Goal: Check status: Check status

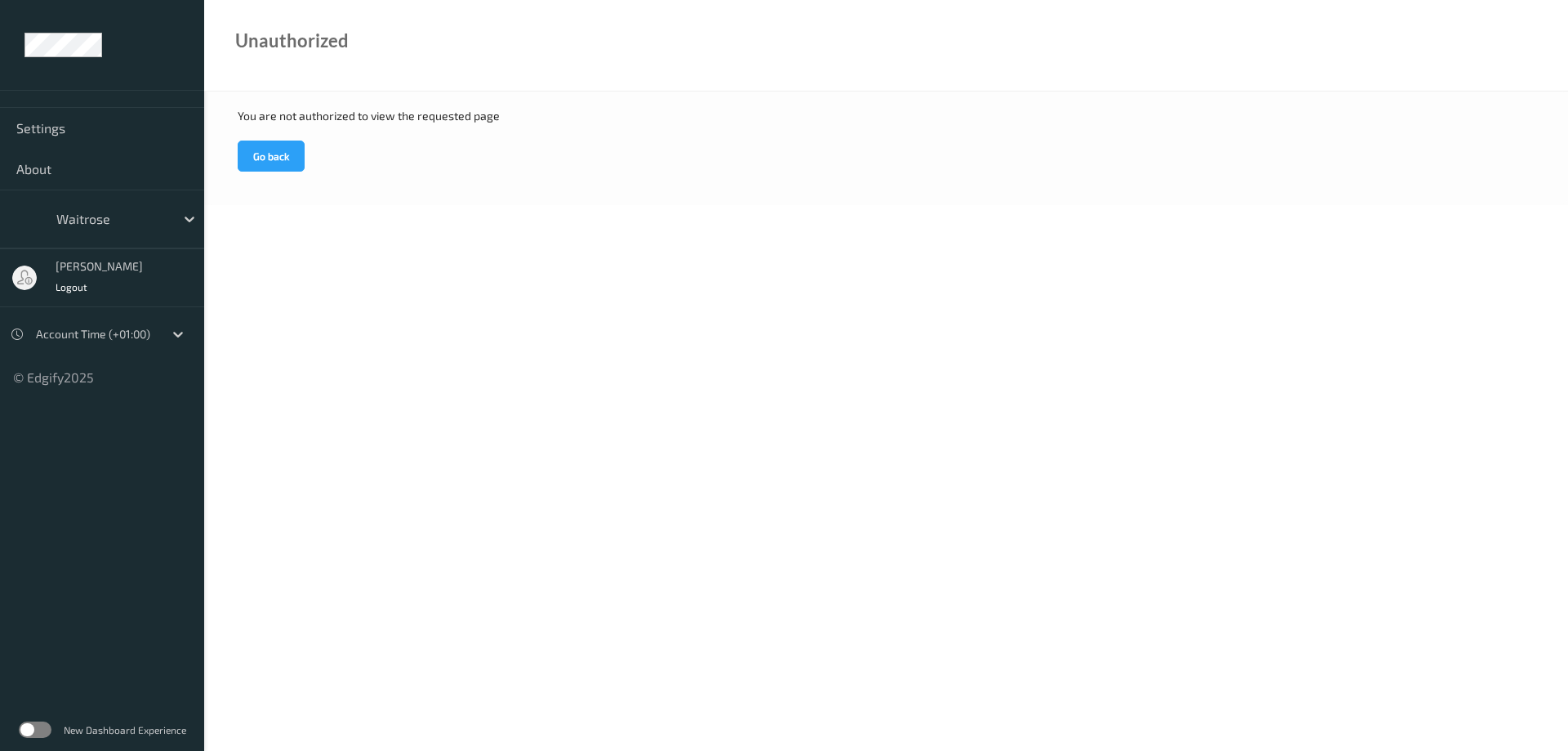
click at [260, 163] on button "Go back" at bounding box center [271, 156] width 67 height 31
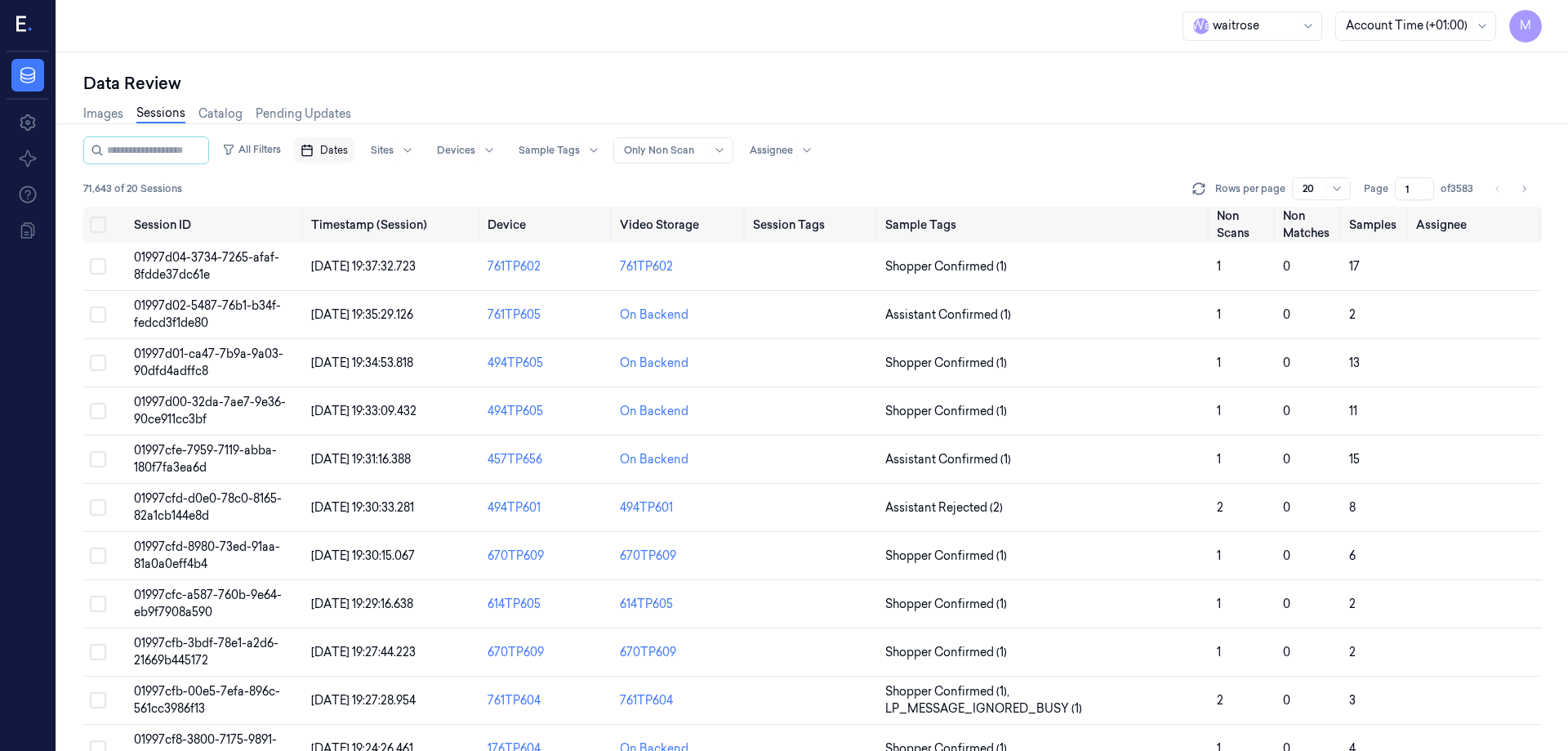
click at [348, 153] on span "Dates" at bounding box center [334, 150] width 27 height 15
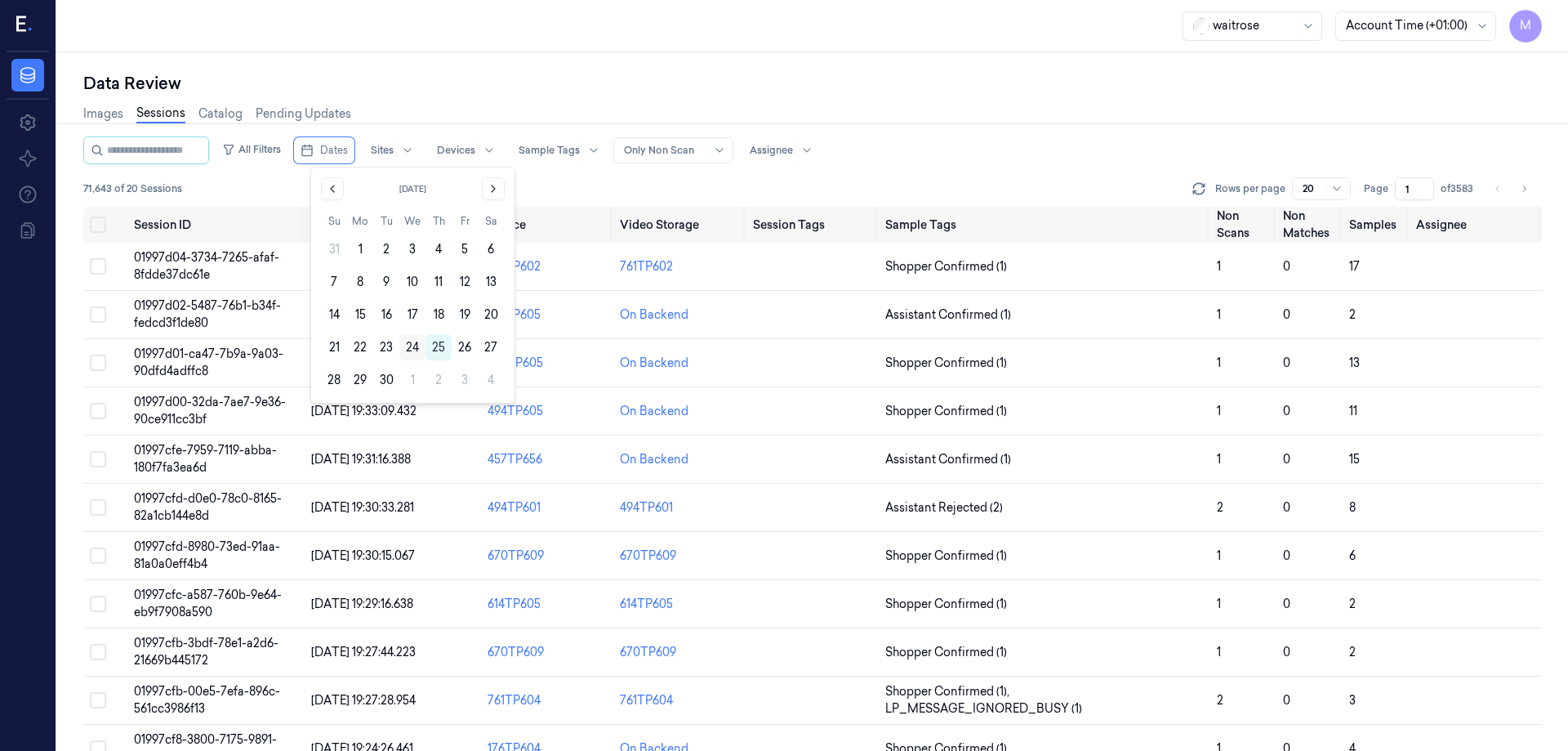
click at [414, 348] on button "24" at bounding box center [412, 347] width 27 height 27
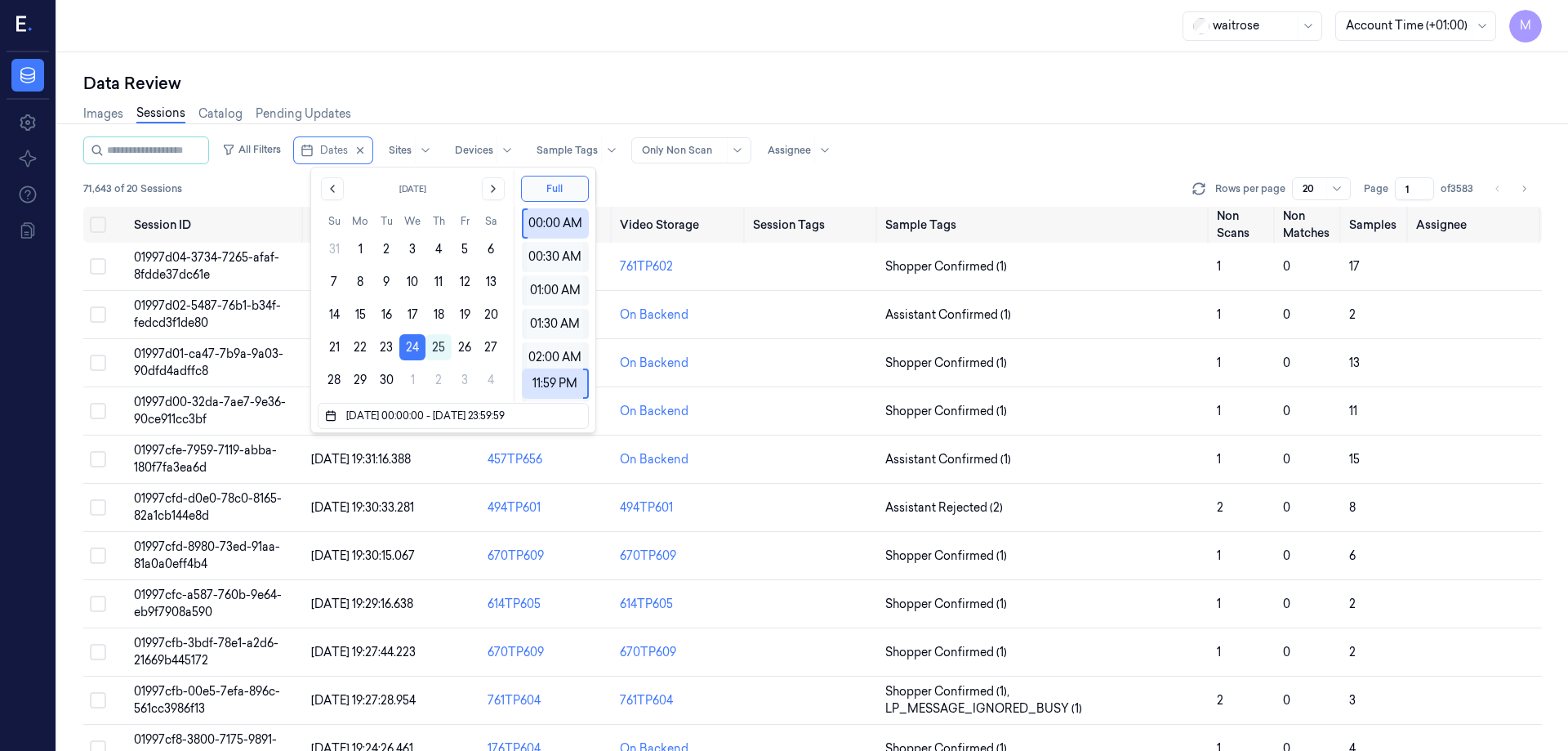
click at [575, 72] on div "Data Review" at bounding box center [813, 83] width 1459 height 23
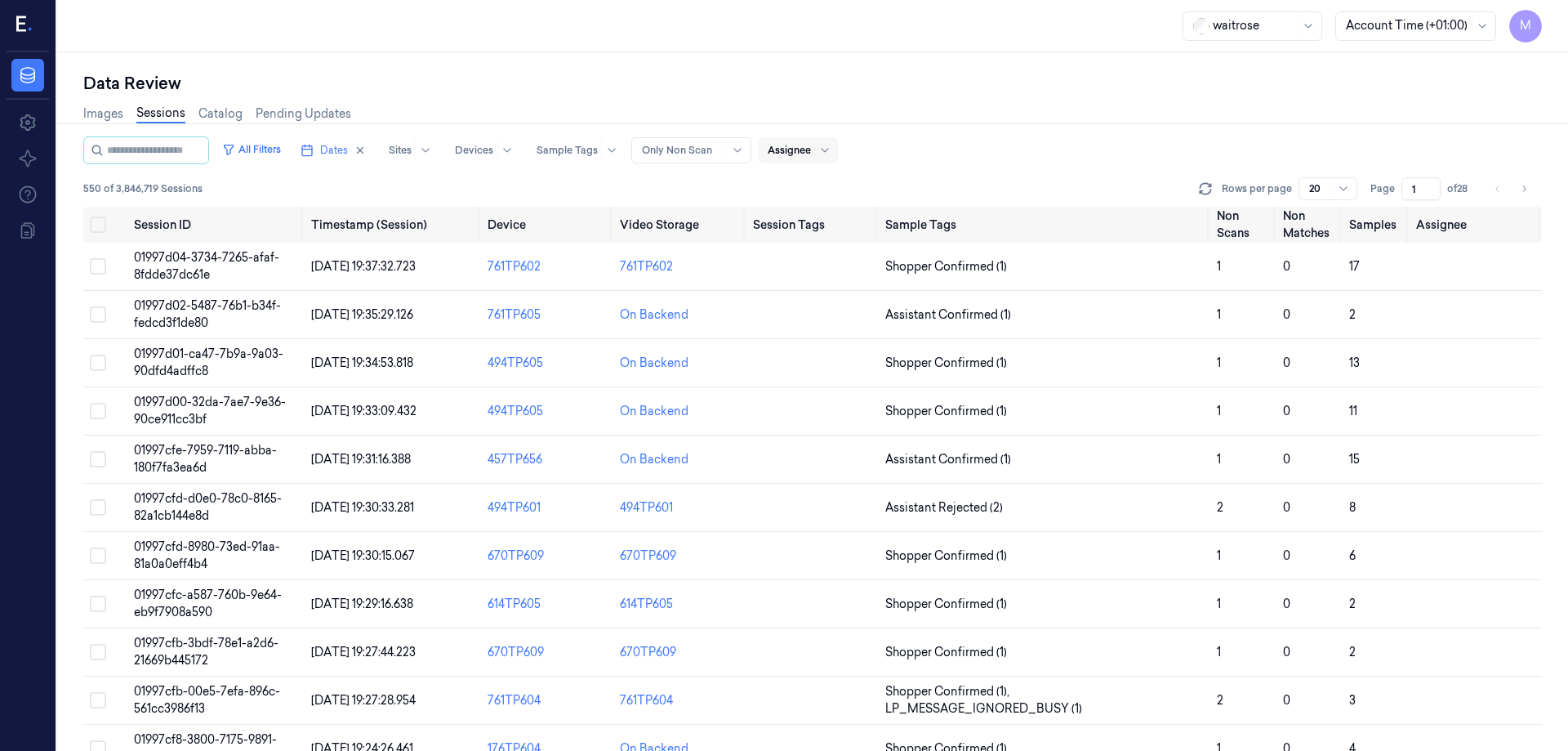
click at [811, 152] on div at bounding box center [790, 150] width 44 height 15
click at [867, 108] on div "Images Sessions Catalog Pending Updates" at bounding box center [813, 116] width 1459 height 42
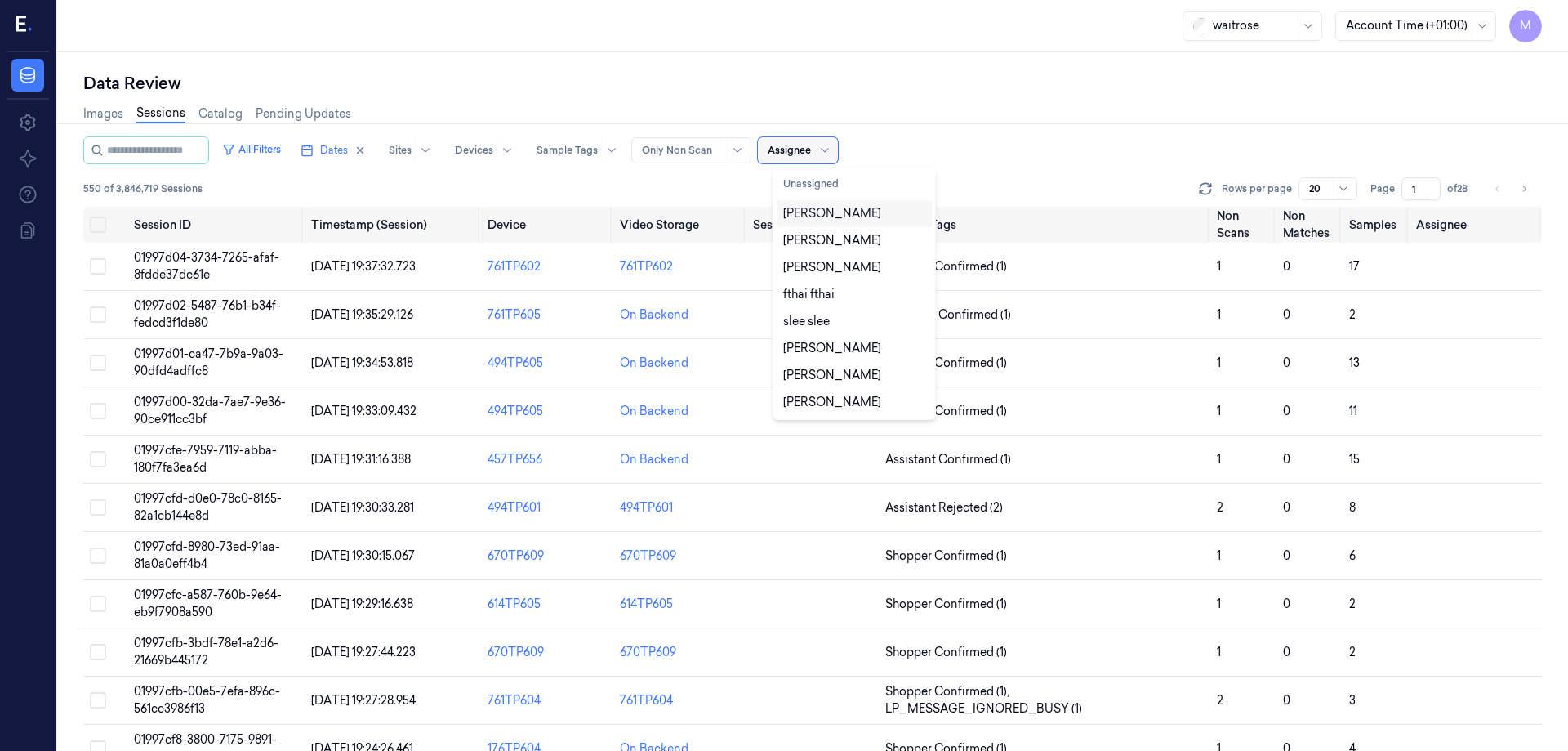
click at [838, 151] on div "Assignee" at bounding box center [797, 150] width 80 height 27
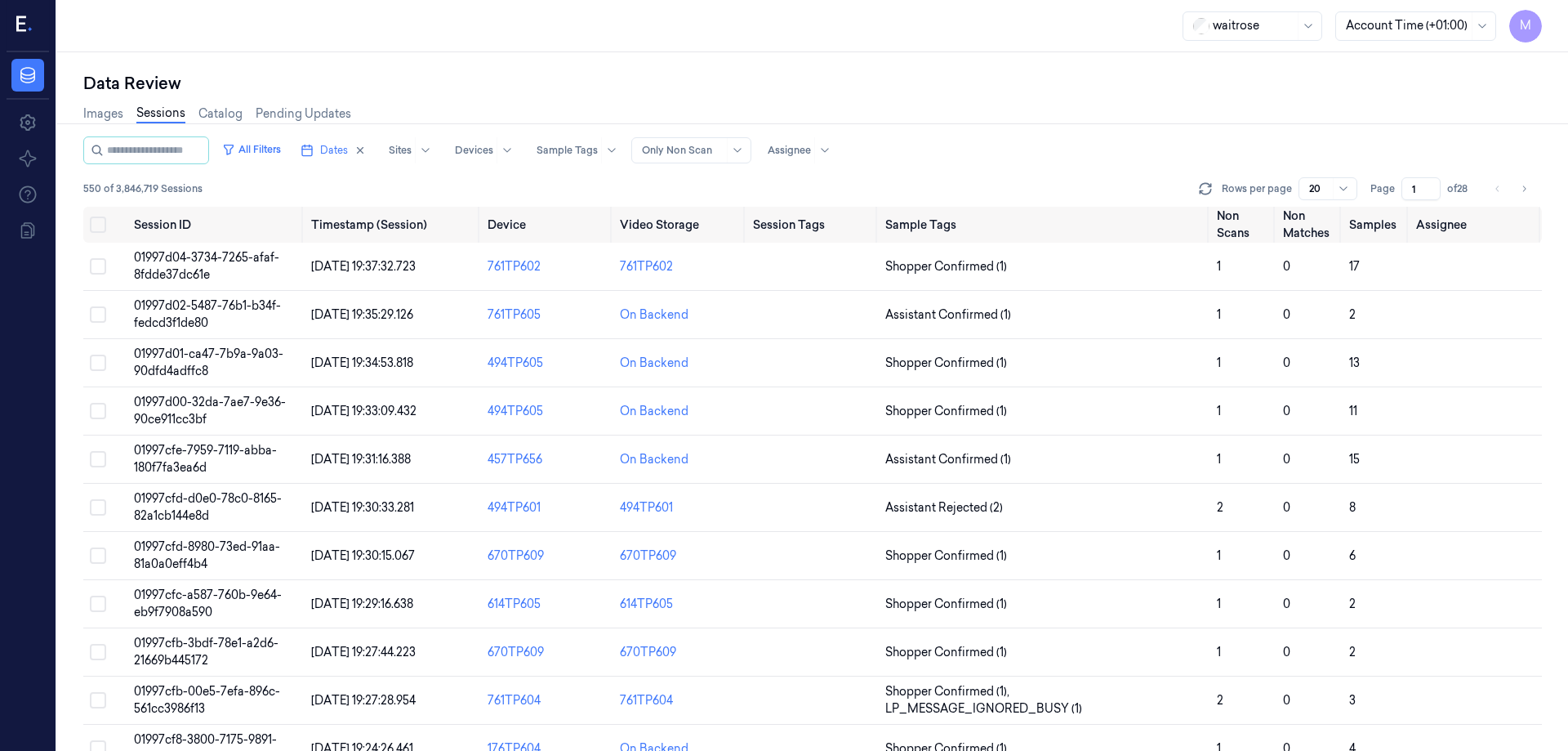
click at [887, 141] on div "All Filters Dates Sites Devices Sample Tags Alert Type Only Non Scan Assignee" at bounding box center [813, 150] width 1459 height 27
click at [366, 151] on icon "button" at bounding box center [360, 150] width 11 height 11
click at [348, 151] on span "Dates" at bounding box center [334, 150] width 27 height 15
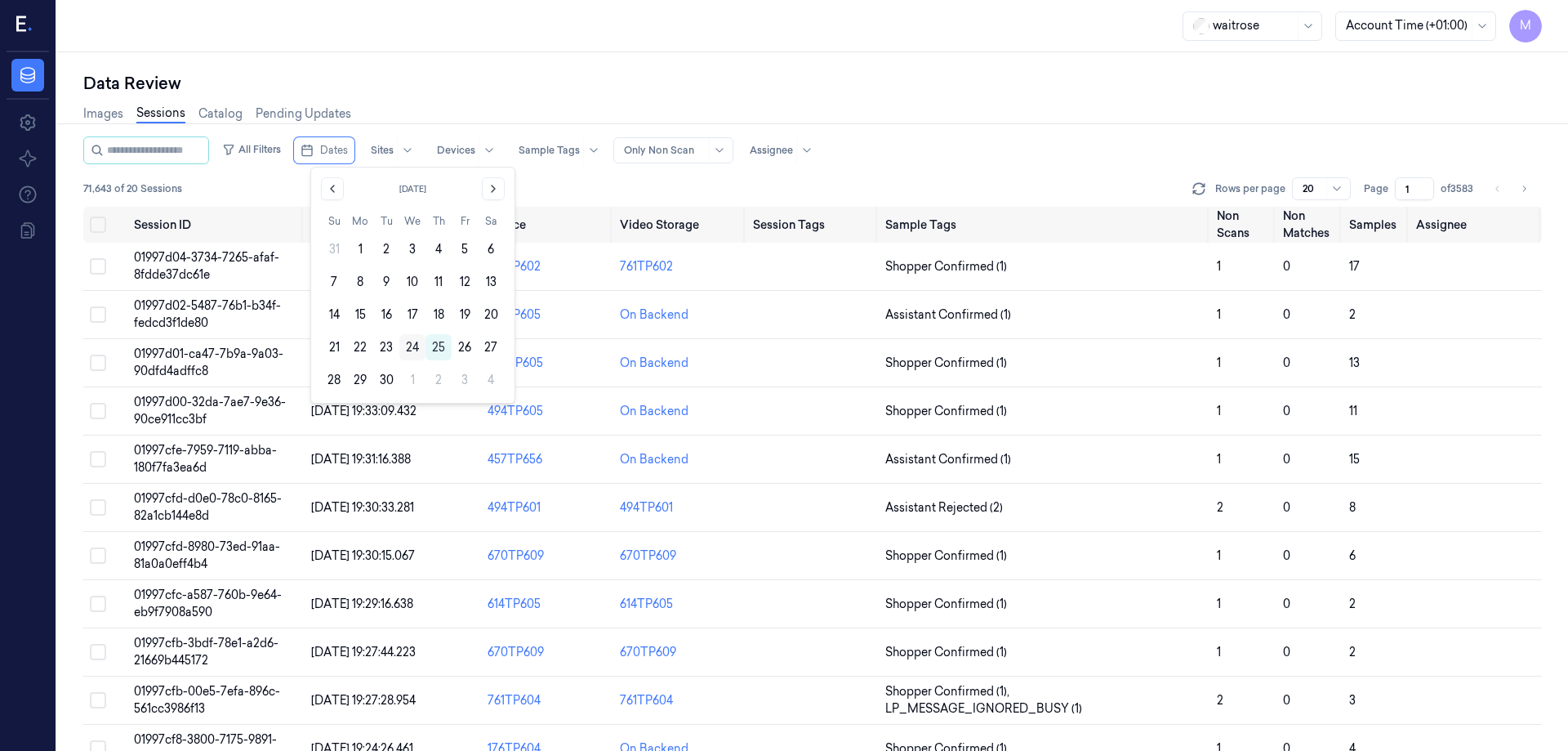
click at [416, 349] on button "24" at bounding box center [412, 347] width 27 height 27
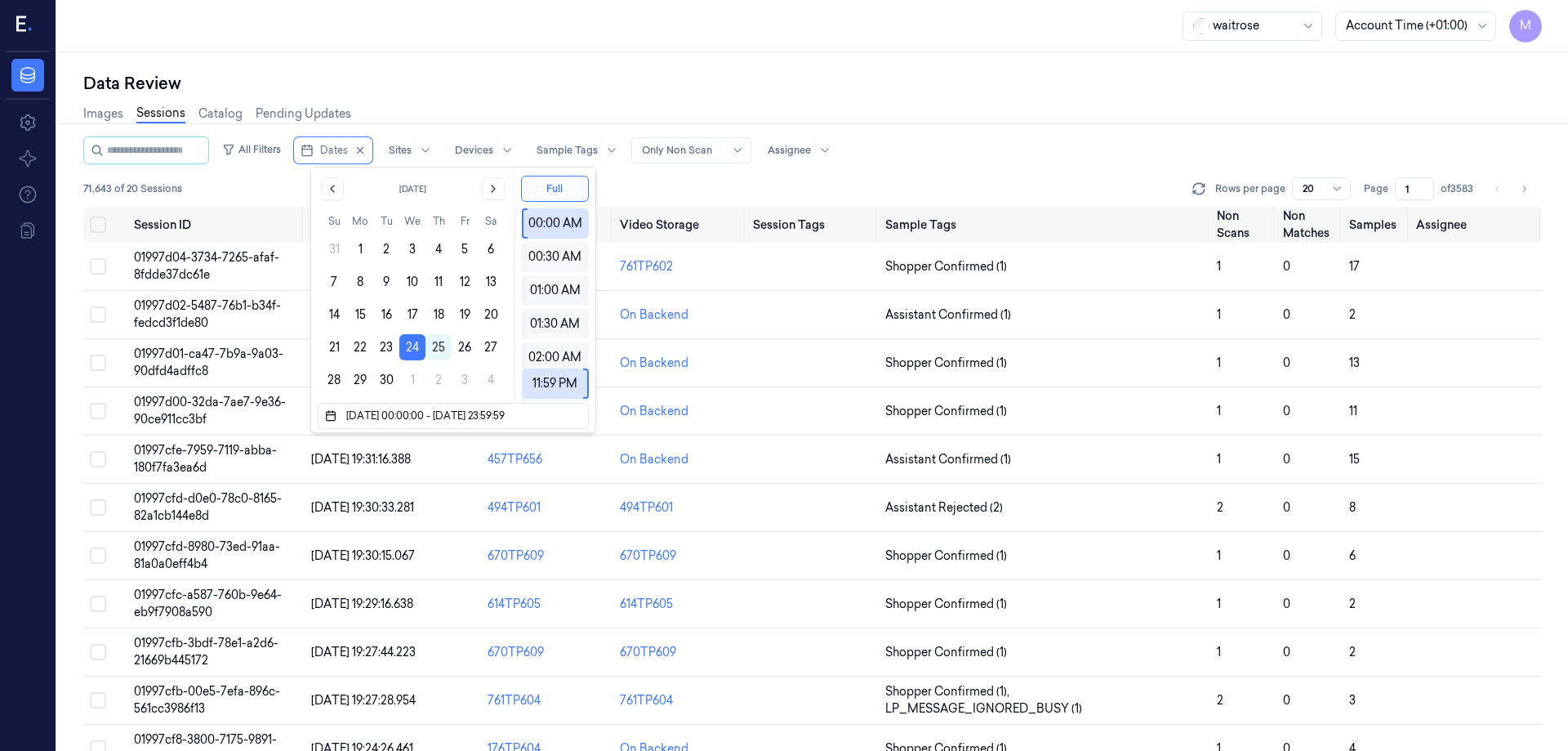
click at [540, 75] on div "Data Review" at bounding box center [813, 83] width 1459 height 23
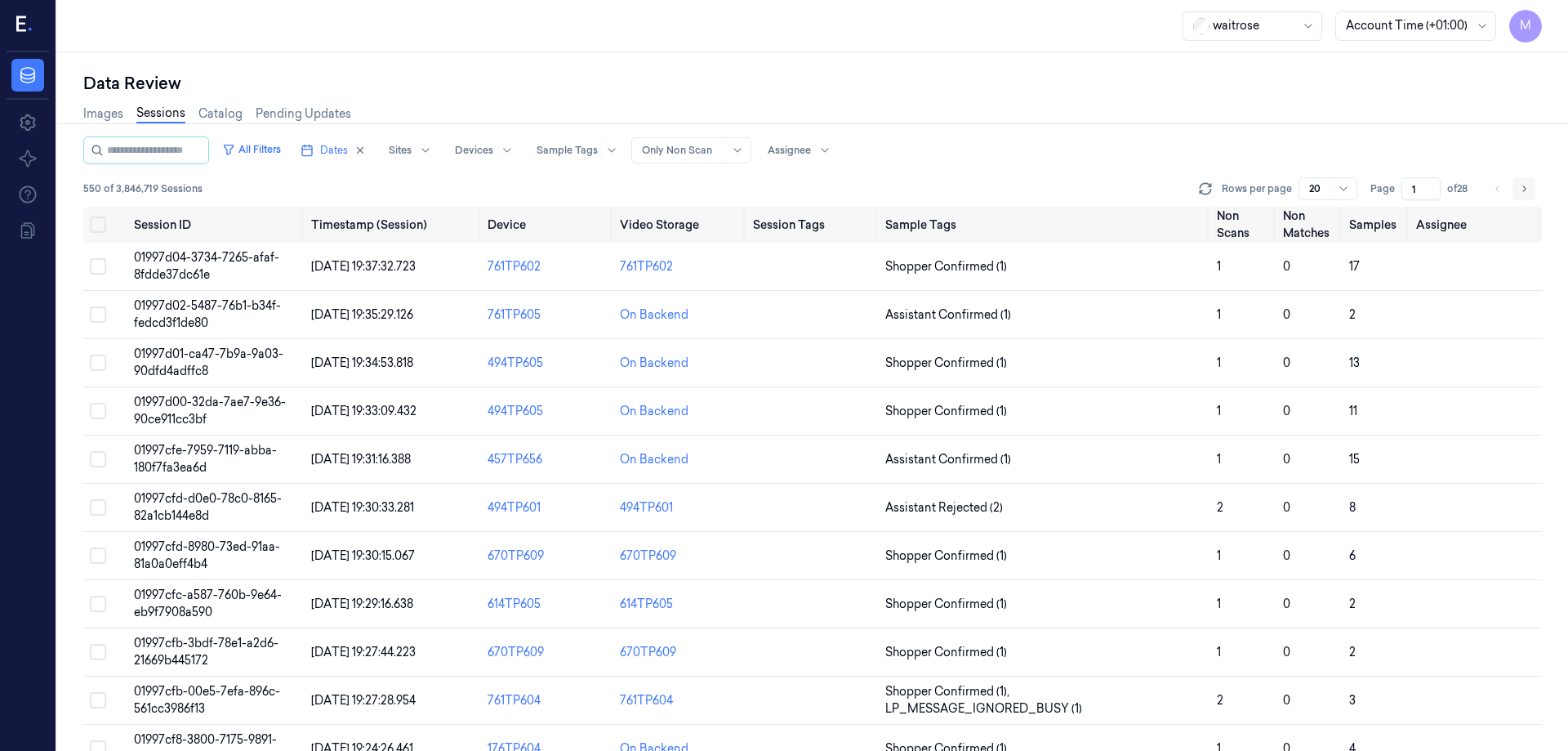
click at [1518, 188] on button "Go to next page" at bounding box center [1524, 188] width 23 height 23
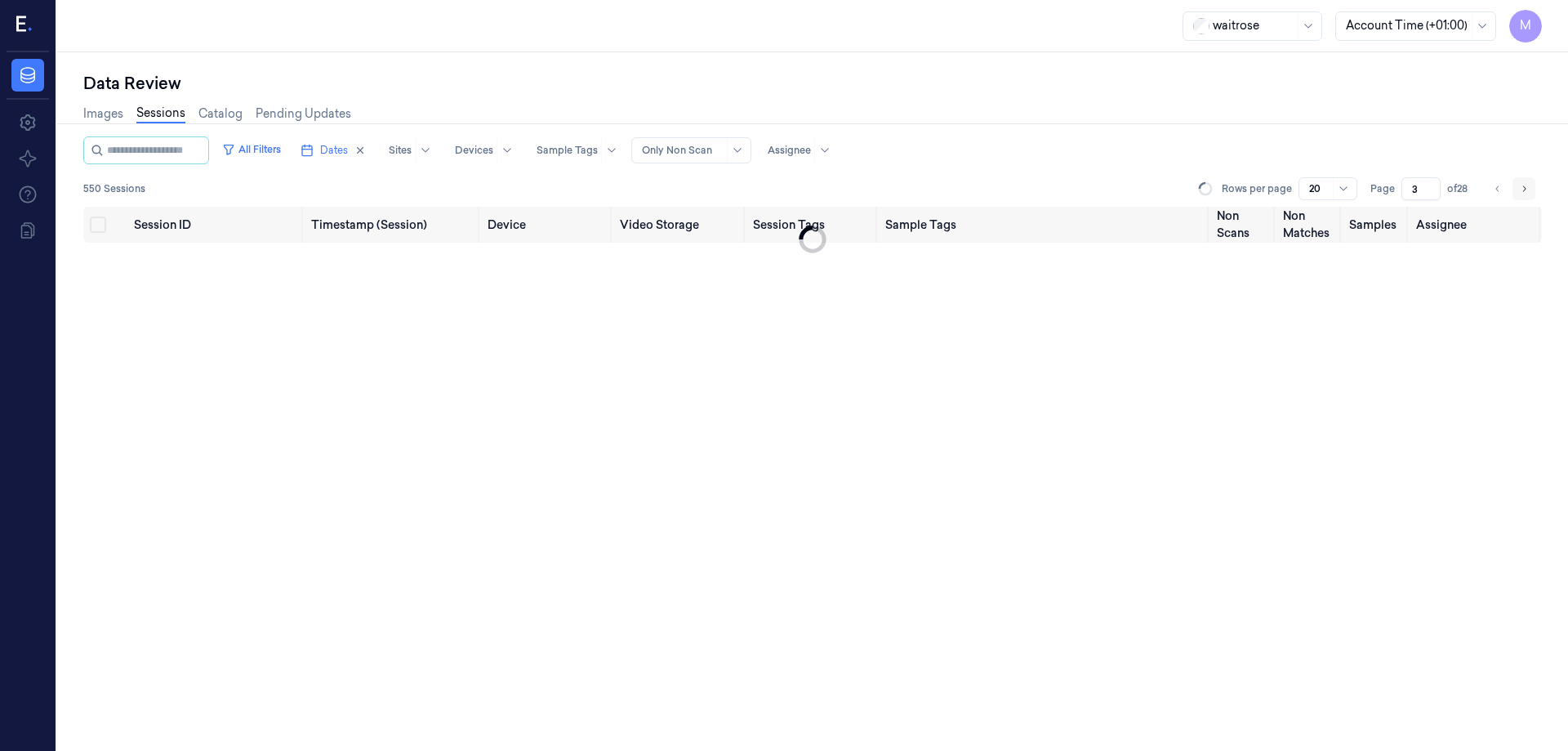
click at [1519, 188] on button "Go to next page" at bounding box center [1524, 188] width 23 height 23
click at [1521, 188] on icon "Go to next page" at bounding box center [1523, 188] width 9 height 13
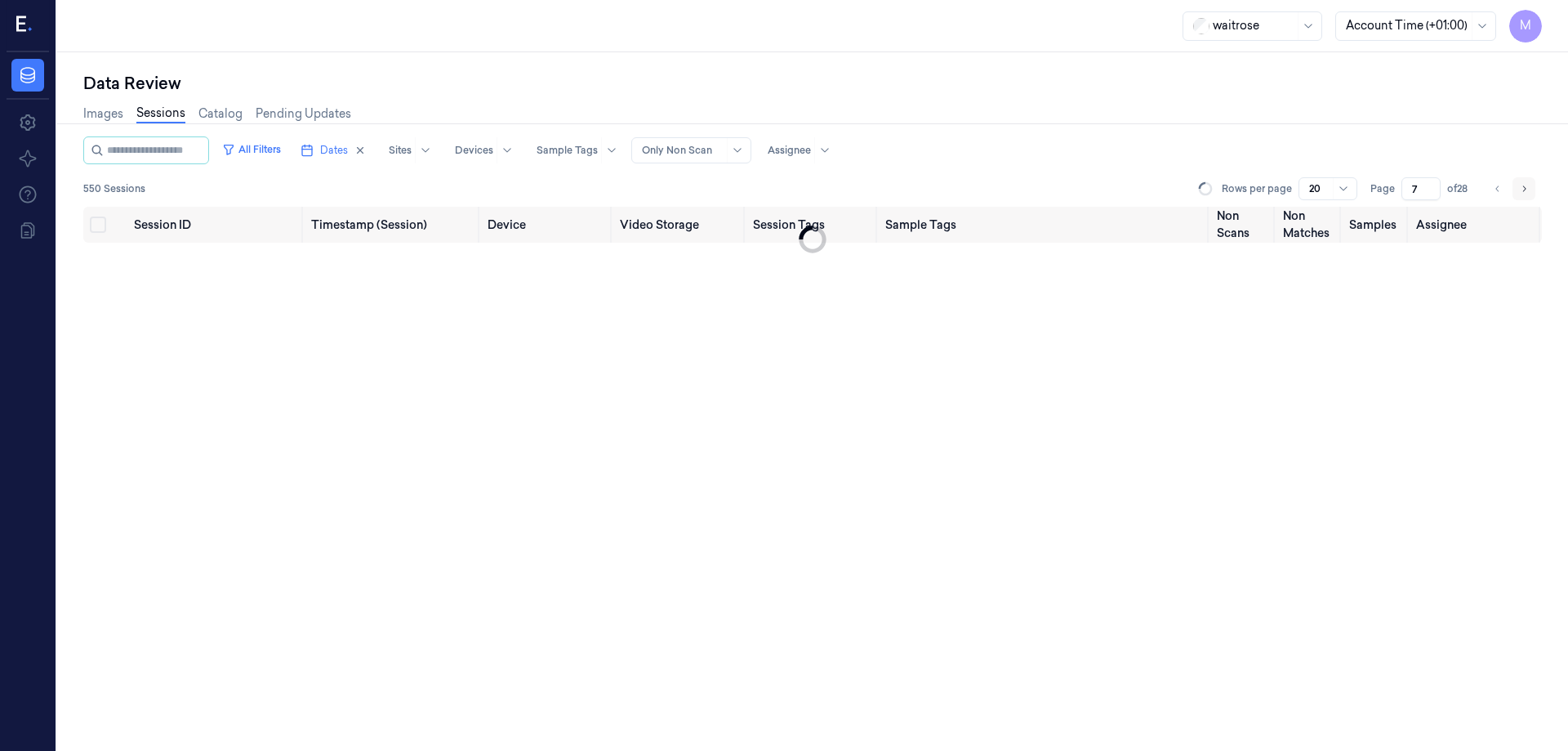
click at [1521, 188] on icon "Go to next page" at bounding box center [1523, 188] width 9 height 13
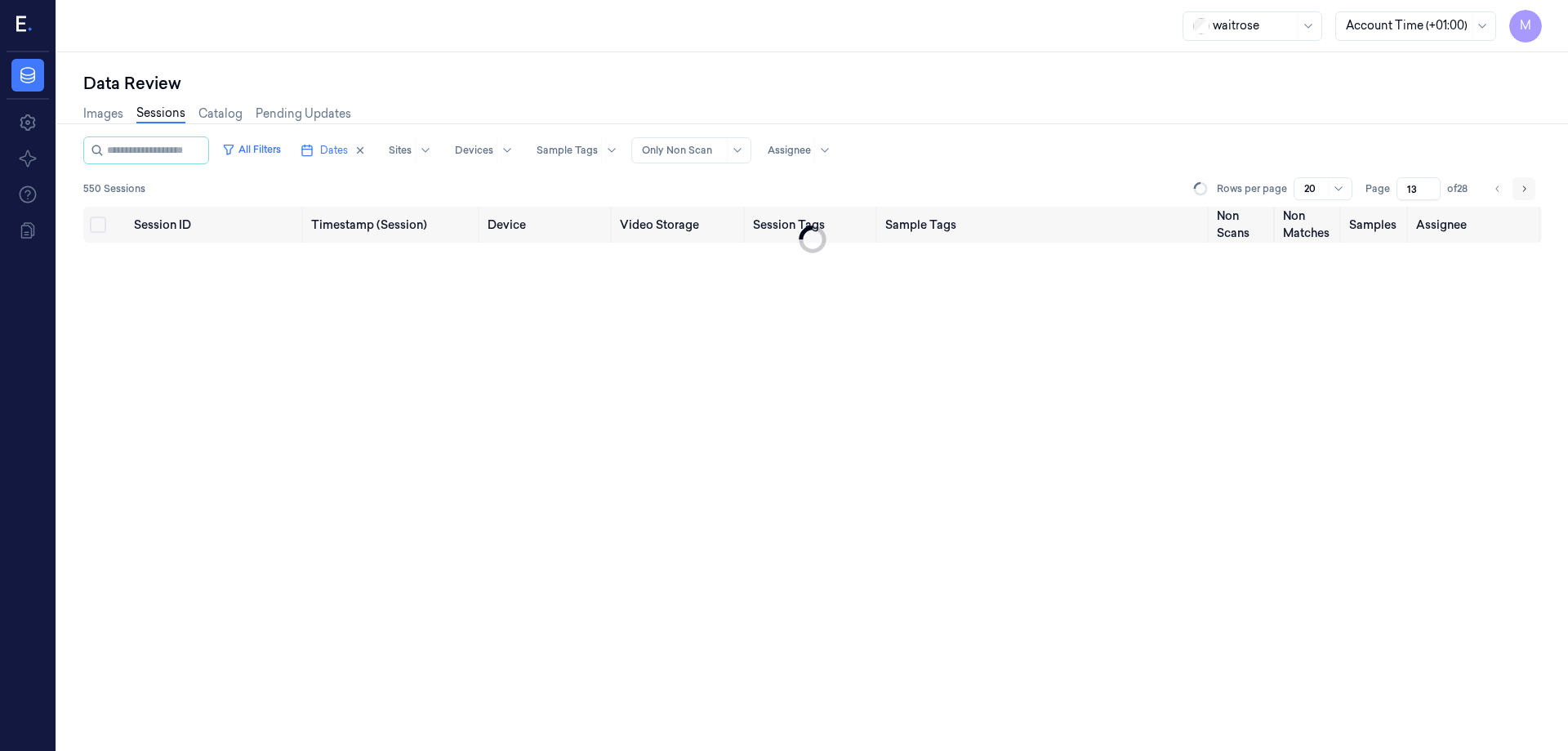
click at [1521, 188] on icon "Go to next page" at bounding box center [1523, 188] width 9 height 13
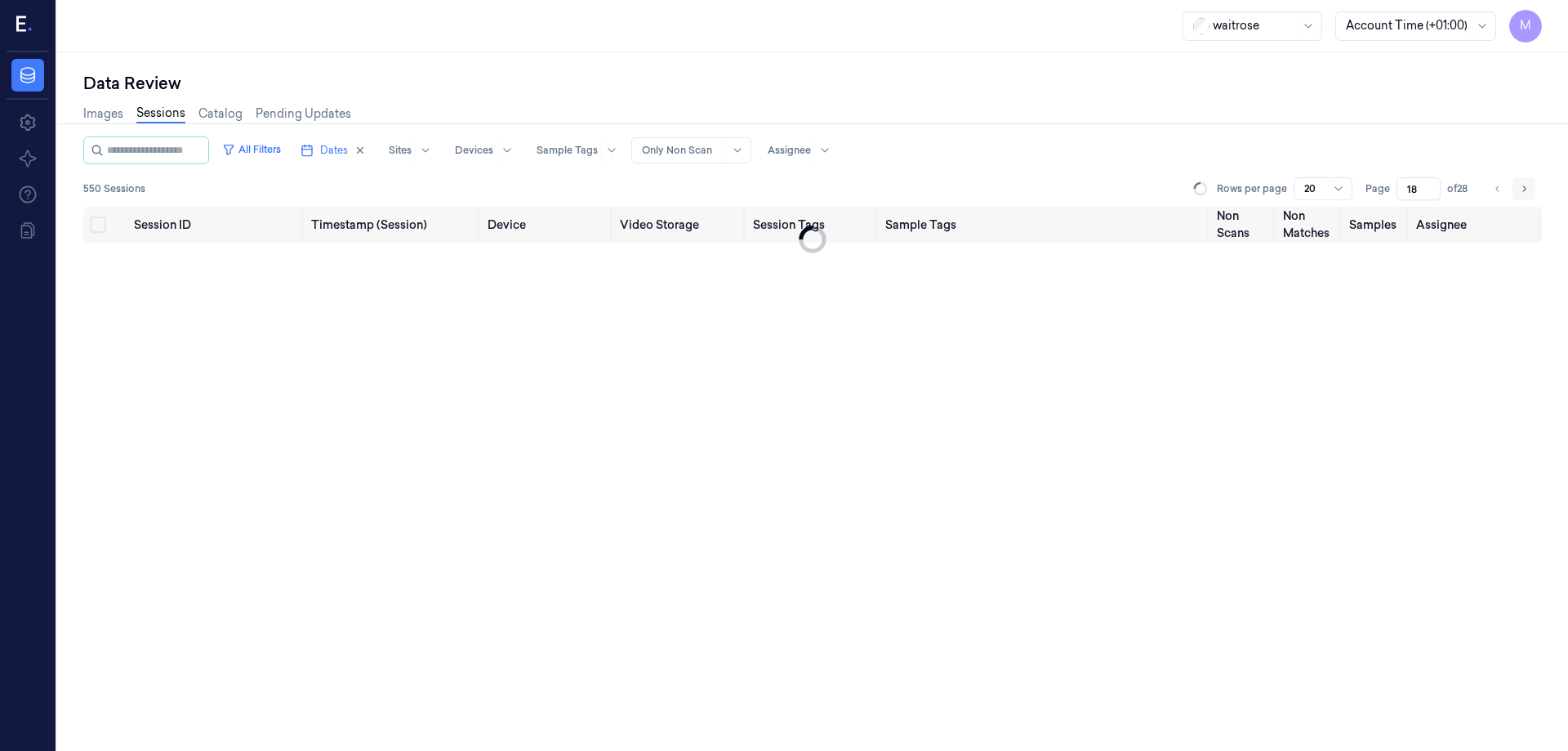
click at [1521, 188] on icon "Go to next page" at bounding box center [1523, 188] width 9 height 13
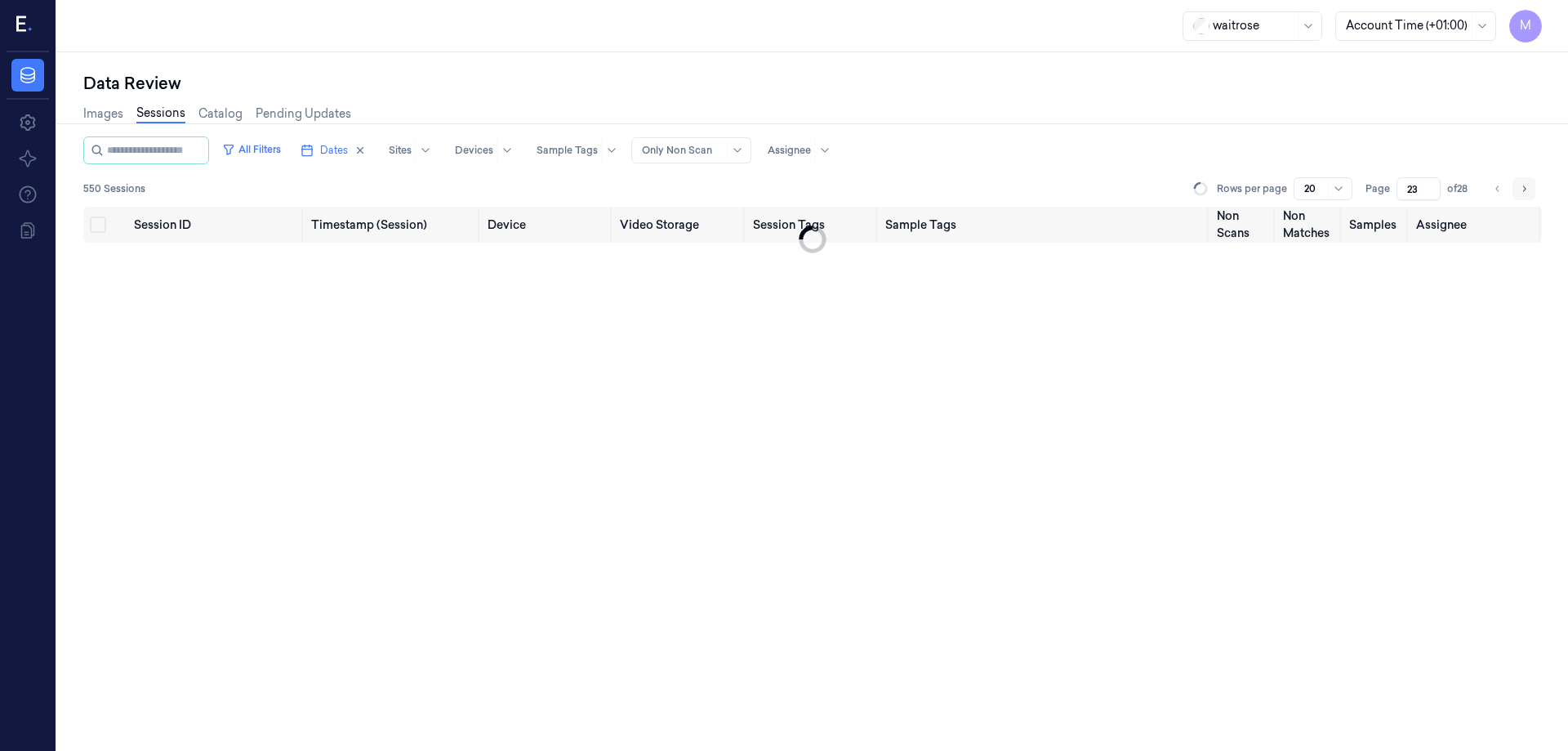
click at [1521, 188] on icon "Go to next page" at bounding box center [1523, 188] width 9 height 13
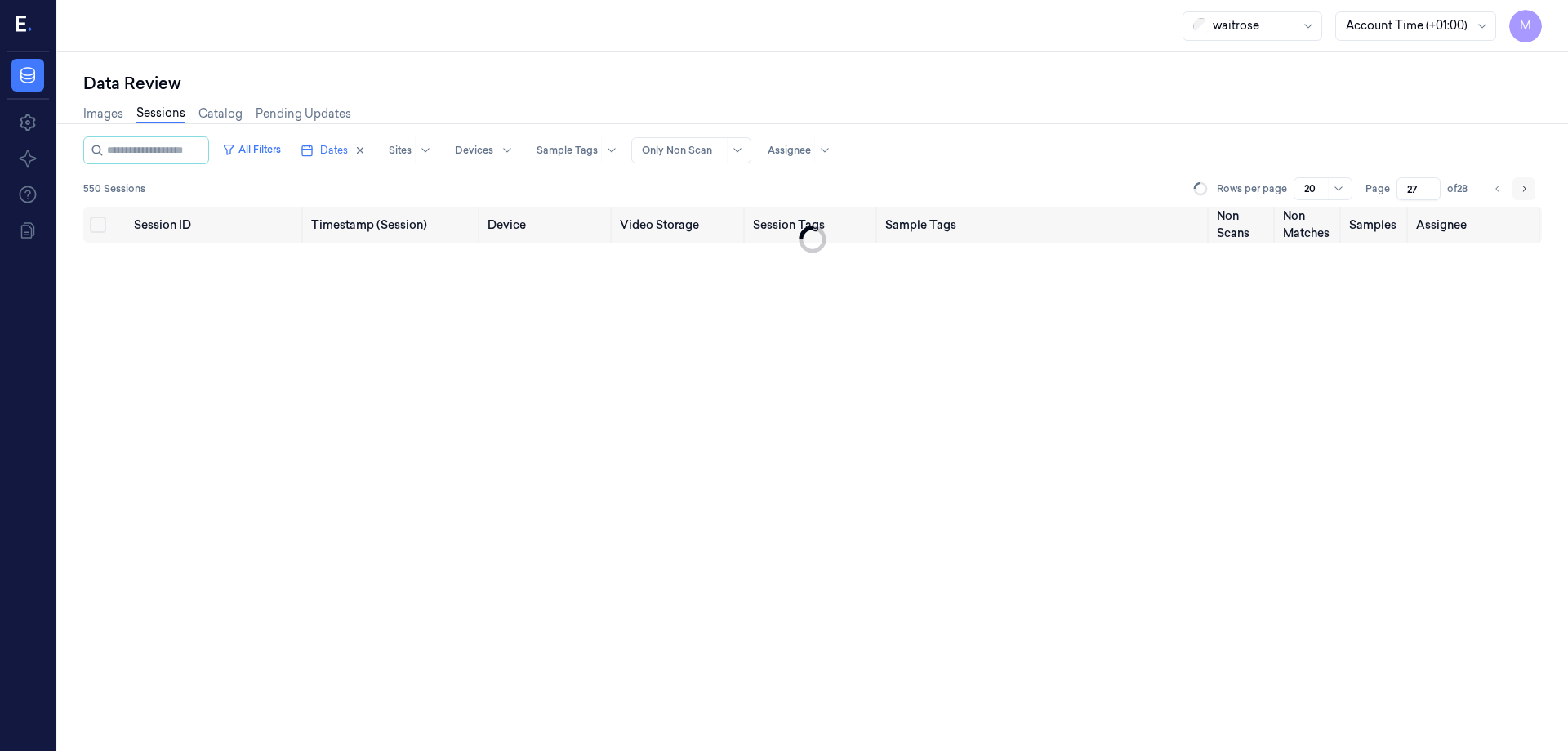
click at [1521, 188] on li "pagination" at bounding box center [1524, 188] width 23 height 23
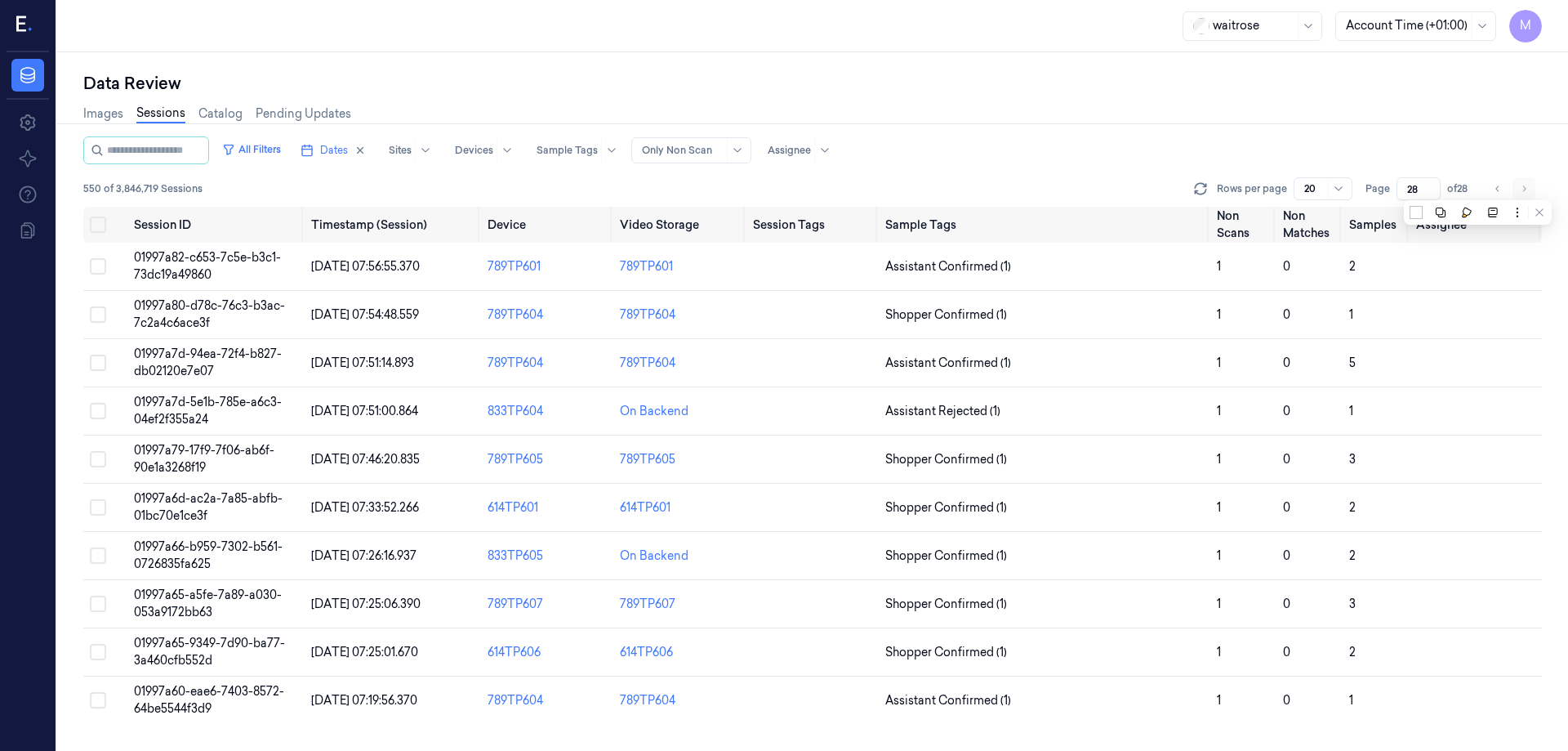
click at [1521, 188] on li "pagination" at bounding box center [1524, 188] width 23 height 23
click at [1497, 188] on icon "Go to previous page" at bounding box center [1498, 188] width 9 height 13
click at [1496, 188] on icon "Go to previous page" at bounding box center [1498, 188] width 9 height 13
click at [1496, 186] on icon "Go to previous page" at bounding box center [1498, 188] width 9 height 13
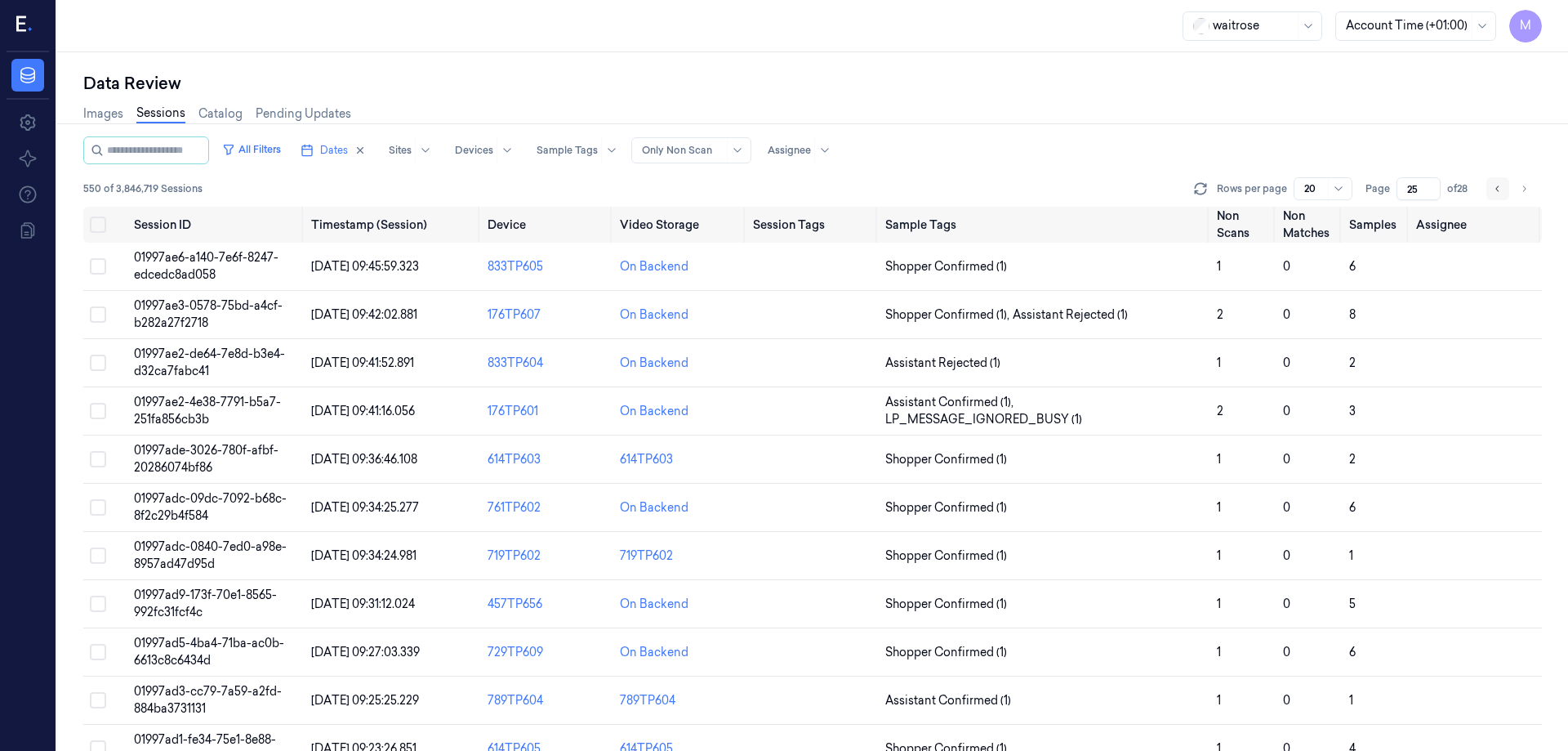
click at [1496, 186] on icon "Go to previous page" at bounding box center [1498, 188] width 9 height 13
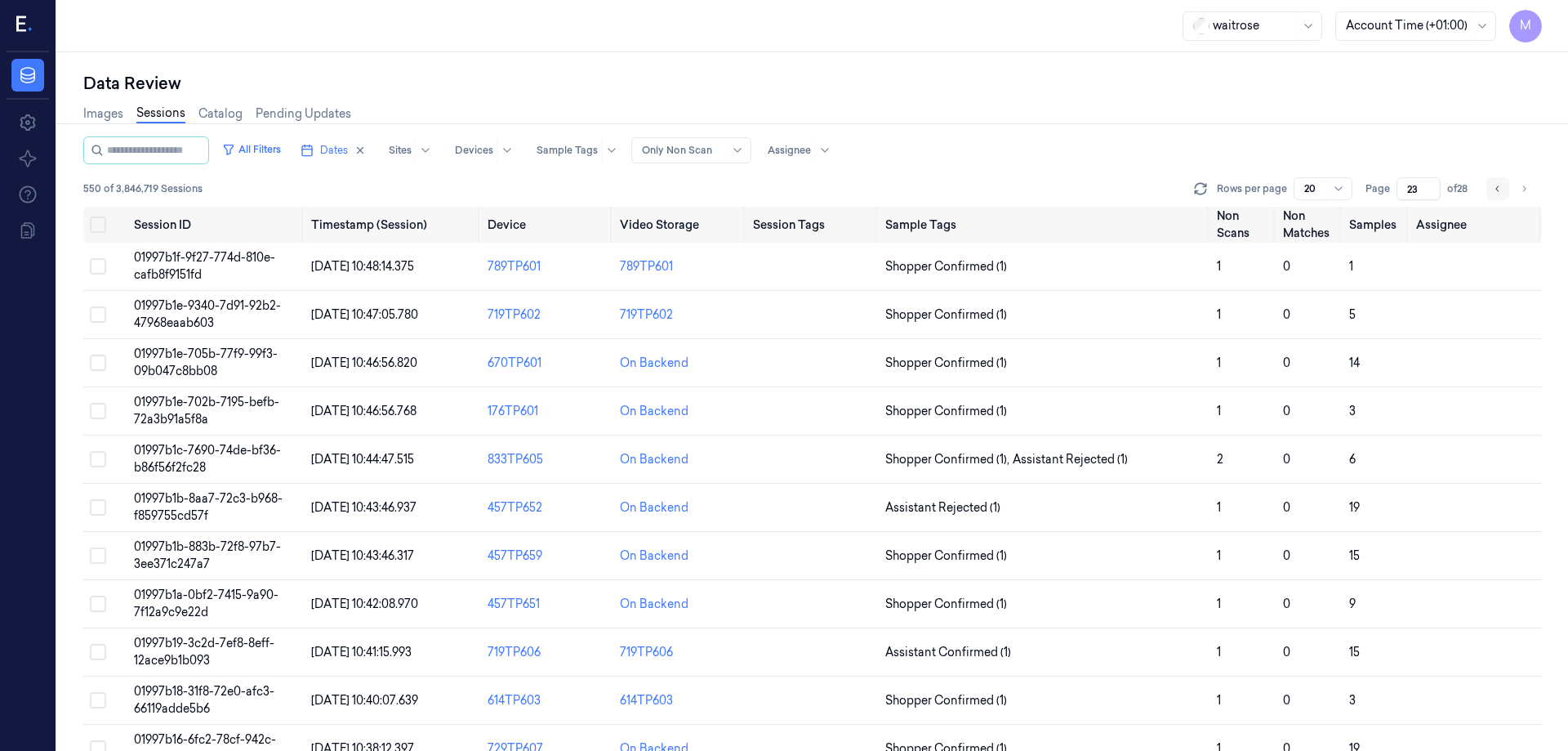
click at [1496, 186] on icon "Go to previous page" at bounding box center [1498, 188] width 9 height 13
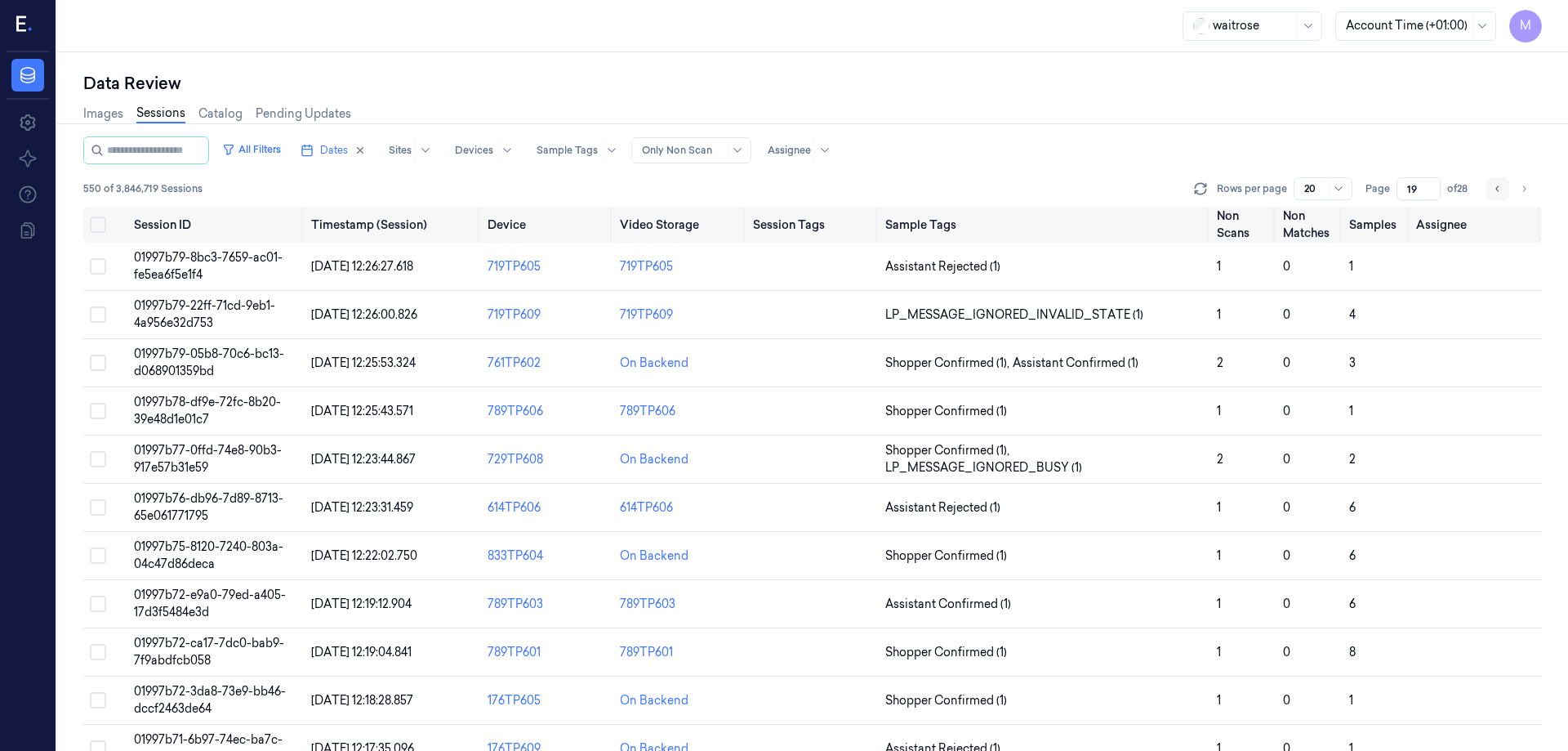
click at [1496, 186] on icon "Go to previous page" at bounding box center [1498, 188] width 9 height 13
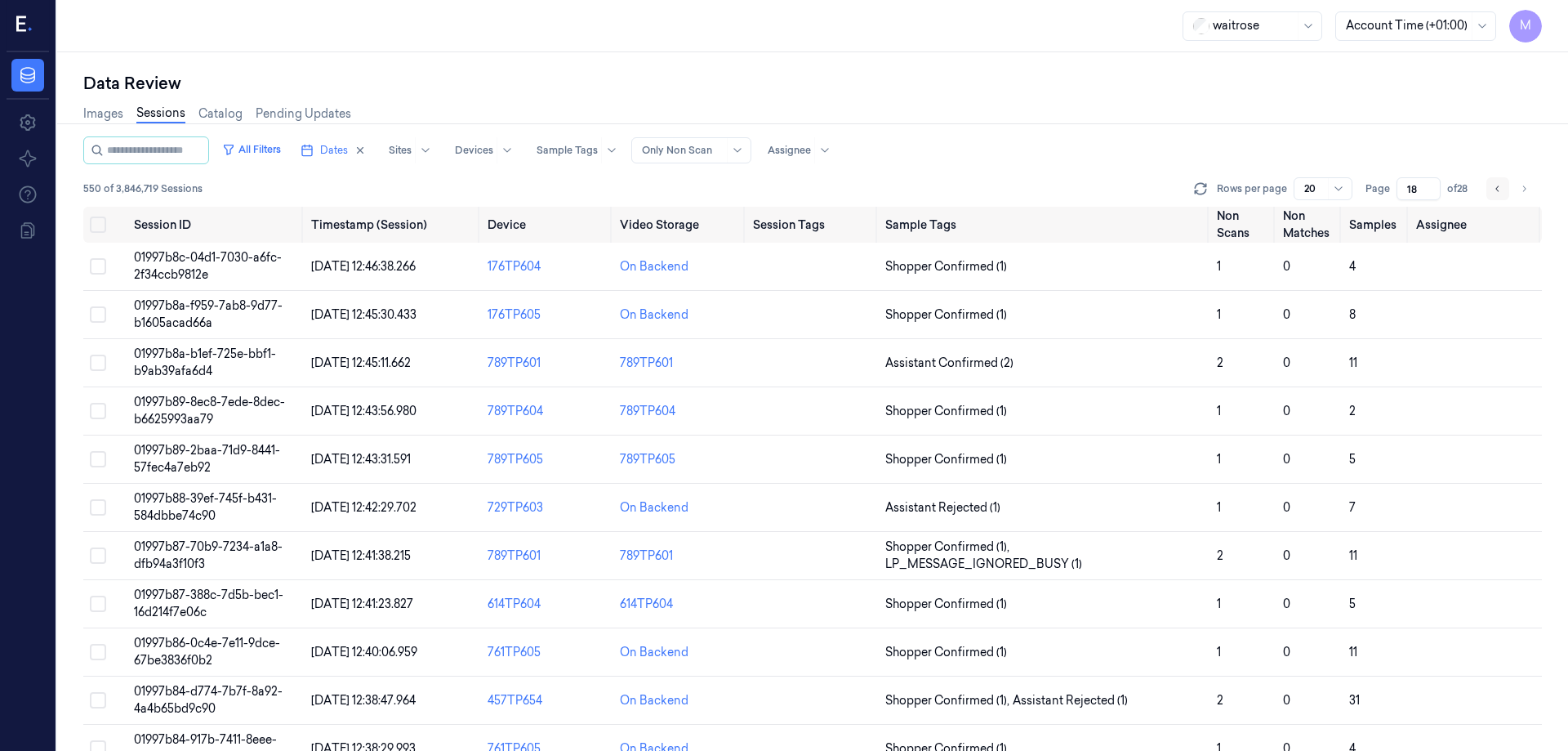
click at [1496, 186] on icon "Go to previous page" at bounding box center [1498, 188] width 9 height 13
click at [366, 151] on icon "button" at bounding box center [360, 150] width 11 height 11
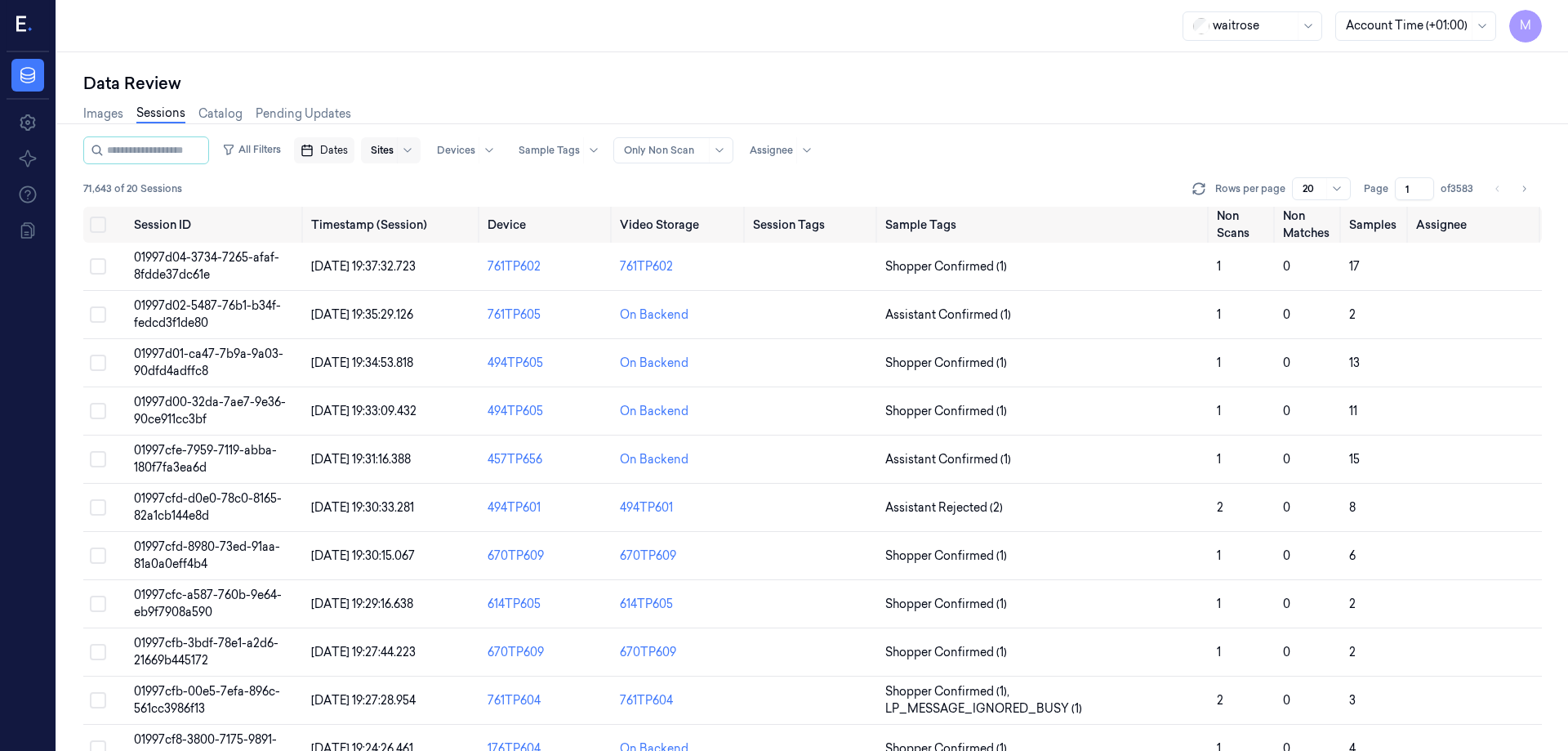
click at [378, 149] on div "Sites" at bounding box center [391, 150] width 60 height 27
click at [718, 77] on div "Data Review" at bounding box center [813, 83] width 1459 height 23
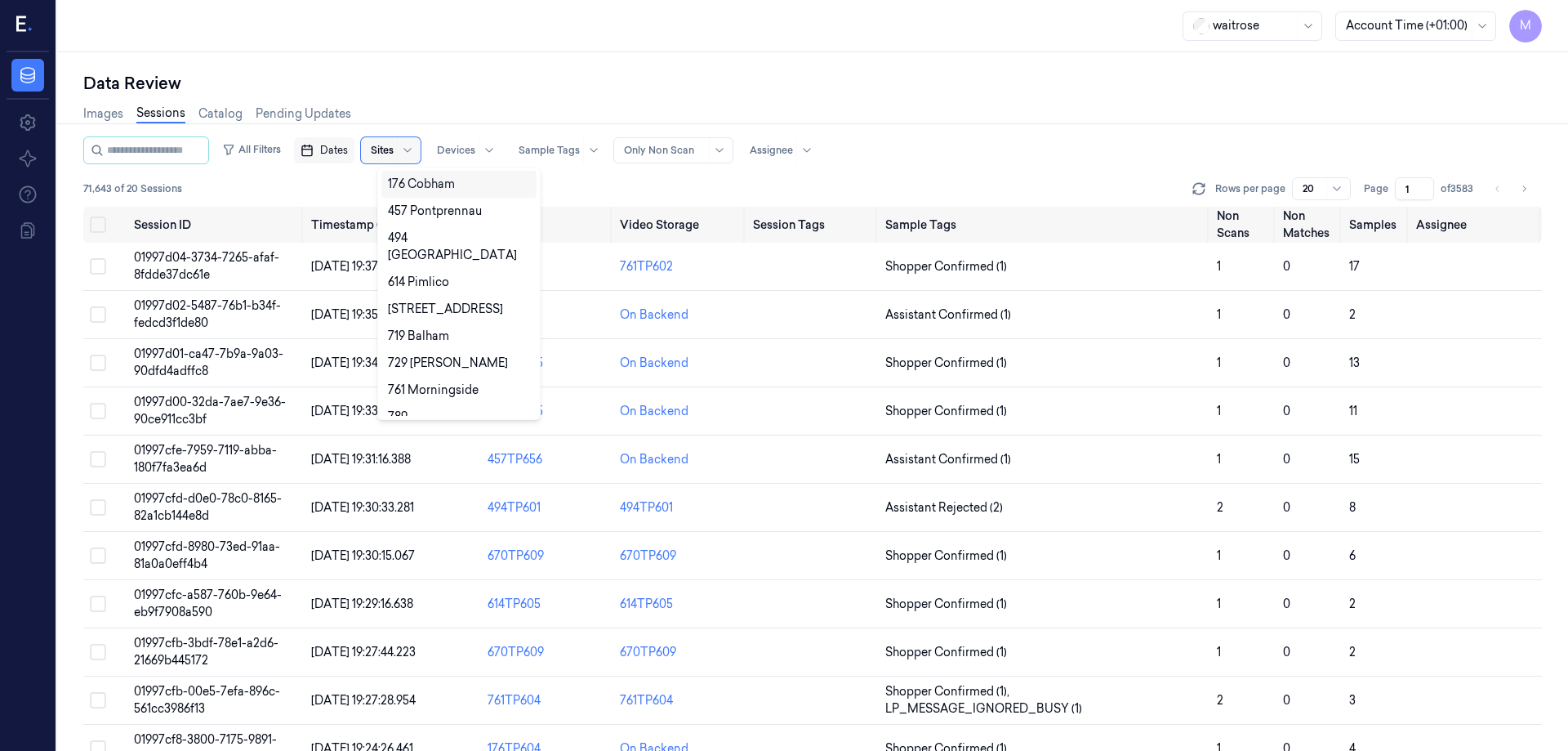
click at [416, 149] on div at bounding box center [408, 150] width 21 height 27
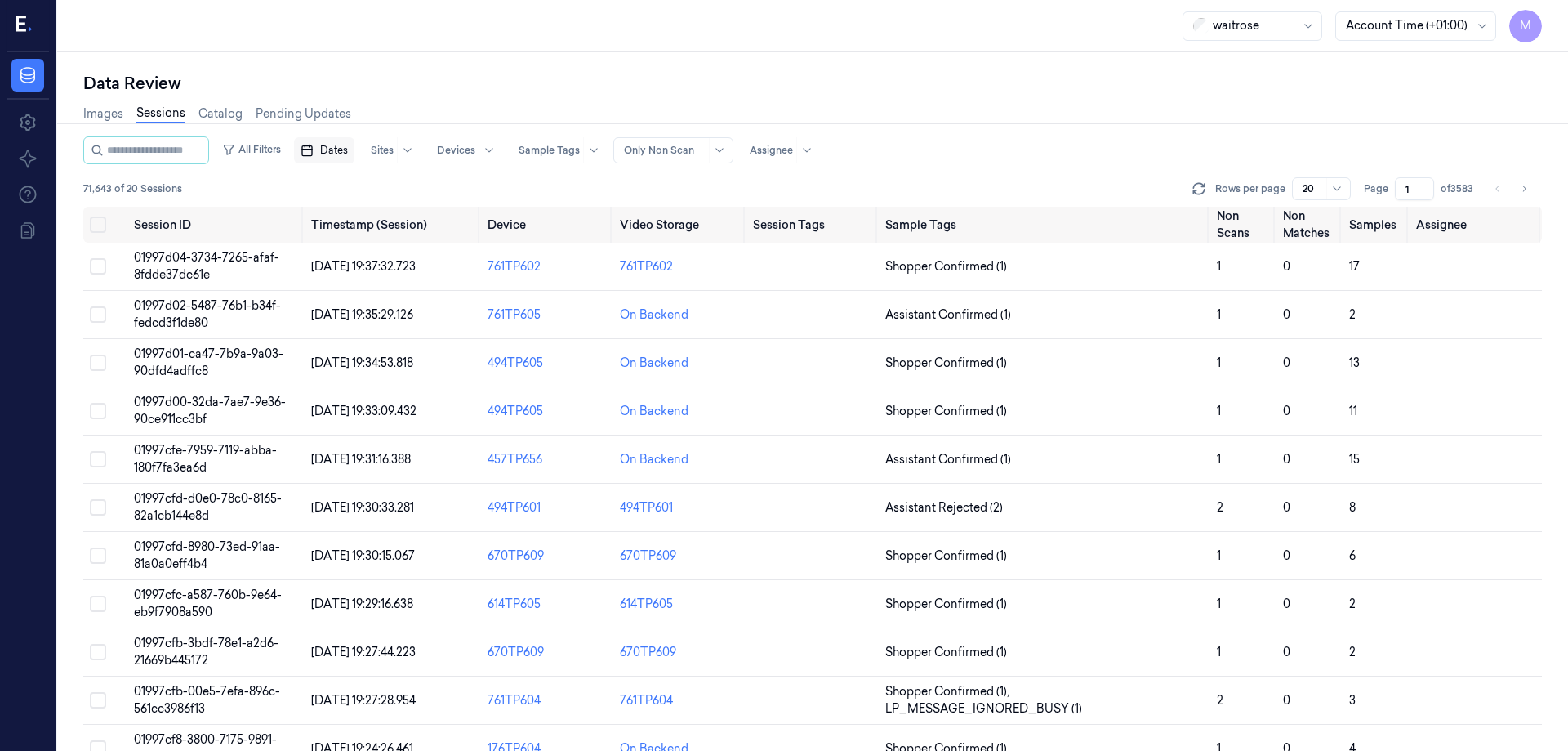
click at [437, 102] on div "Images Sessions Catalog Pending Updates" at bounding box center [813, 116] width 1459 height 42
click at [348, 157] on span "Dates" at bounding box center [334, 150] width 27 height 15
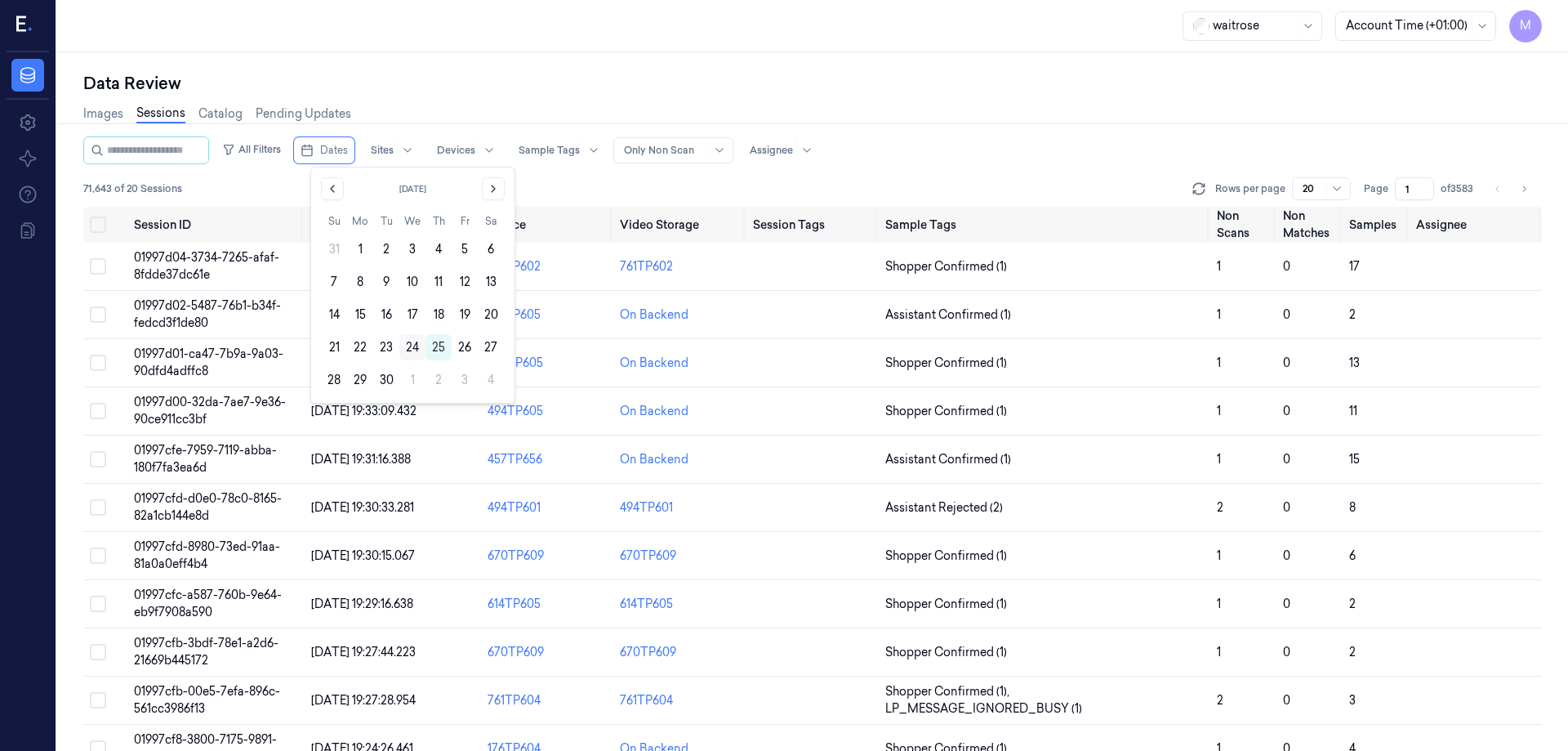
click at [409, 348] on button "24" at bounding box center [412, 347] width 27 height 27
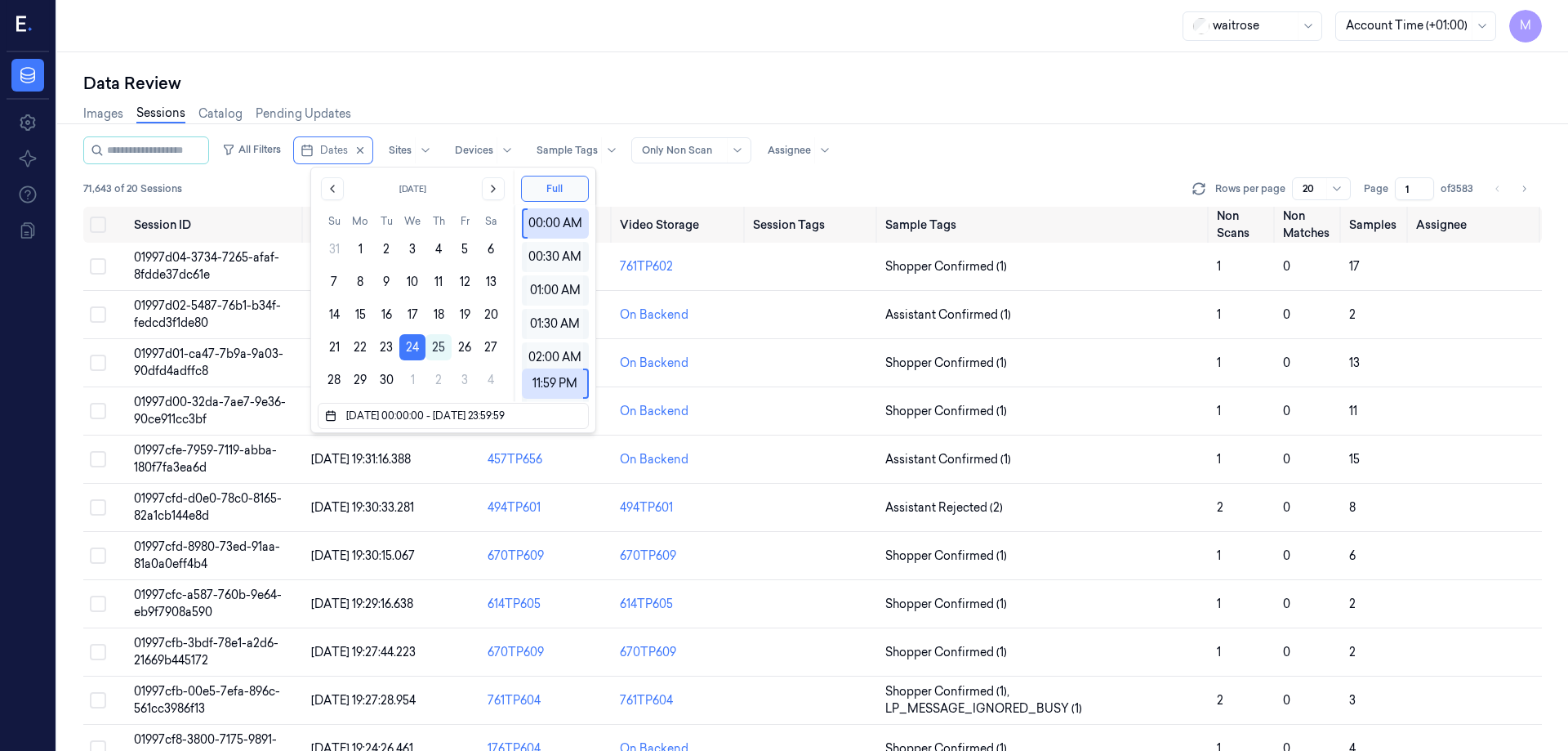
click at [488, 104] on div "Images Sessions Catalog Pending Updates" at bounding box center [813, 116] width 1459 height 42
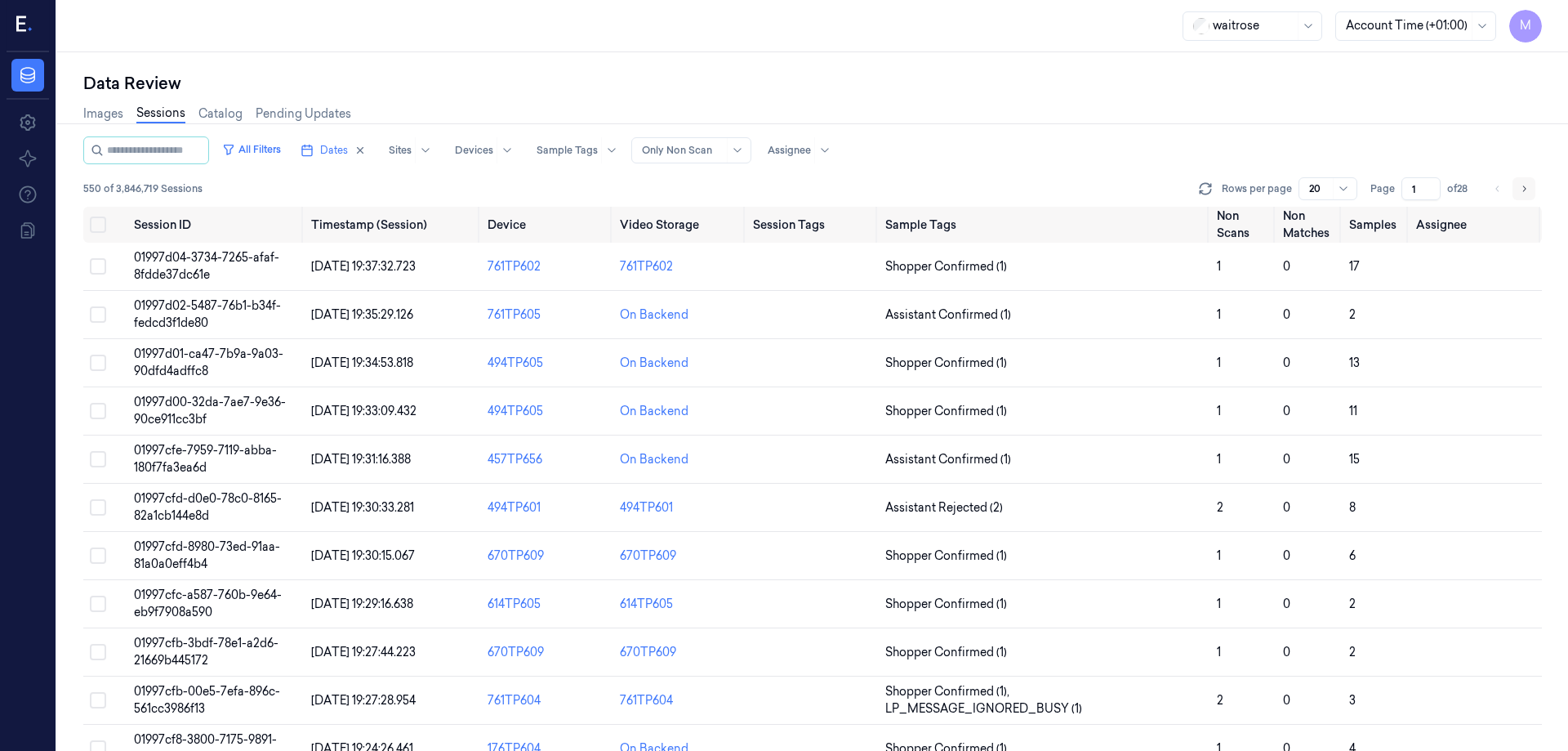
click at [1527, 187] on icon "Go to next page" at bounding box center [1523, 188] width 9 height 13
click at [1502, 192] on icon "Go to previous page" at bounding box center [1498, 188] width 9 height 13
click at [1502, 192] on li "pagination" at bounding box center [1498, 188] width 23 height 23
click at [1519, 189] on icon "Go to next page" at bounding box center [1523, 188] width 9 height 13
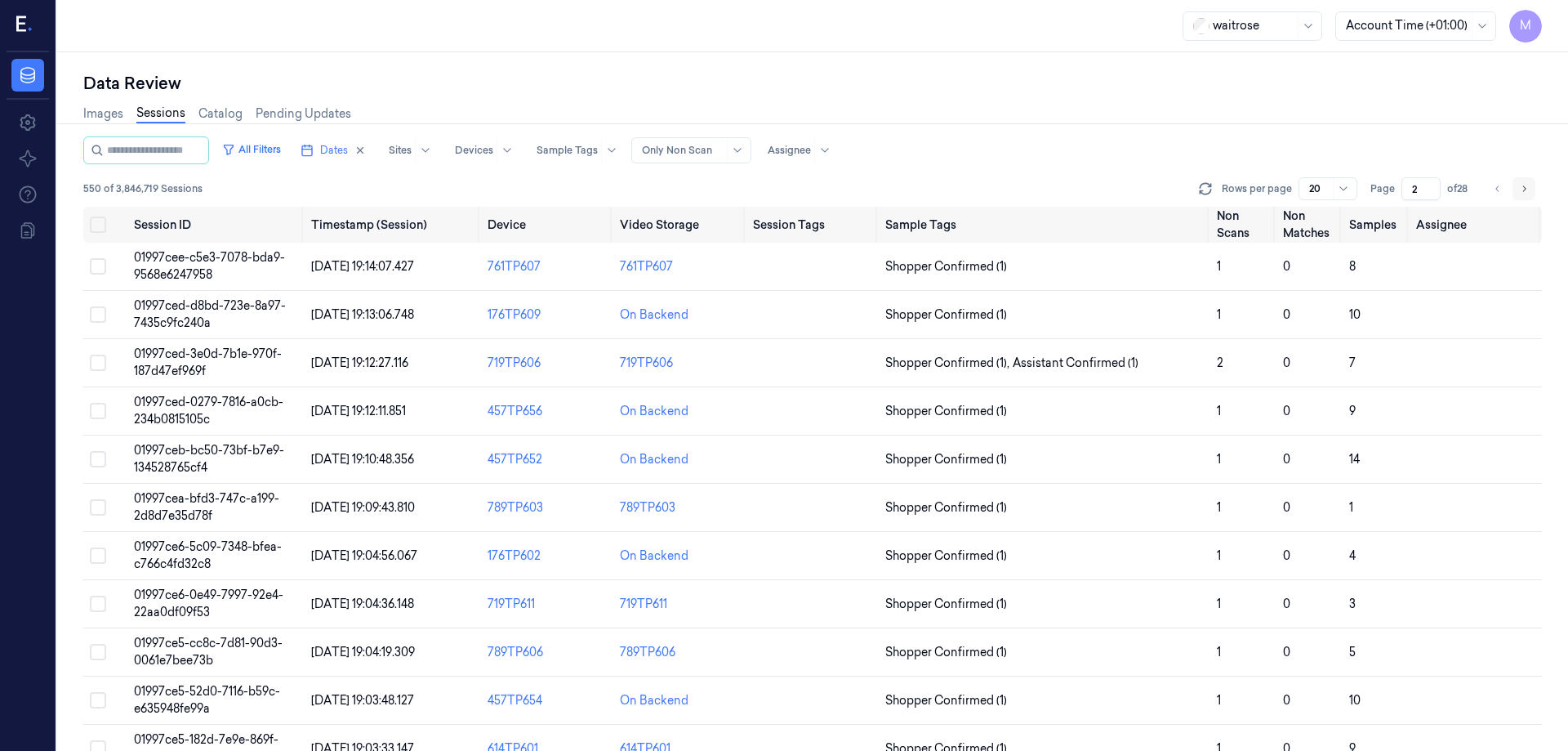
click at [1519, 189] on icon "Go to next page" at bounding box center [1523, 188] width 9 height 13
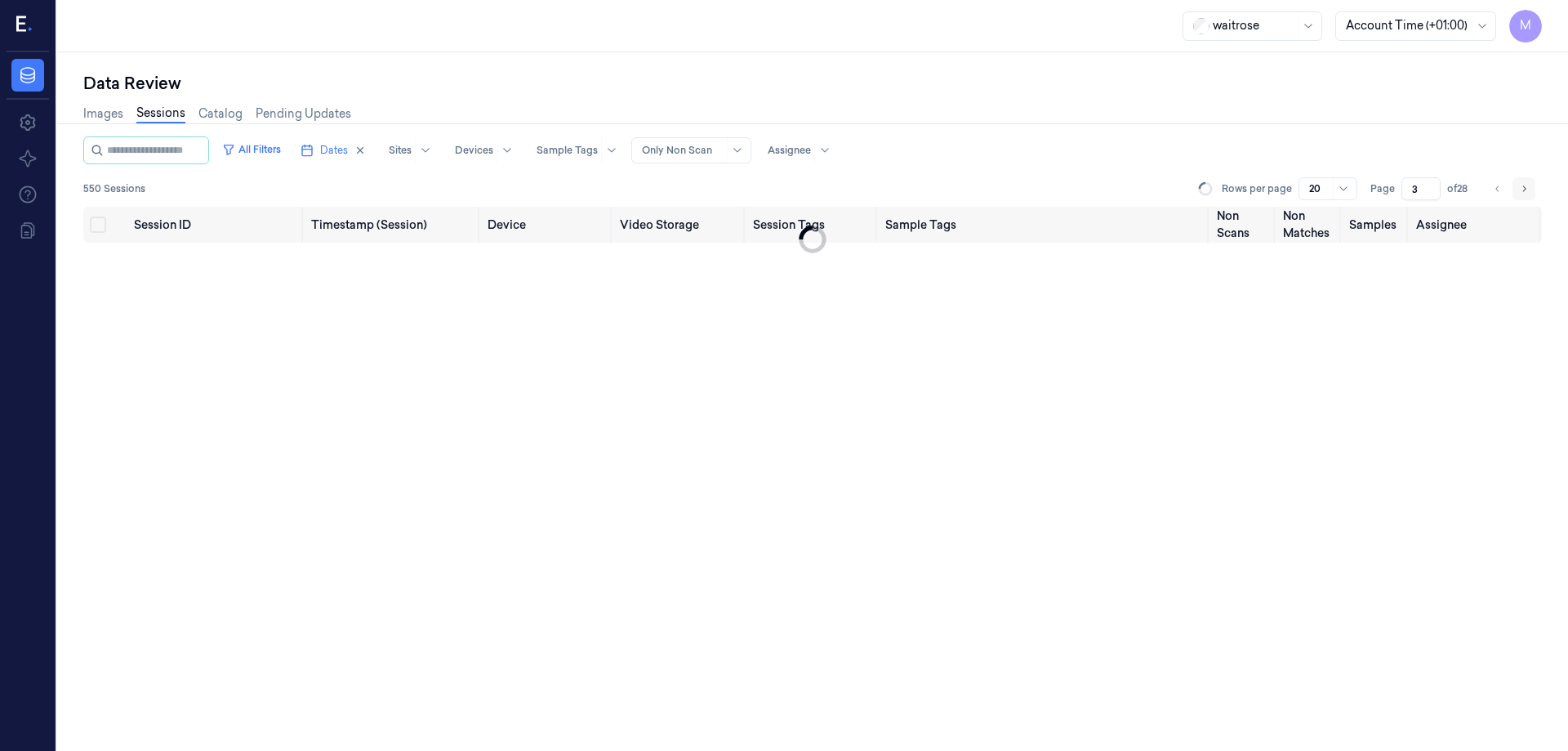
click at [1519, 189] on icon "Go to next page" at bounding box center [1523, 188] width 9 height 13
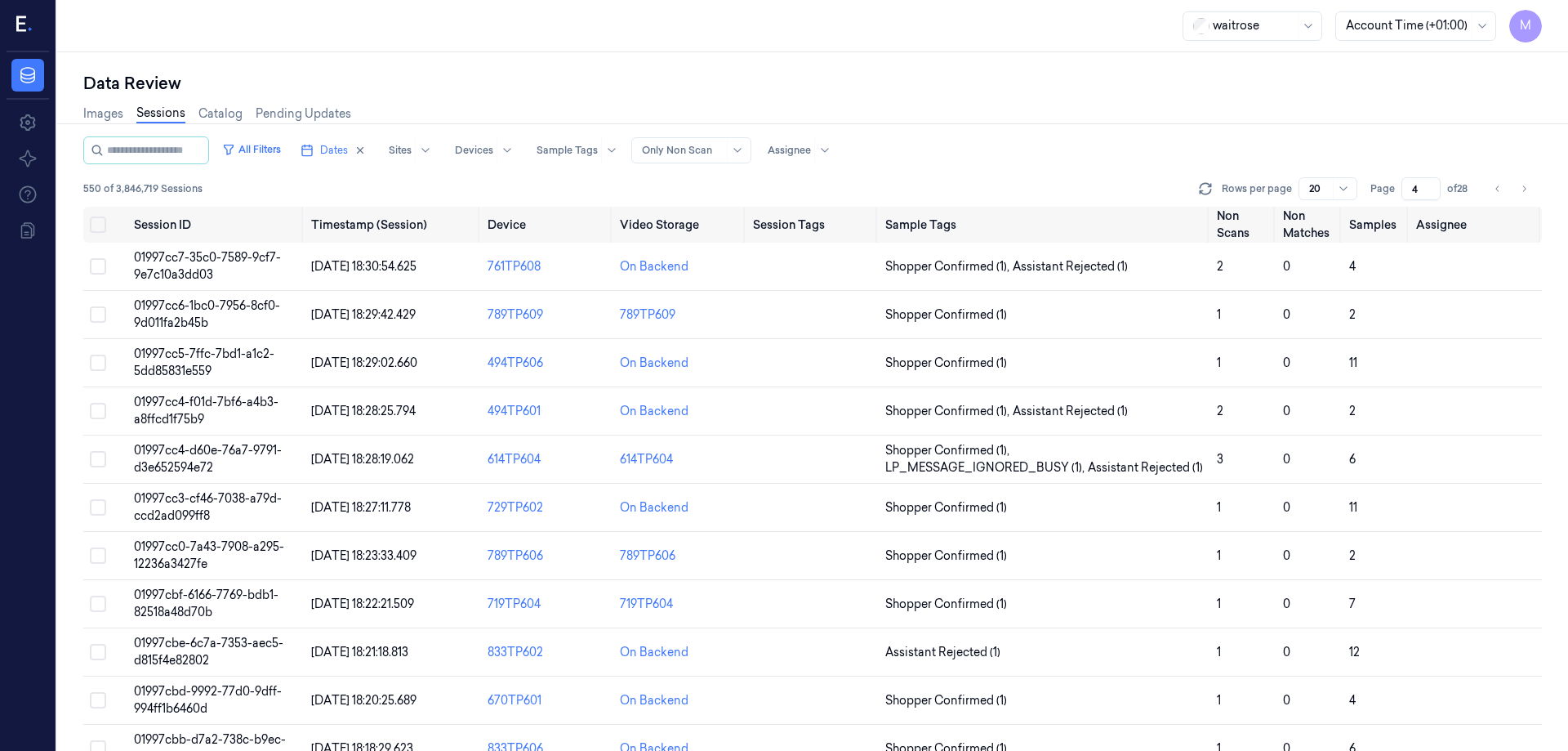
drag, startPoint x: 1422, startPoint y: 190, endPoint x: 1397, endPoint y: 194, distance: 25.3
click at [1397, 194] on div "Page 4 of 28" at bounding box center [1422, 188] width 103 height 23
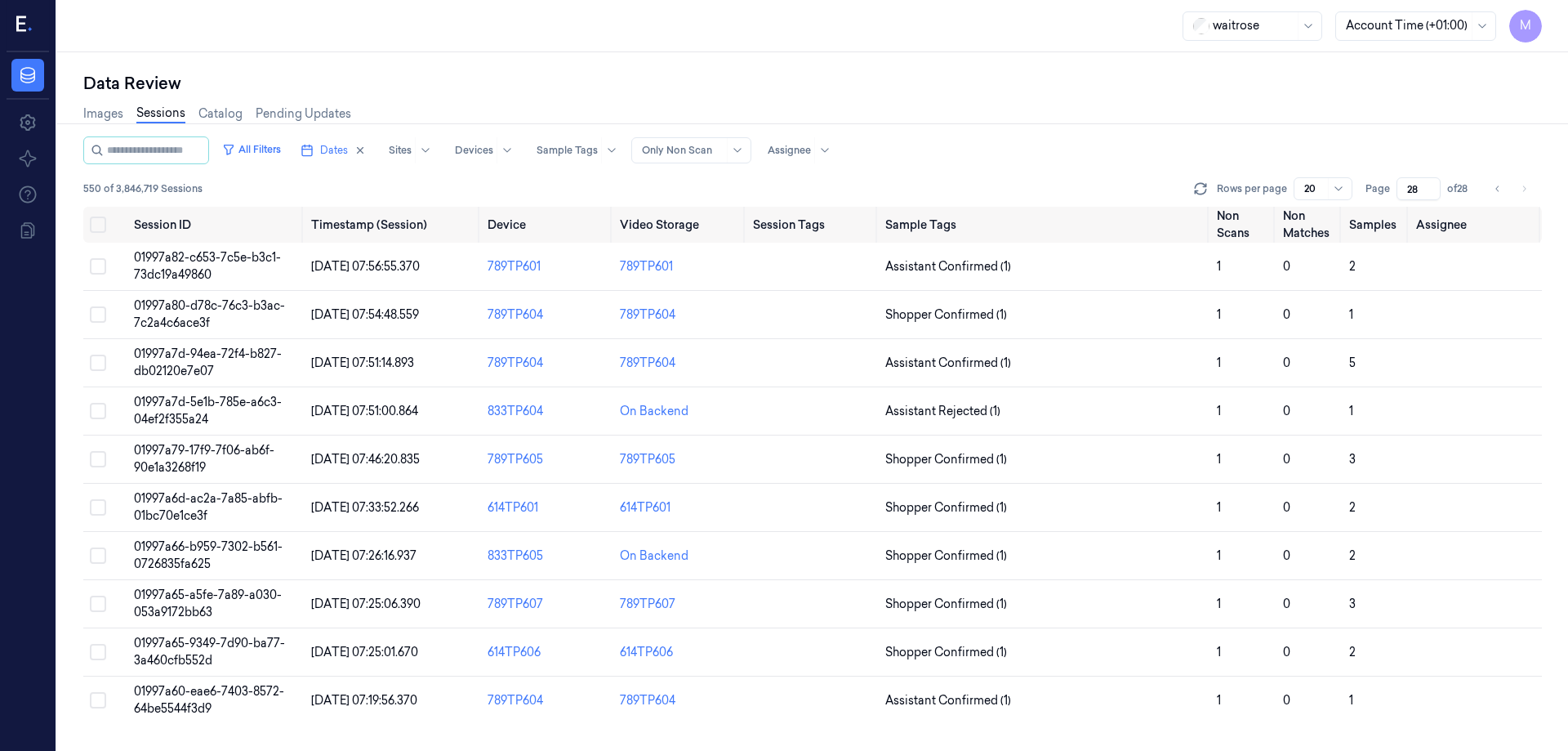
click at [1381, 132] on div "Images Sessions Catalog Pending Updates" at bounding box center [813, 116] width 1459 height 42
click at [1499, 188] on icon "Go to previous page" at bounding box center [1498, 188] width 9 height 13
click at [1499, 188] on icon "Go to previous page" at bounding box center [1498, 188] width 9 height 13
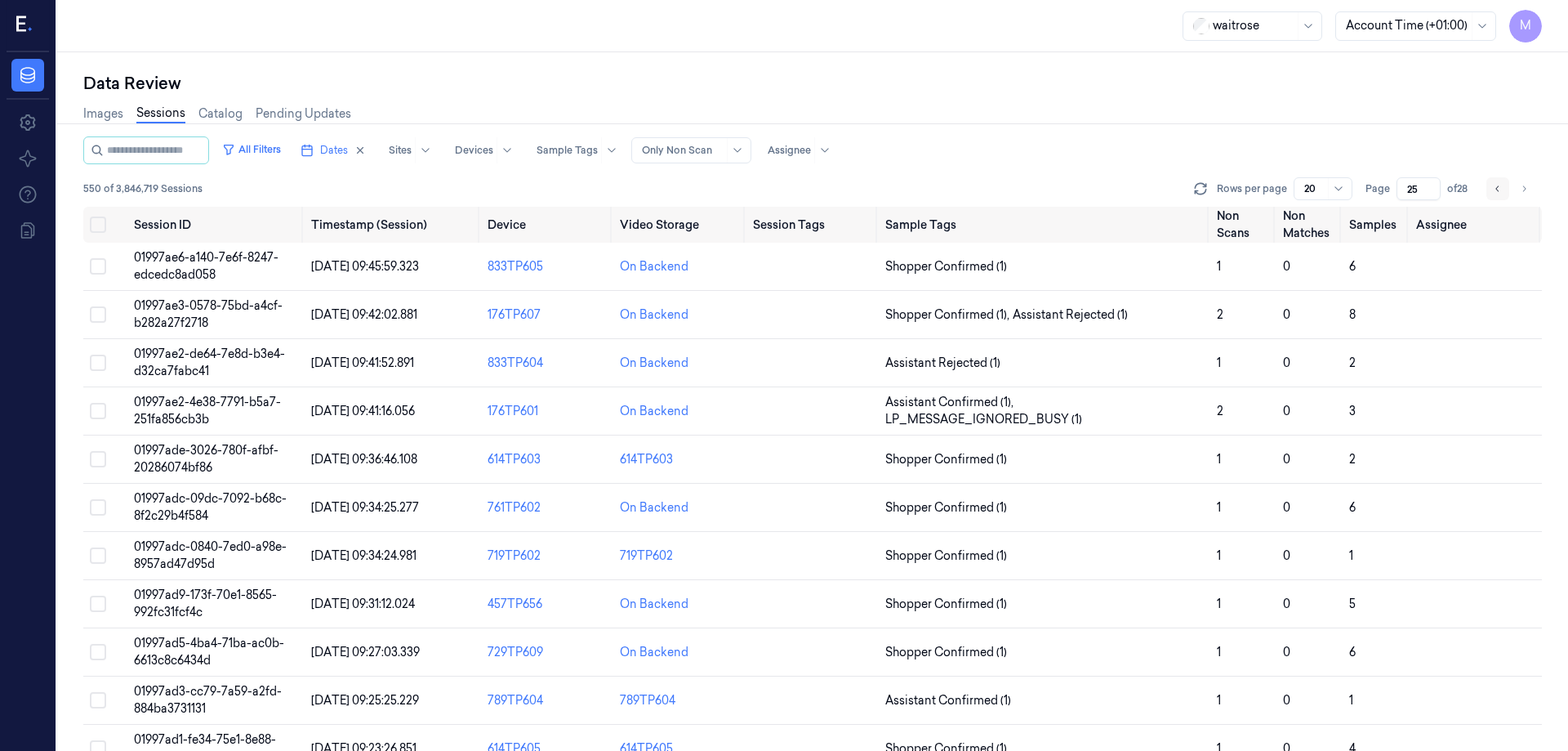
click at [1499, 188] on icon "Go to previous page" at bounding box center [1498, 188] width 9 height 13
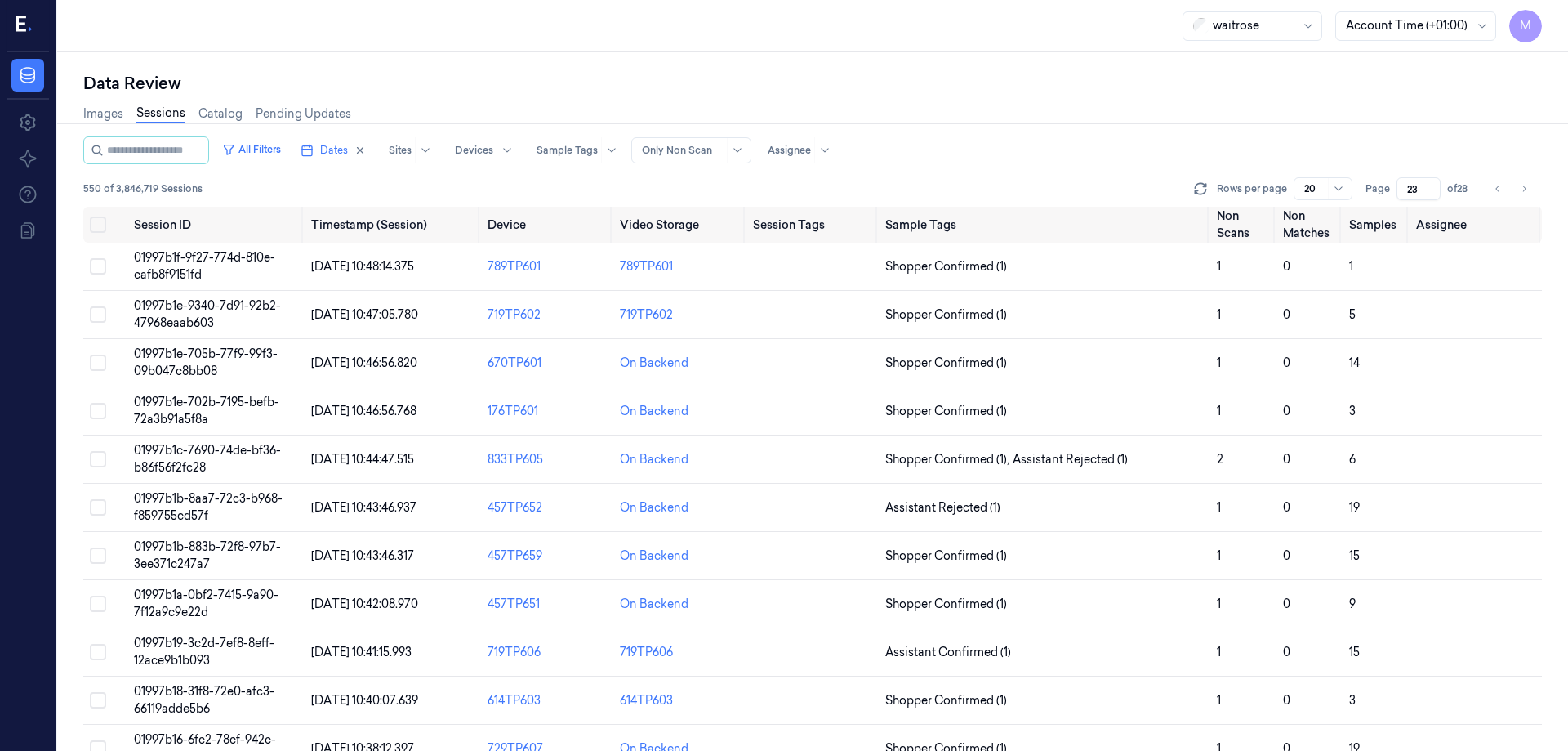
click at [1419, 186] on input "23" at bounding box center [1419, 188] width 45 height 23
click at [1255, 97] on div "Images Sessions Catalog Pending Updates" at bounding box center [813, 116] width 1459 height 42
click at [373, 152] on button "Dates" at bounding box center [333, 150] width 79 height 27
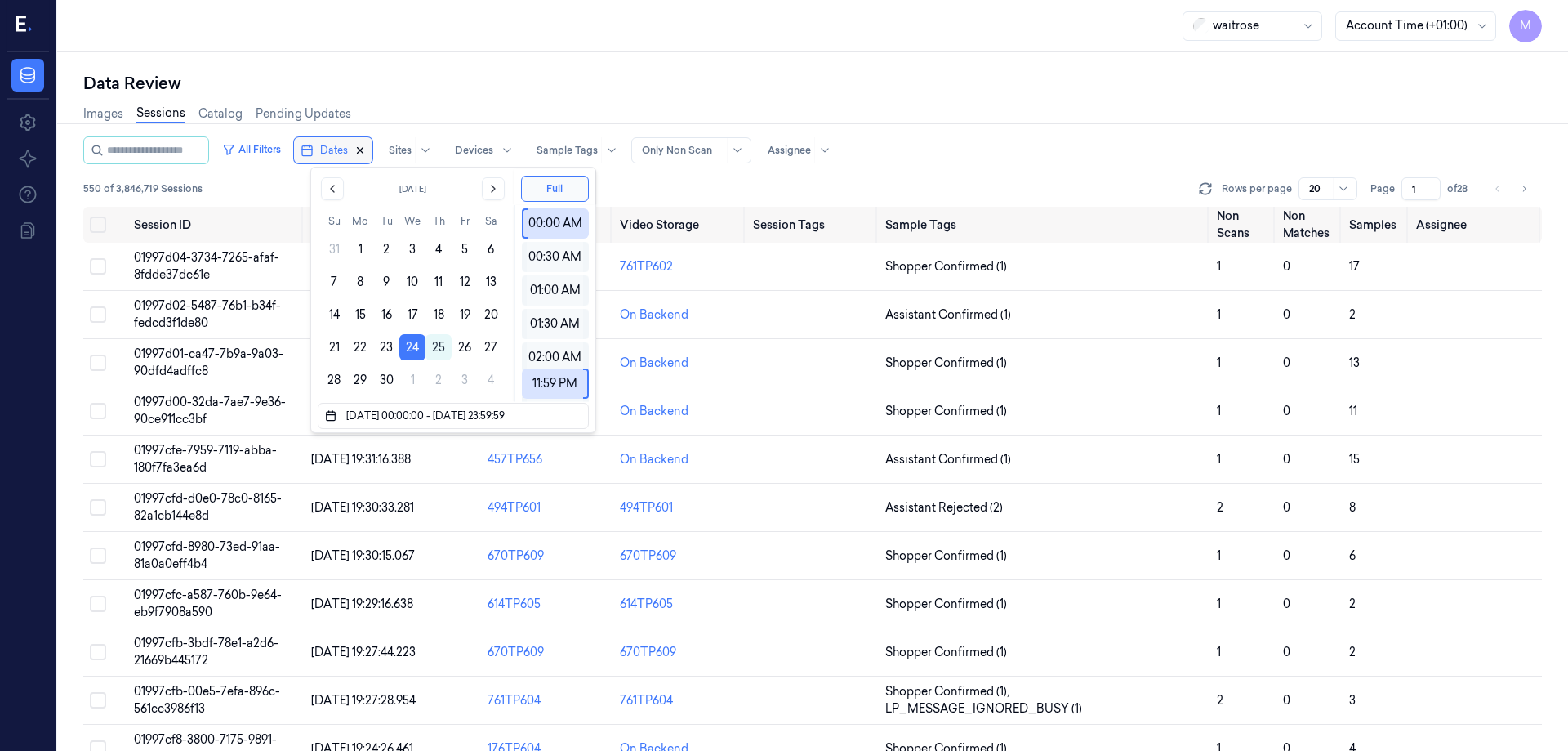
click at [366, 147] on icon "button" at bounding box center [360, 150] width 11 height 11
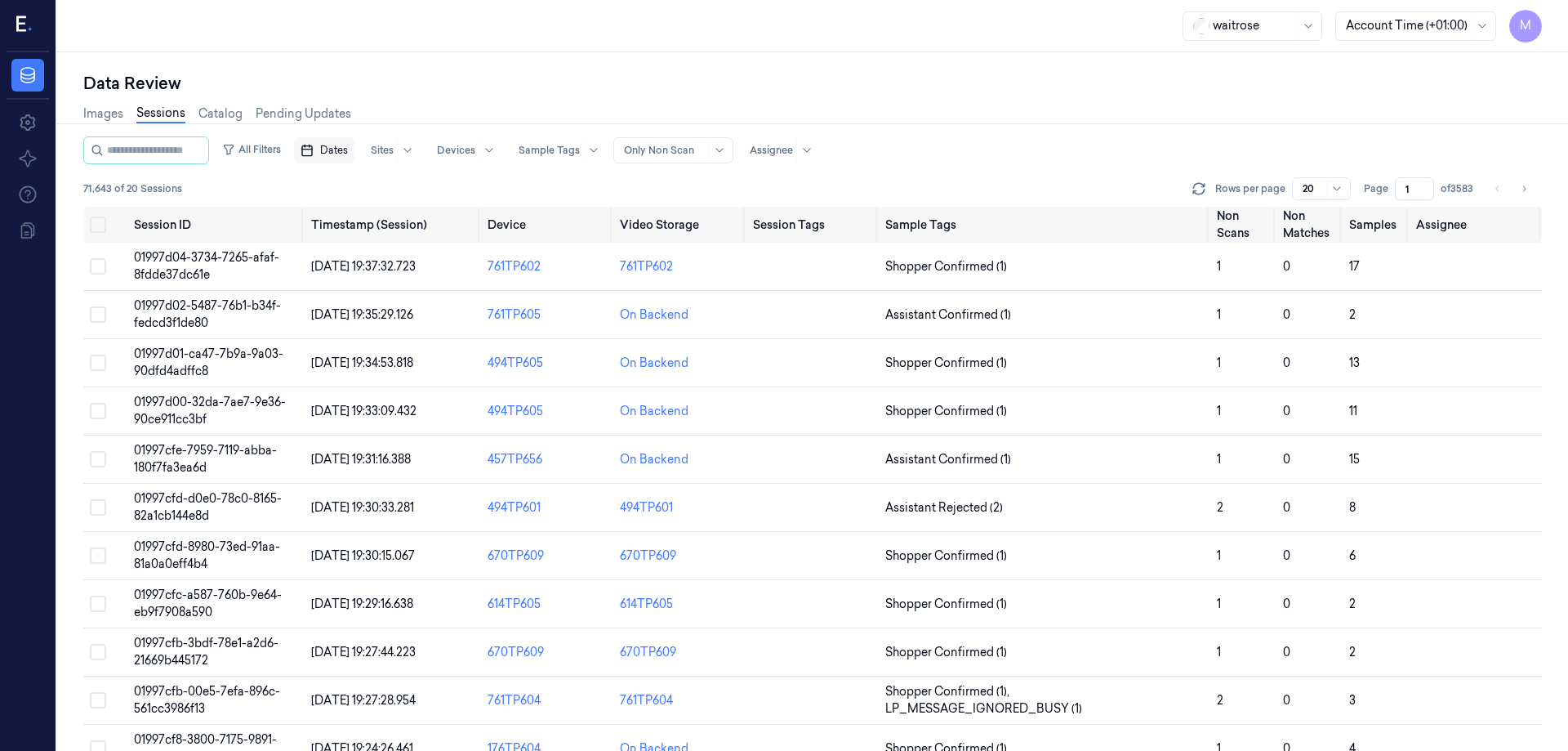
click at [535, 49] on div "waitrose Account Time (+01:00) M" at bounding box center [813, 26] width 1511 height 52
click at [1522, 184] on icon "Go to next page" at bounding box center [1523, 188] width 9 height 13
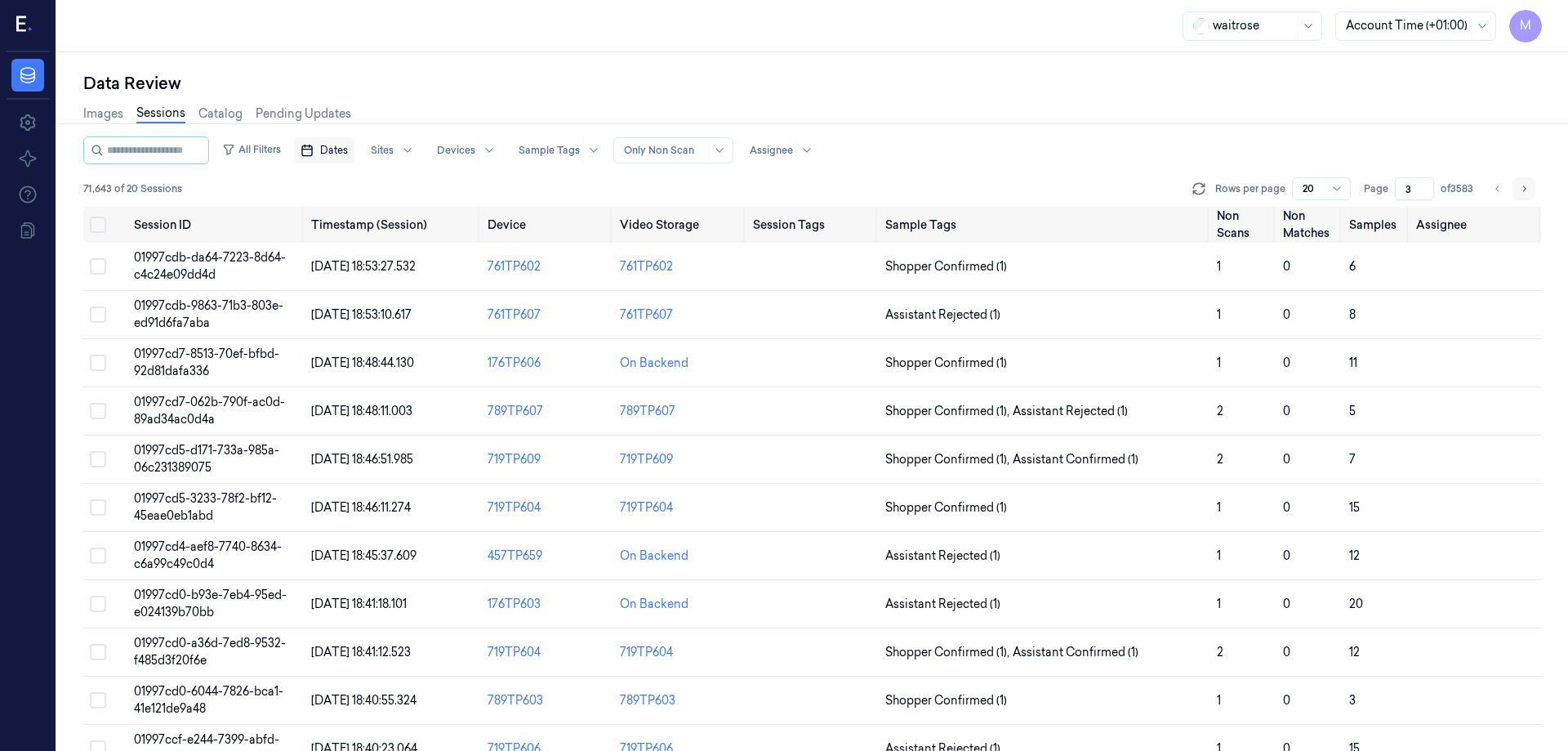
click at [1522, 184] on icon "Go to next page" at bounding box center [1523, 188] width 9 height 13
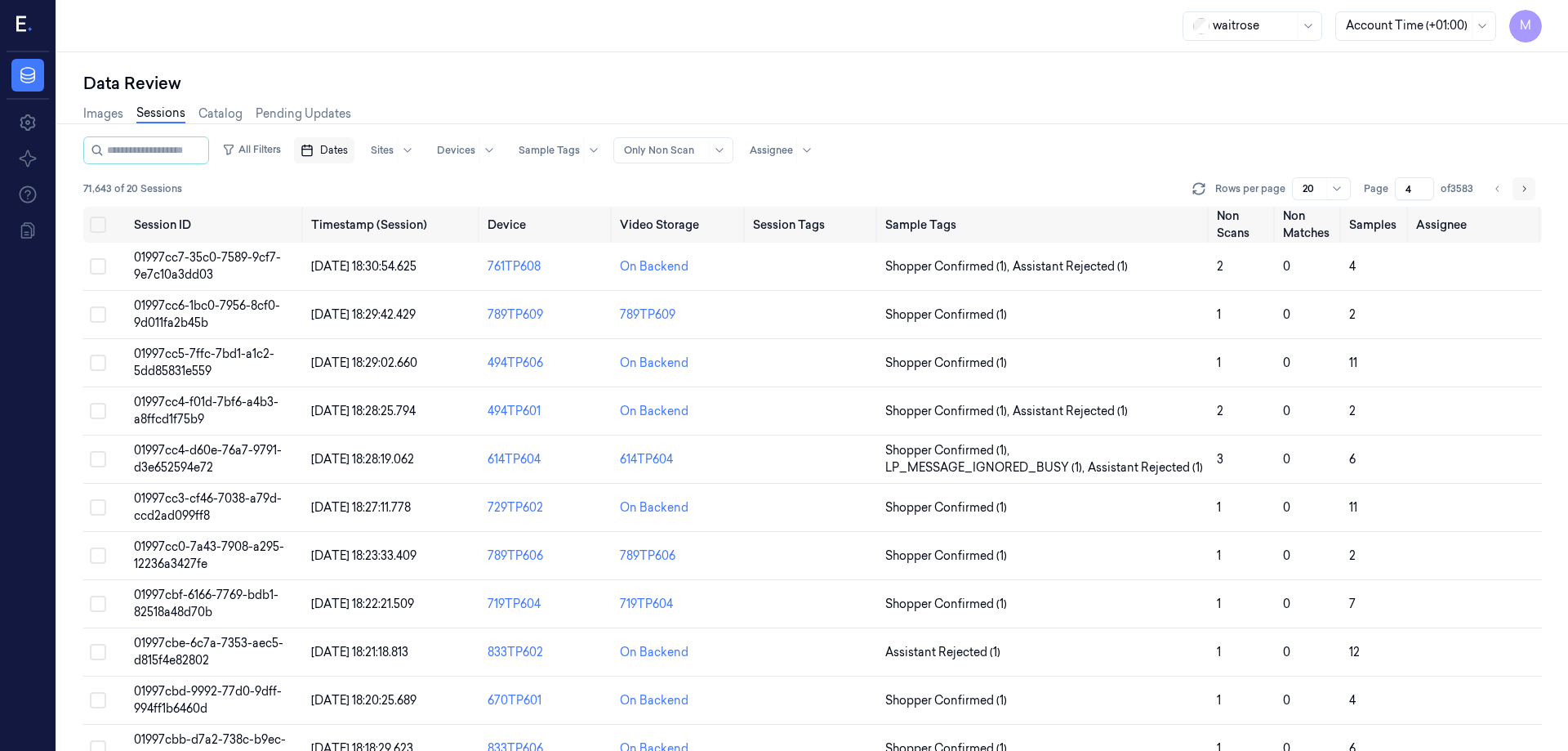
click at [1522, 184] on icon "Go to next page" at bounding box center [1523, 188] width 9 height 13
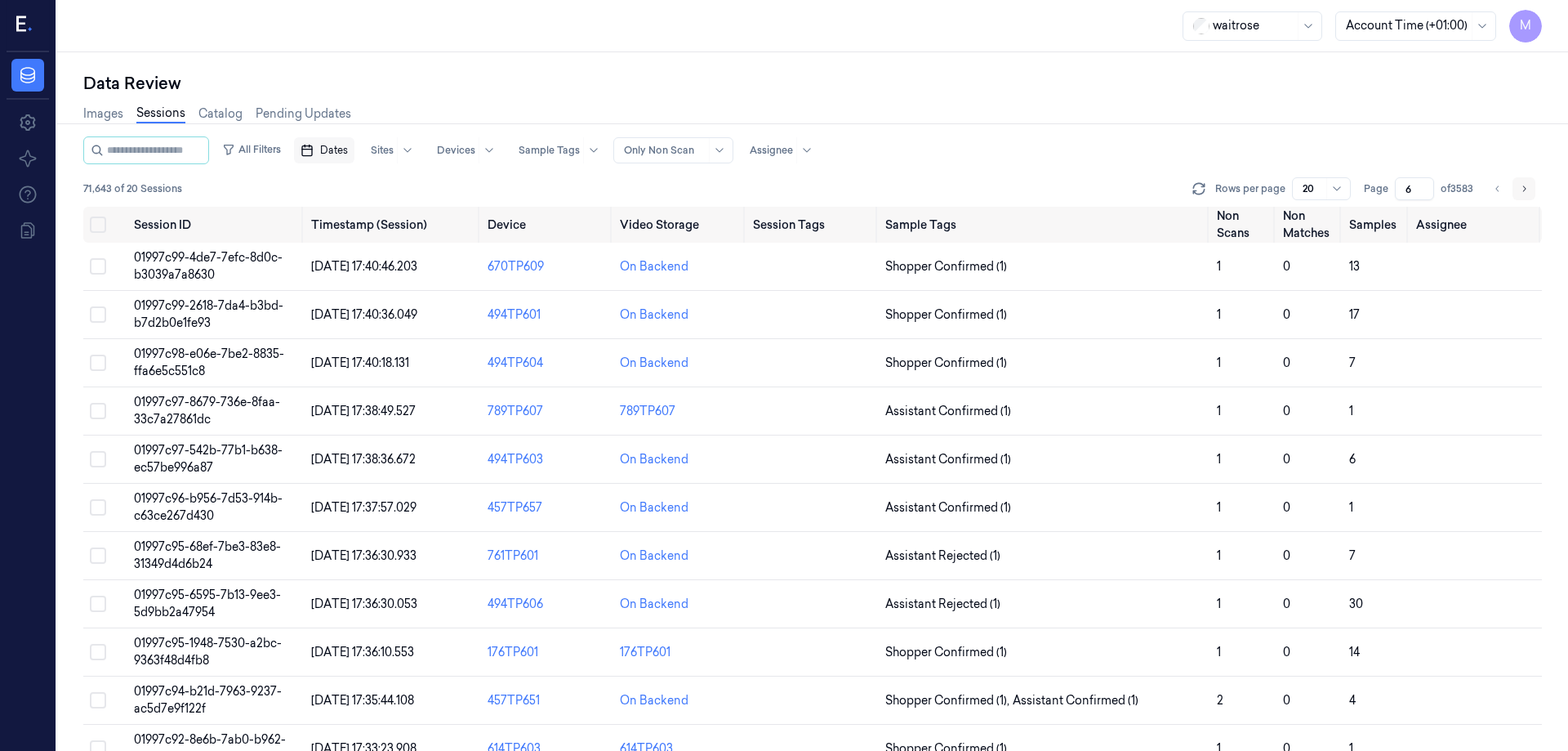
click at [1522, 184] on icon "Go to next page" at bounding box center [1523, 188] width 9 height 13
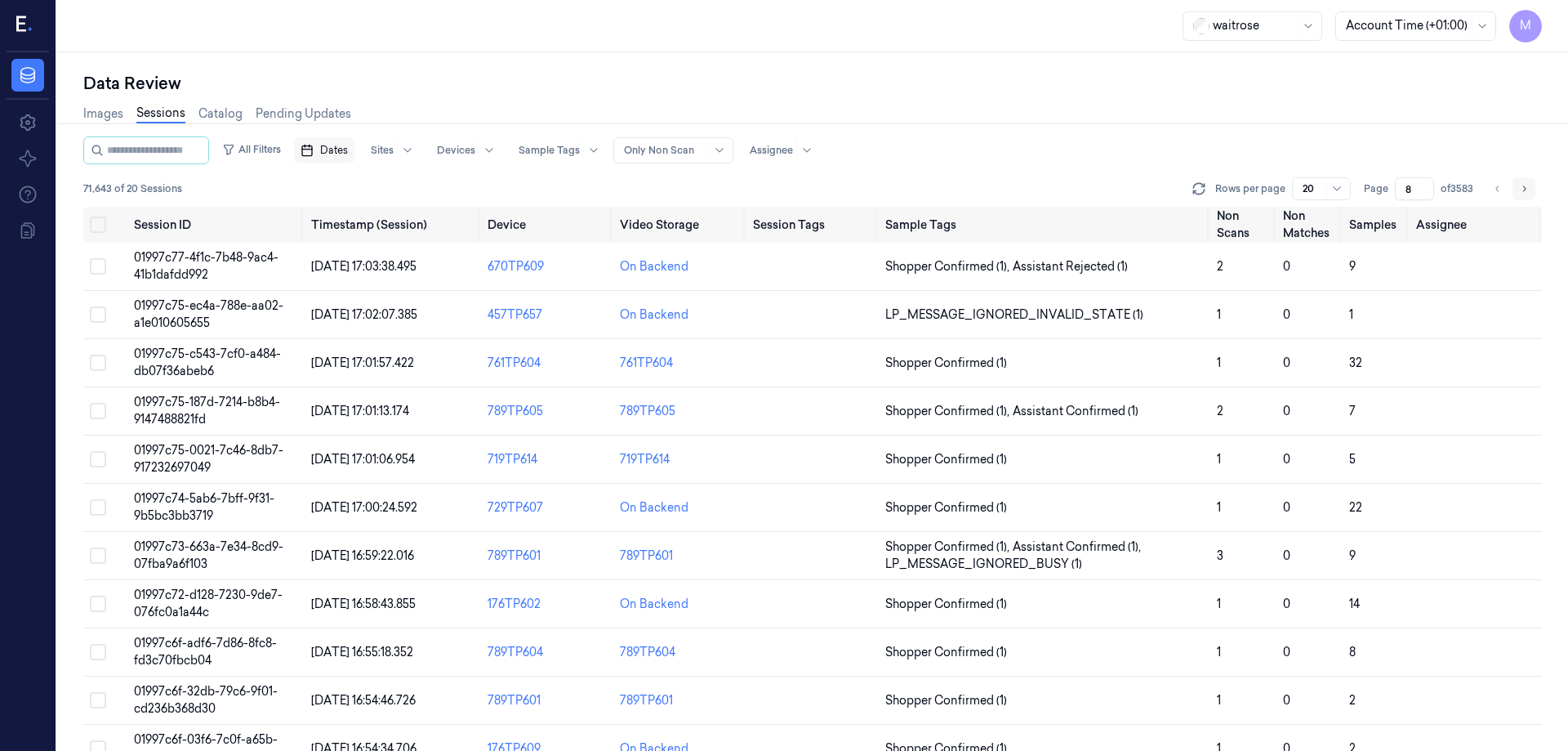
click at [1522, 184] on icon "Go to next page" at bounding box center [1523, 188] width 9 height 13
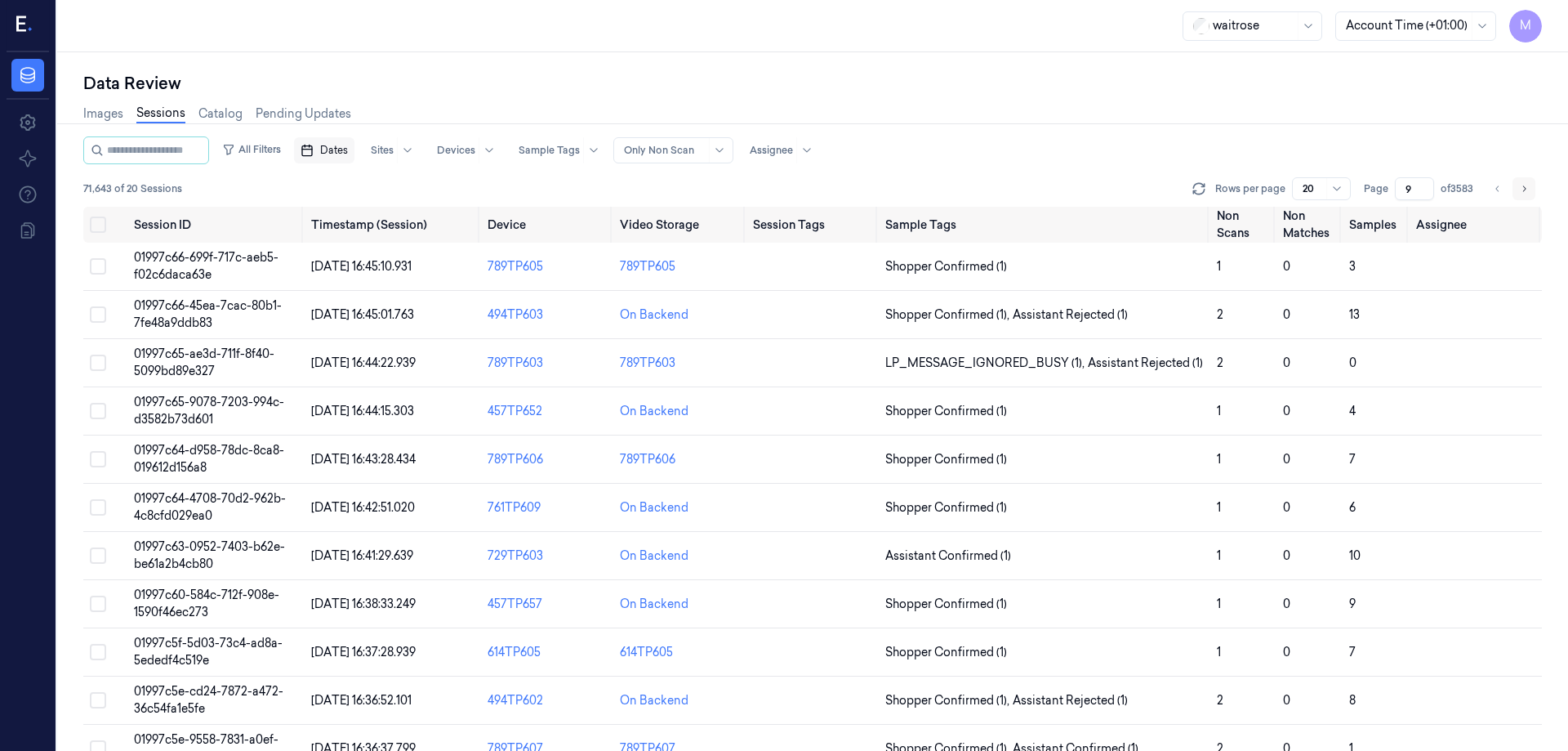
click at [1522, 184] on icon "Go to next page" at bounding box center [1523, 188] width 9 height 13
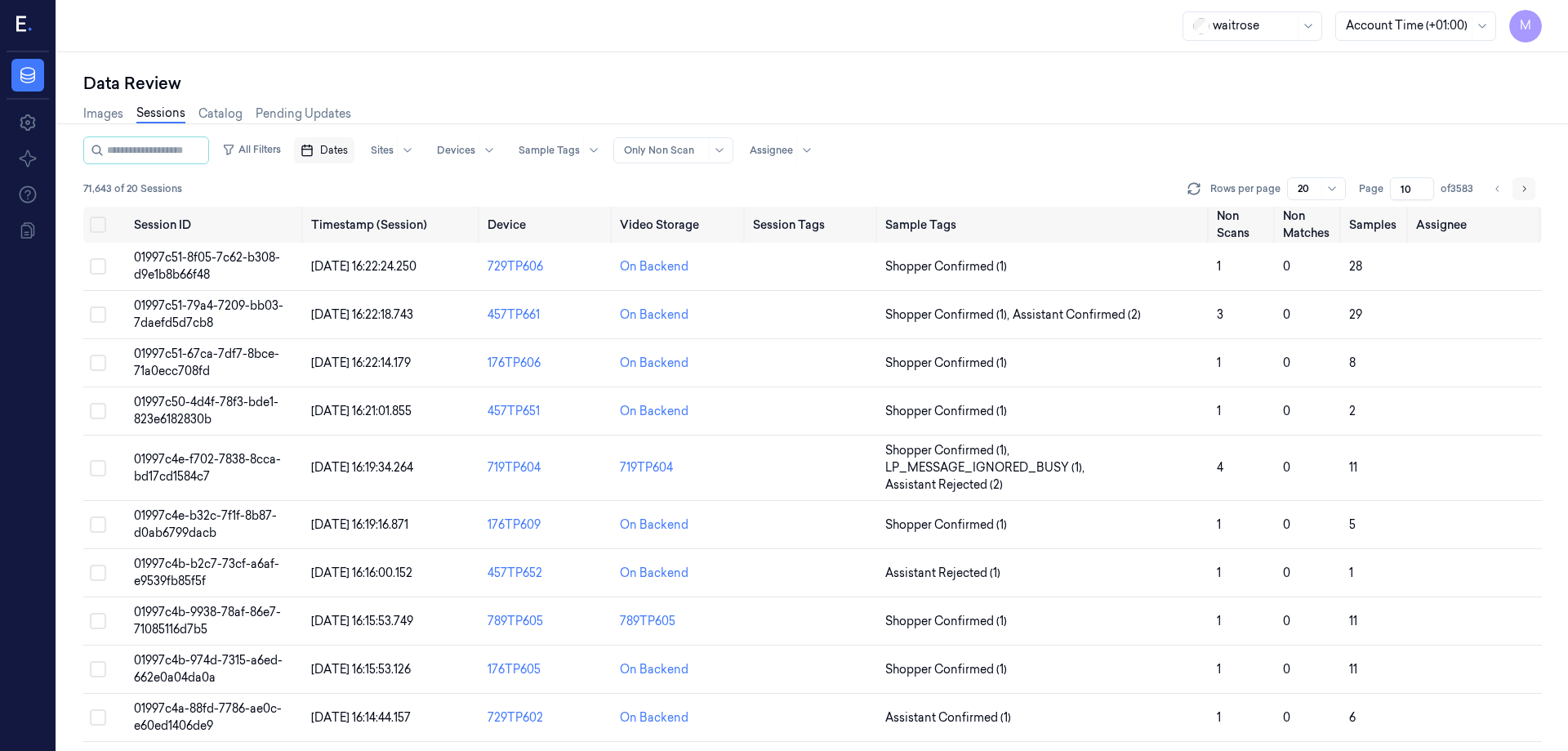
click at [1522, 184] on icon "Go to next page" at bounding box center [1523, 188] width 9 height 13
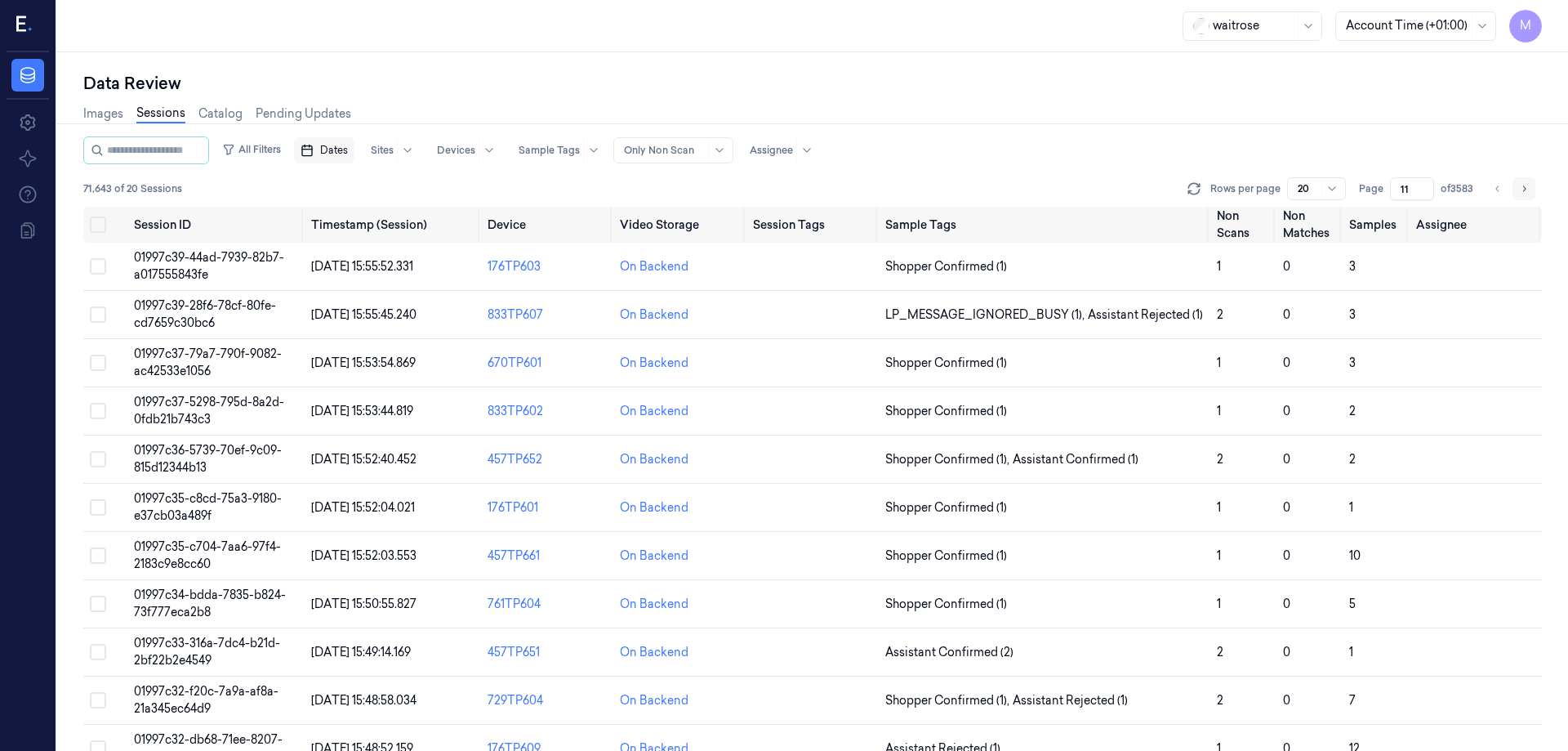
click at [1522, 184] on icon "Go to next page" at bounding box center [1523, 188] width 9 height 13
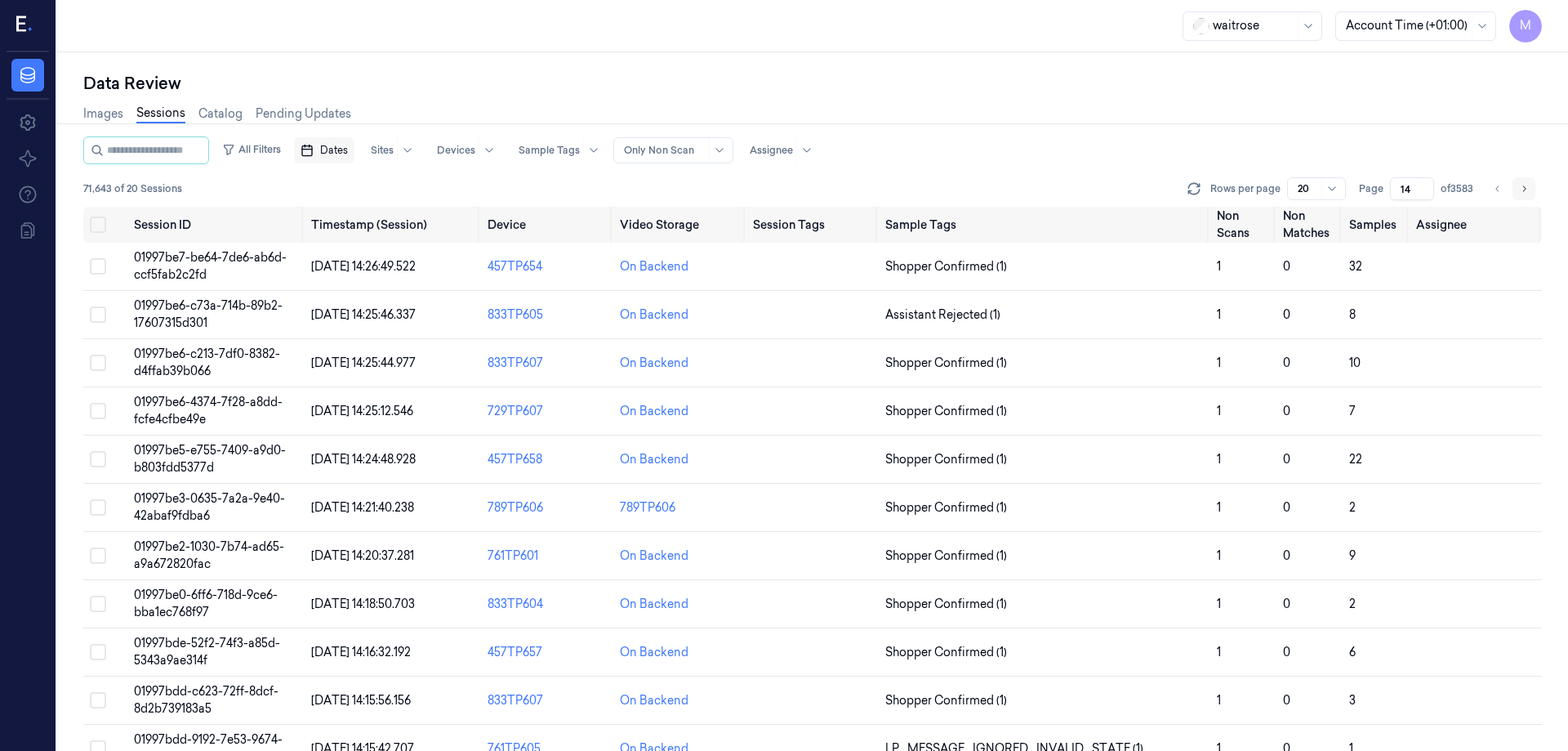
click at [1519, 184] on icon "Go to next page" at bounding box center [1523, 188] width 9 height 13
click at [1524, 194] on icon "Go to next page" at bounding box center [1523, 188] width 9 height 13
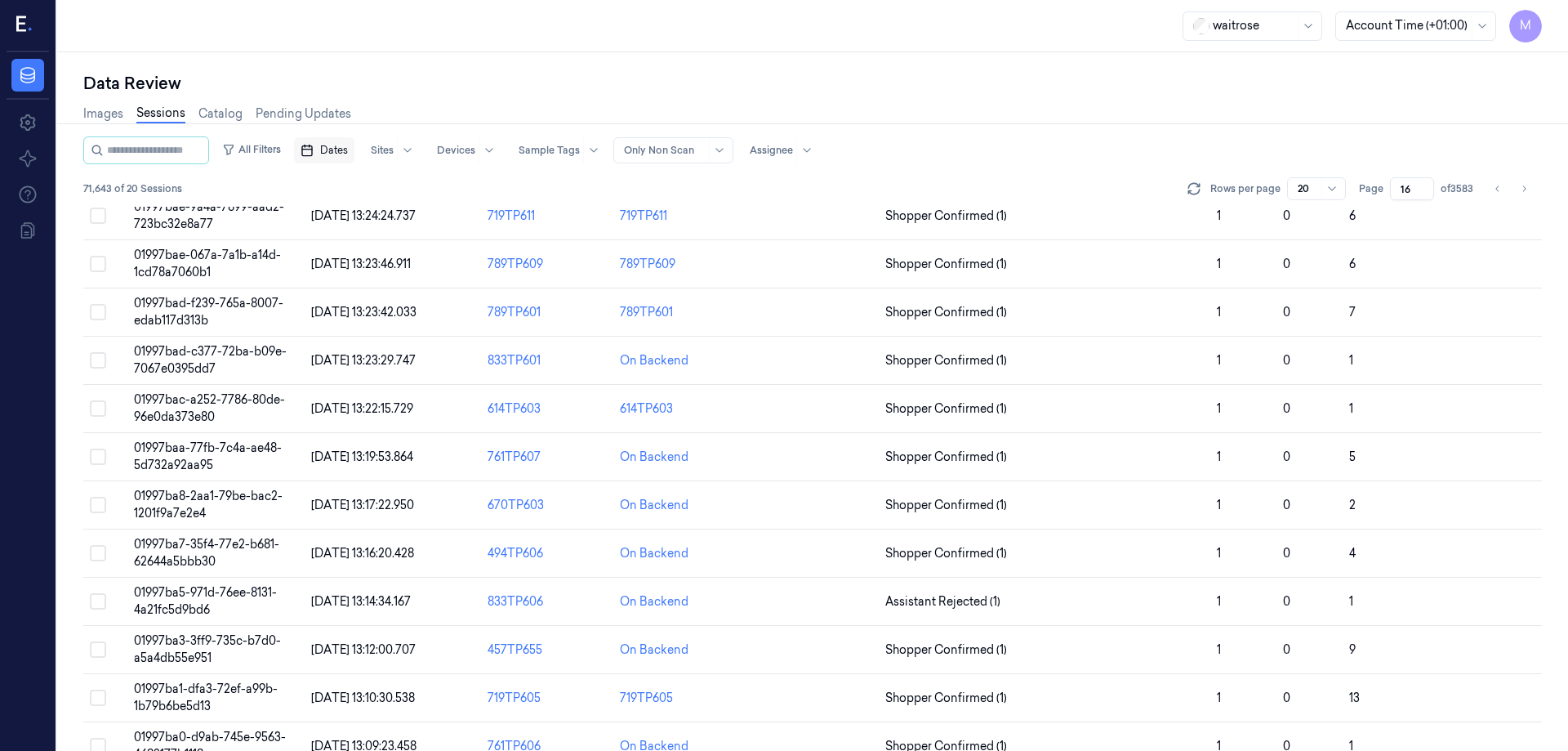
scroll to position [468, 0]
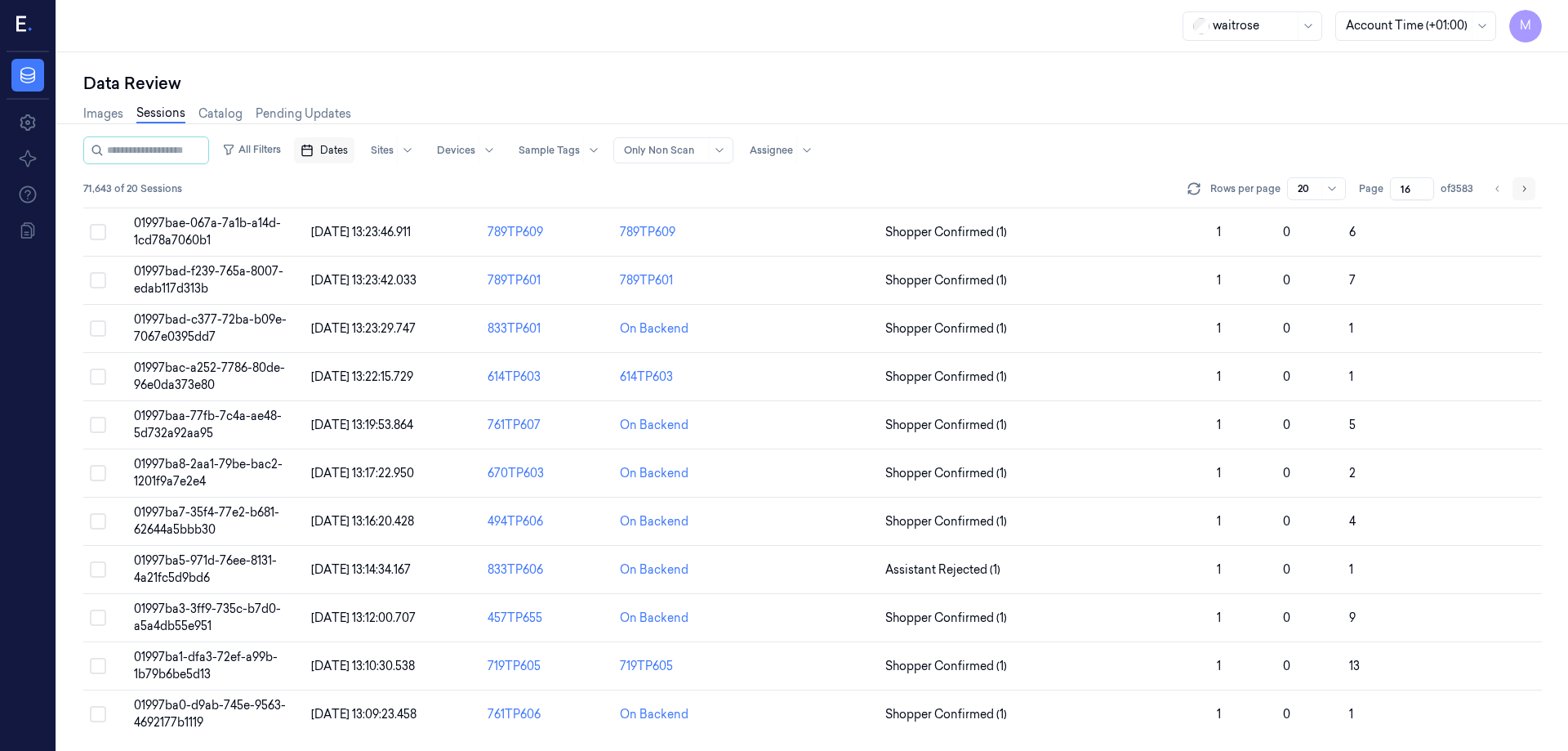
click at [1529, 194] on icon "Go to next page" at bounding box center [1523, 188] width 9 height 13
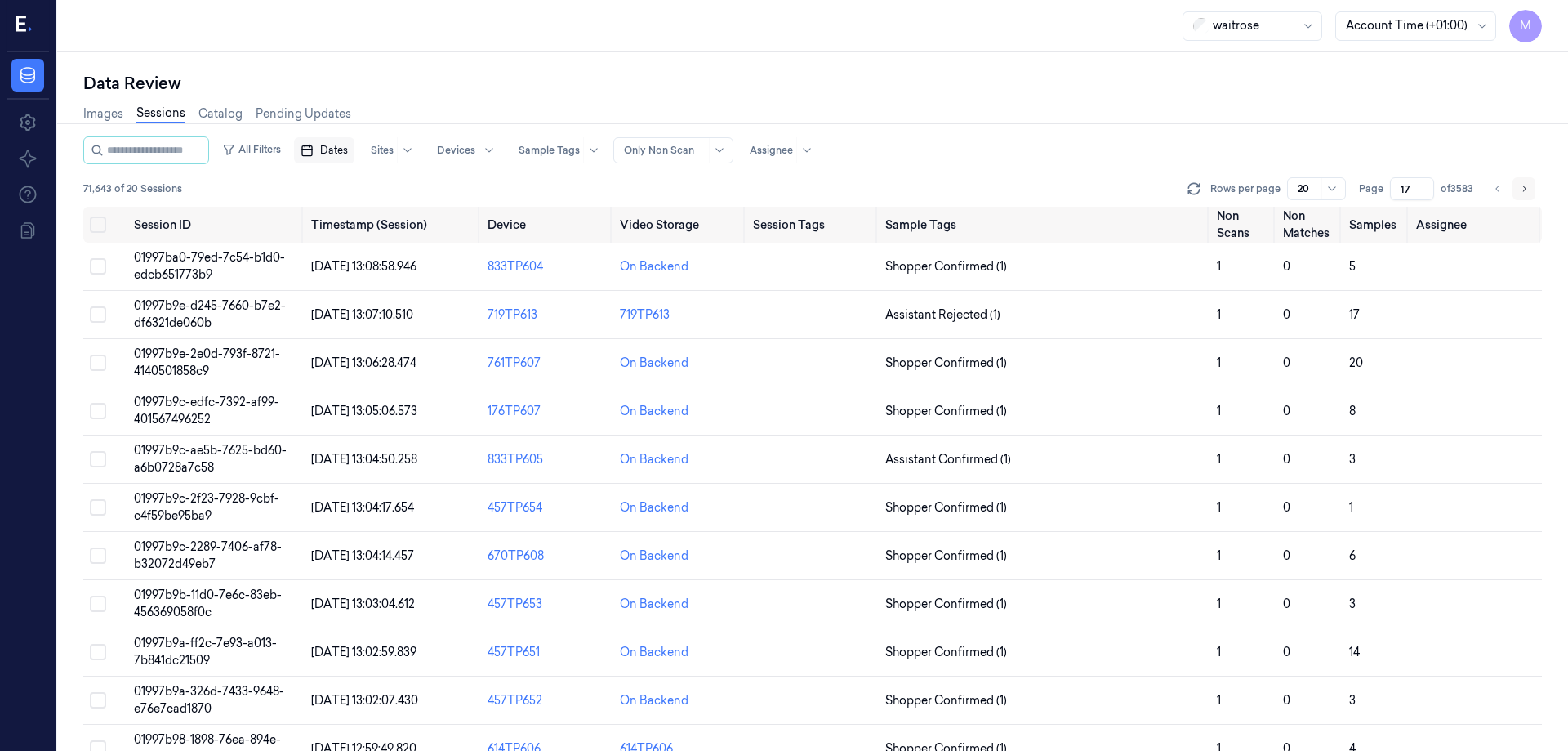
click at [1523, 188] on icon "Go to next page" at bounding box center [1523, 188] width 9 height 13
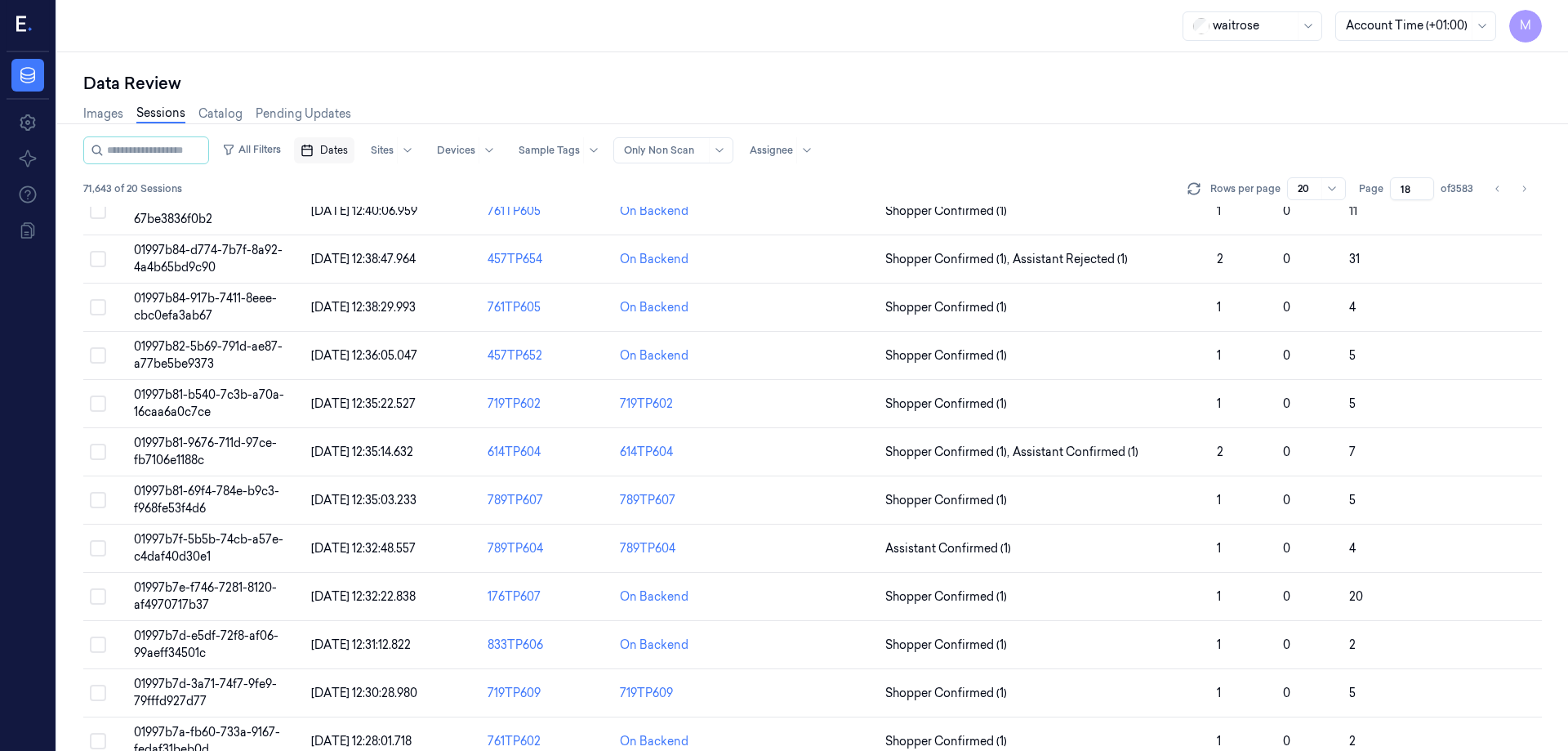
scroll to position [468, 0]
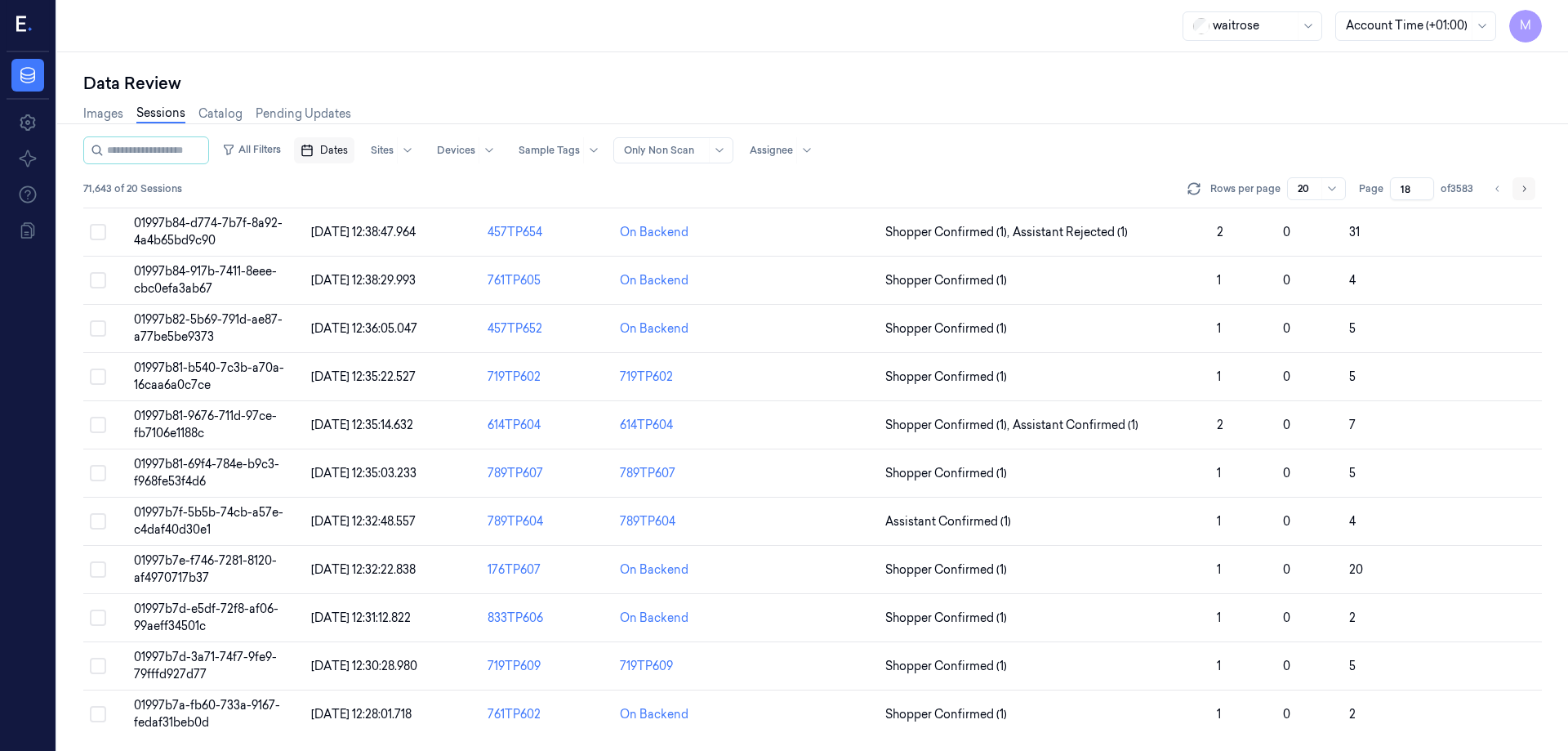
click at [1516, 186] on button "Go to next page" at bounding box center [1524, 188] width 23 height 23
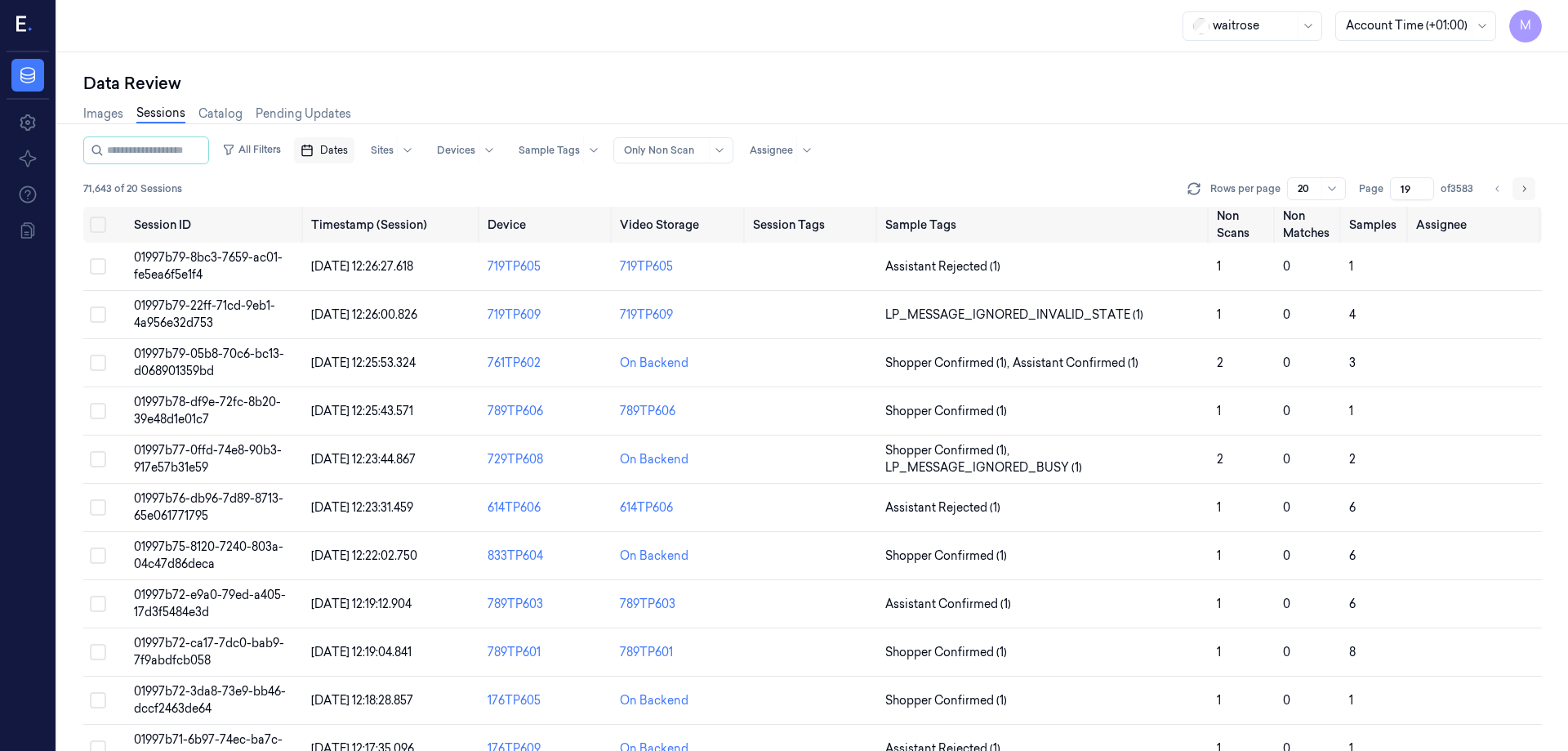
click at [1523, 187] on icon "Go to next page" at bounding box center [1523, 188] width 9 height 13
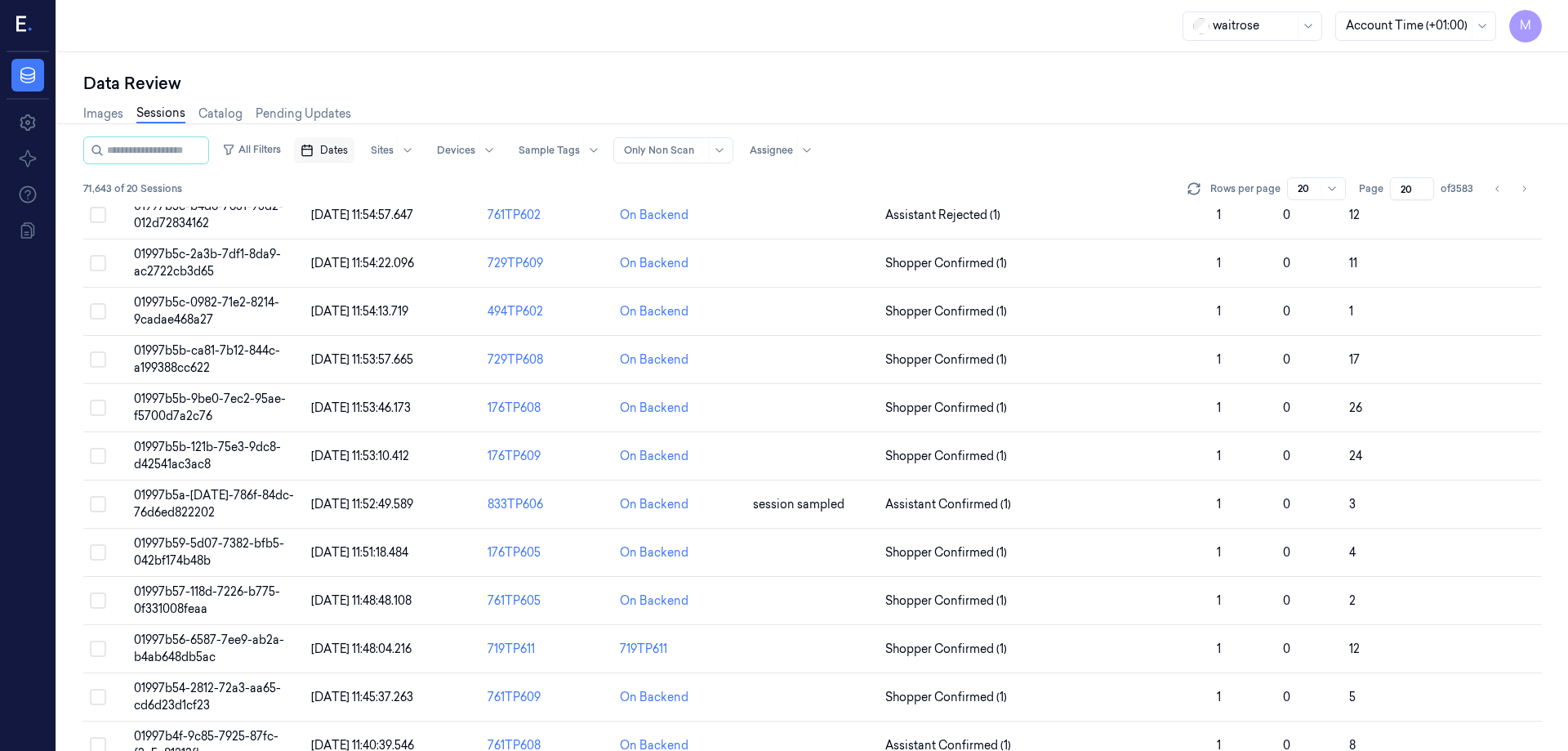
scroll to position [468, 0]
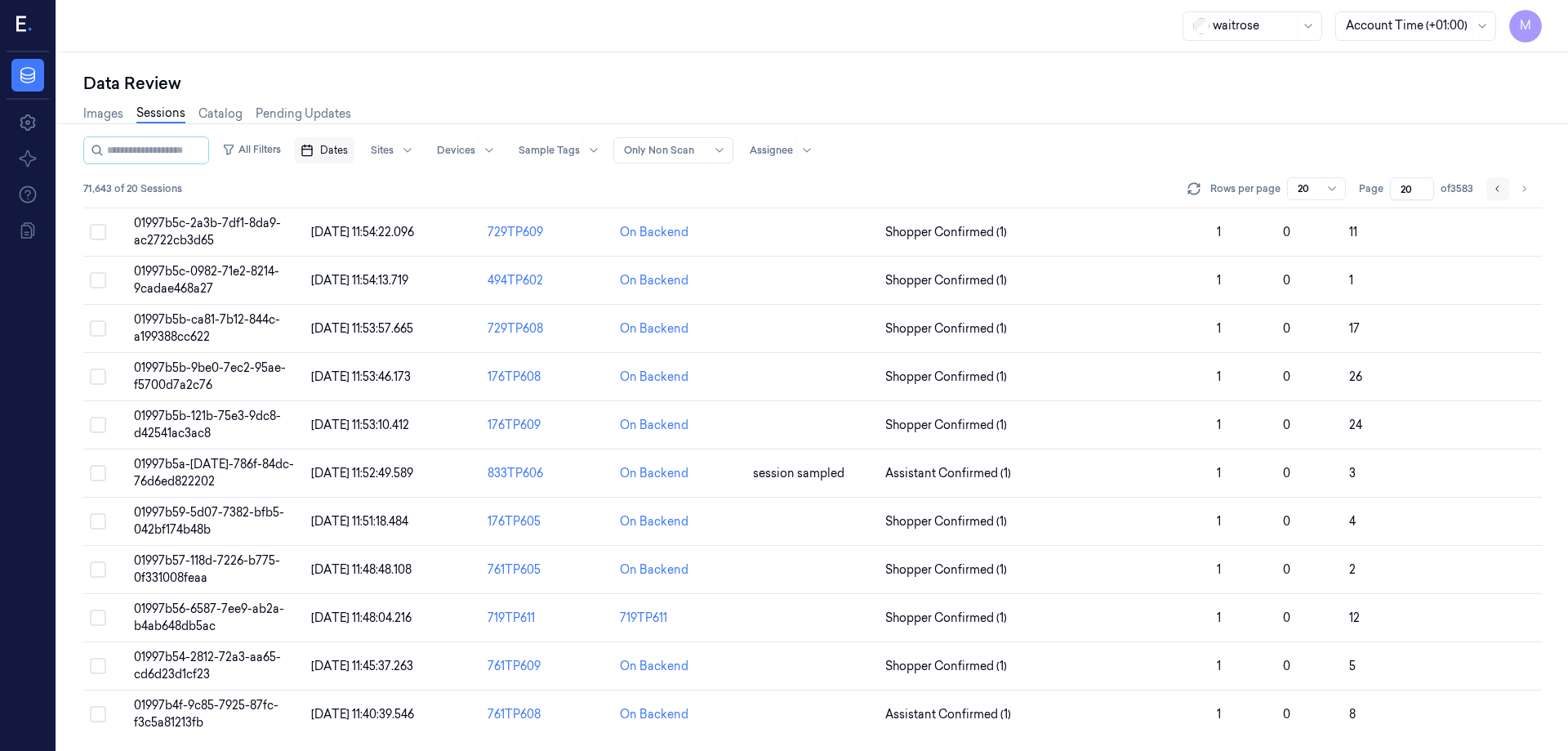
click at [1497, 190] on icon "Go to previous page" at bounding box center [1498, 188] width 9 height 13
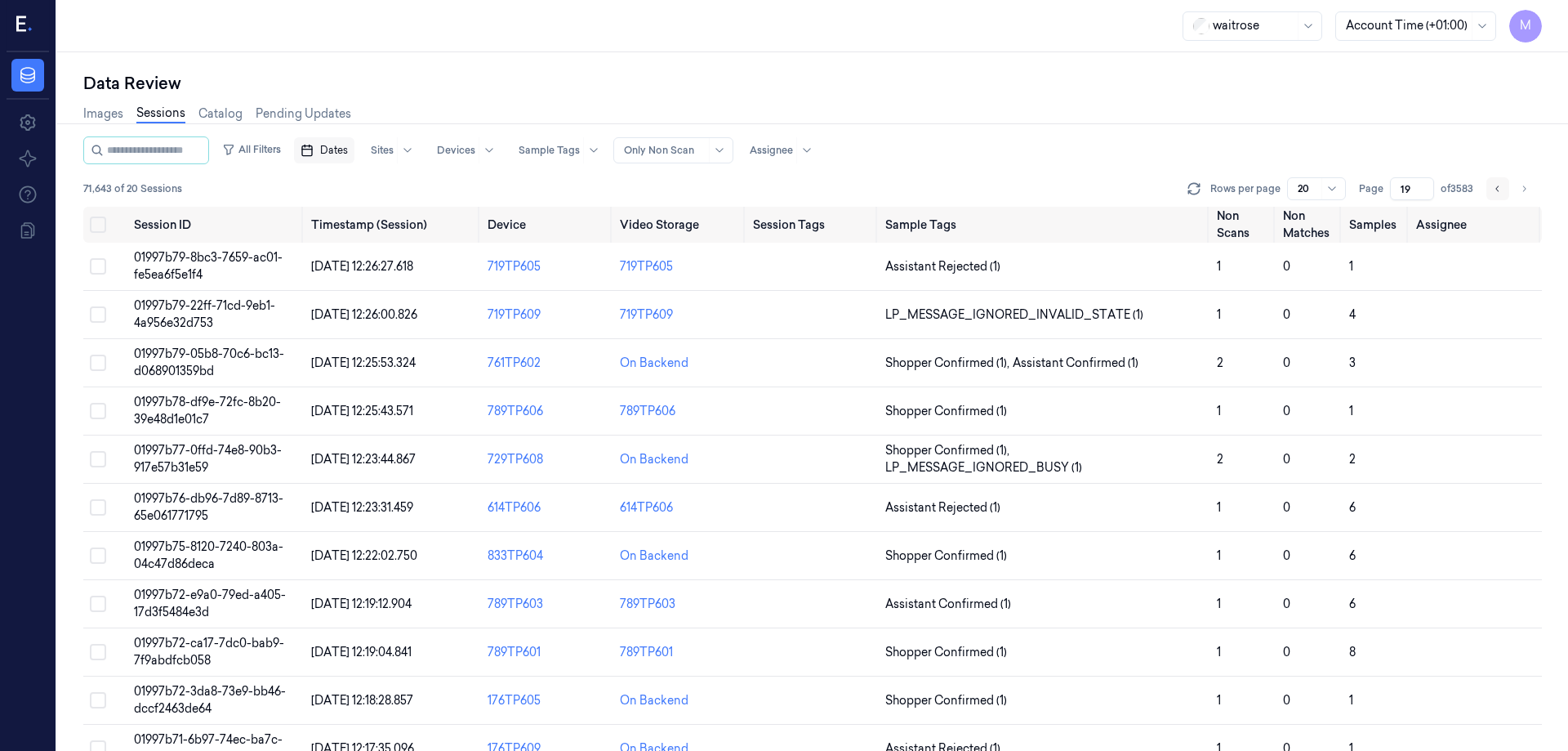
click at [1490, 188] on button "Go to previous page" at bounding box center [1498, 188] width 23 height 23
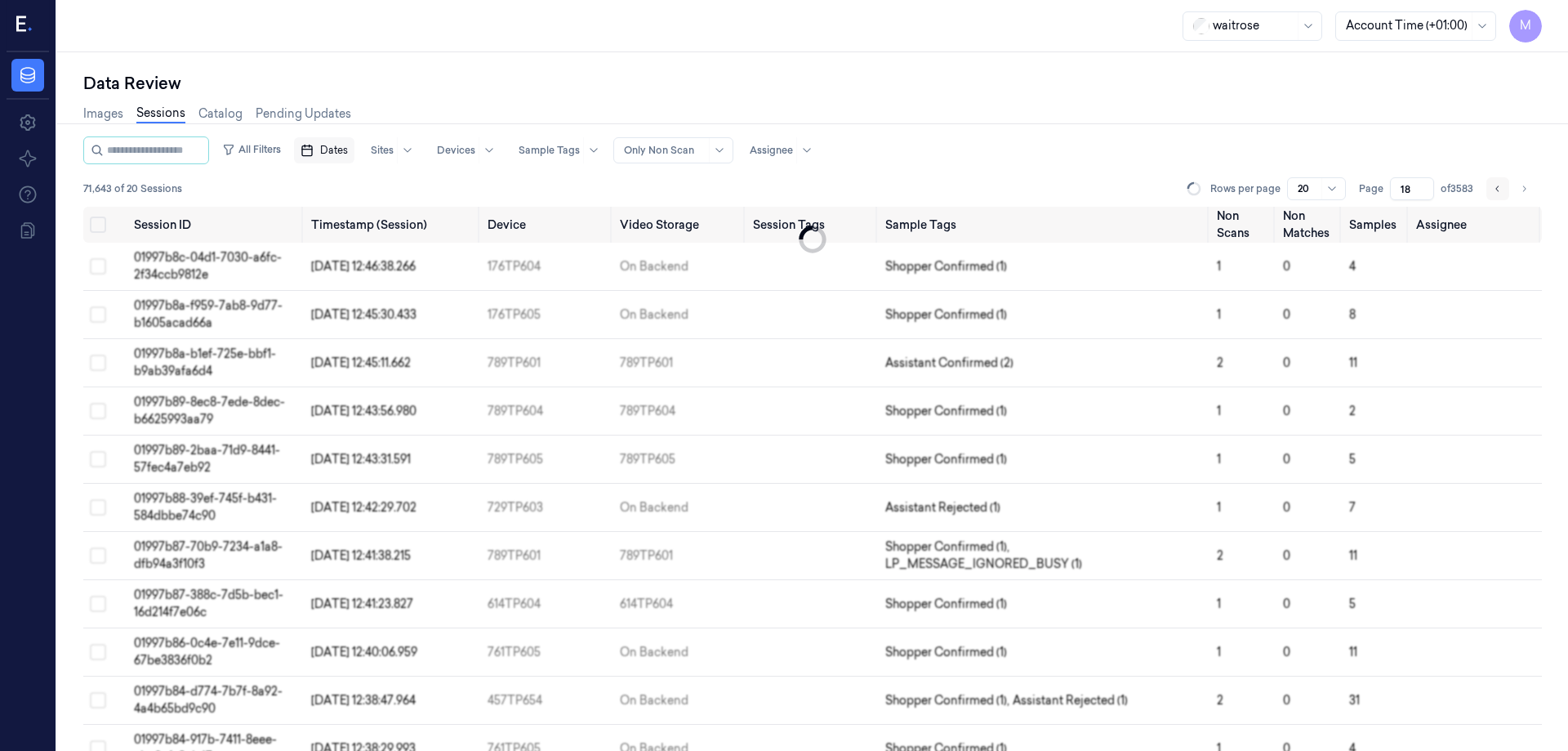
click at [1490, 188] on button "Go to previous page" at bounding box center [1498, 188] width 23 height 23
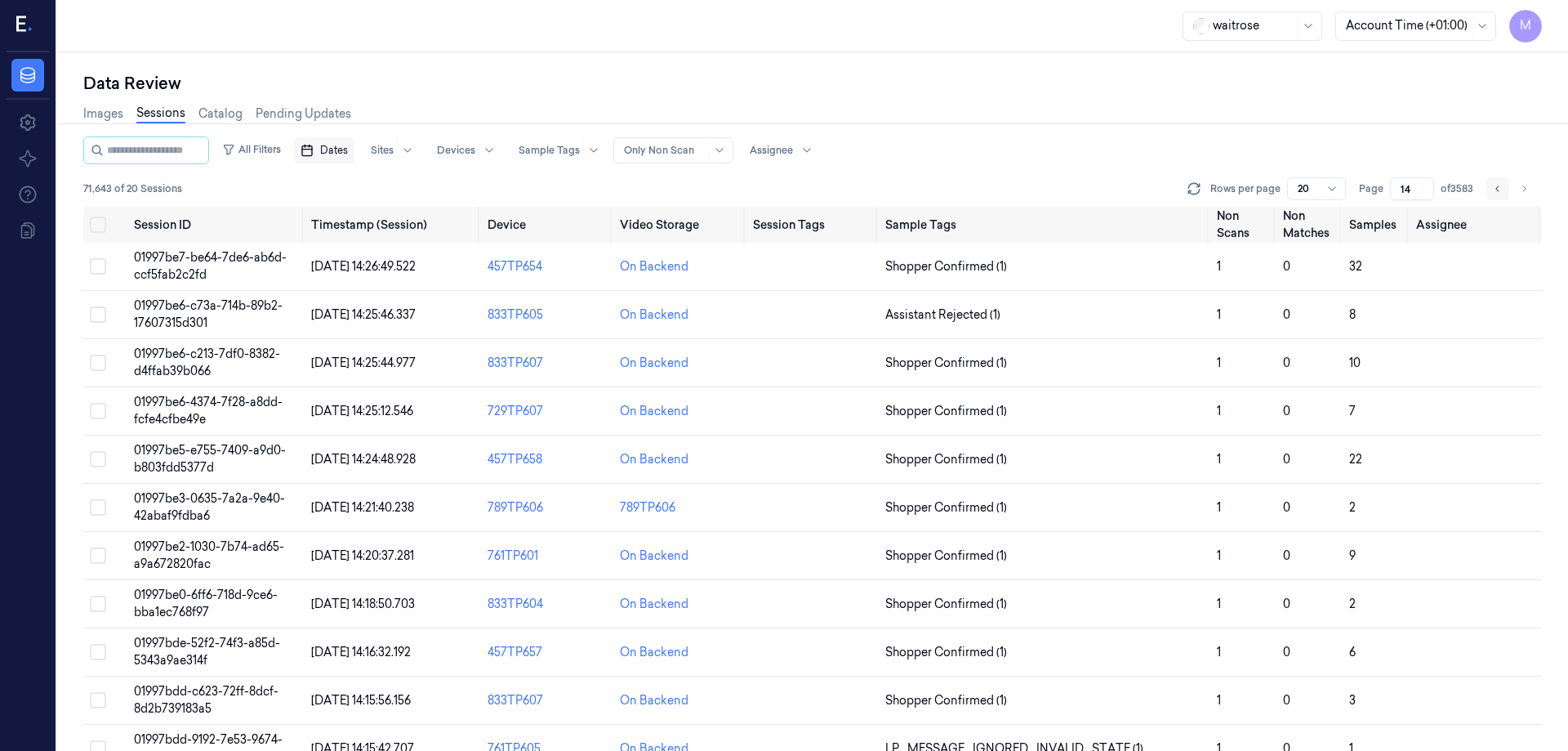
click at [1493, 188] on icon "Go to previous page" at bounding box center [1498, 188] width 9 height 13
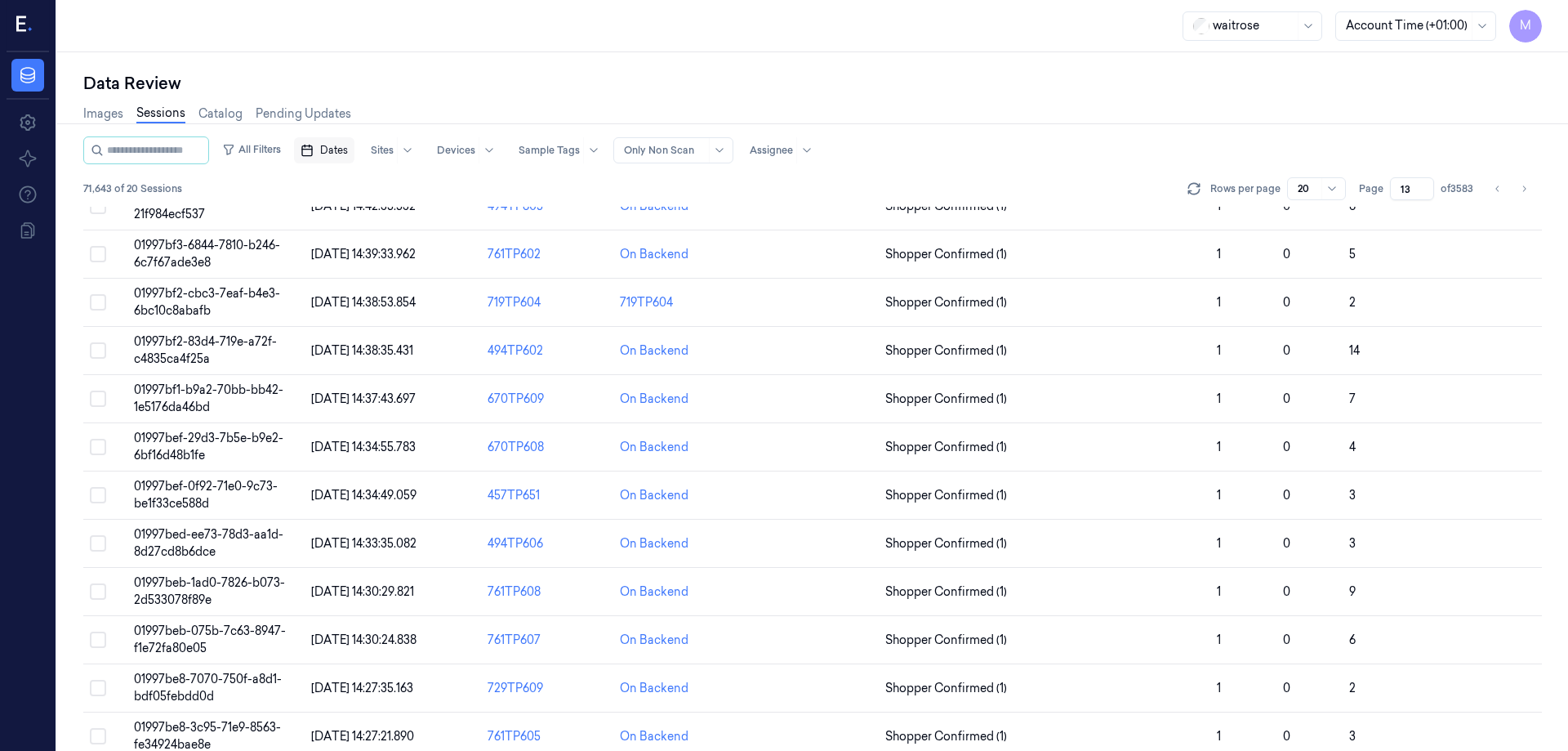
scroll to position [468, 0]
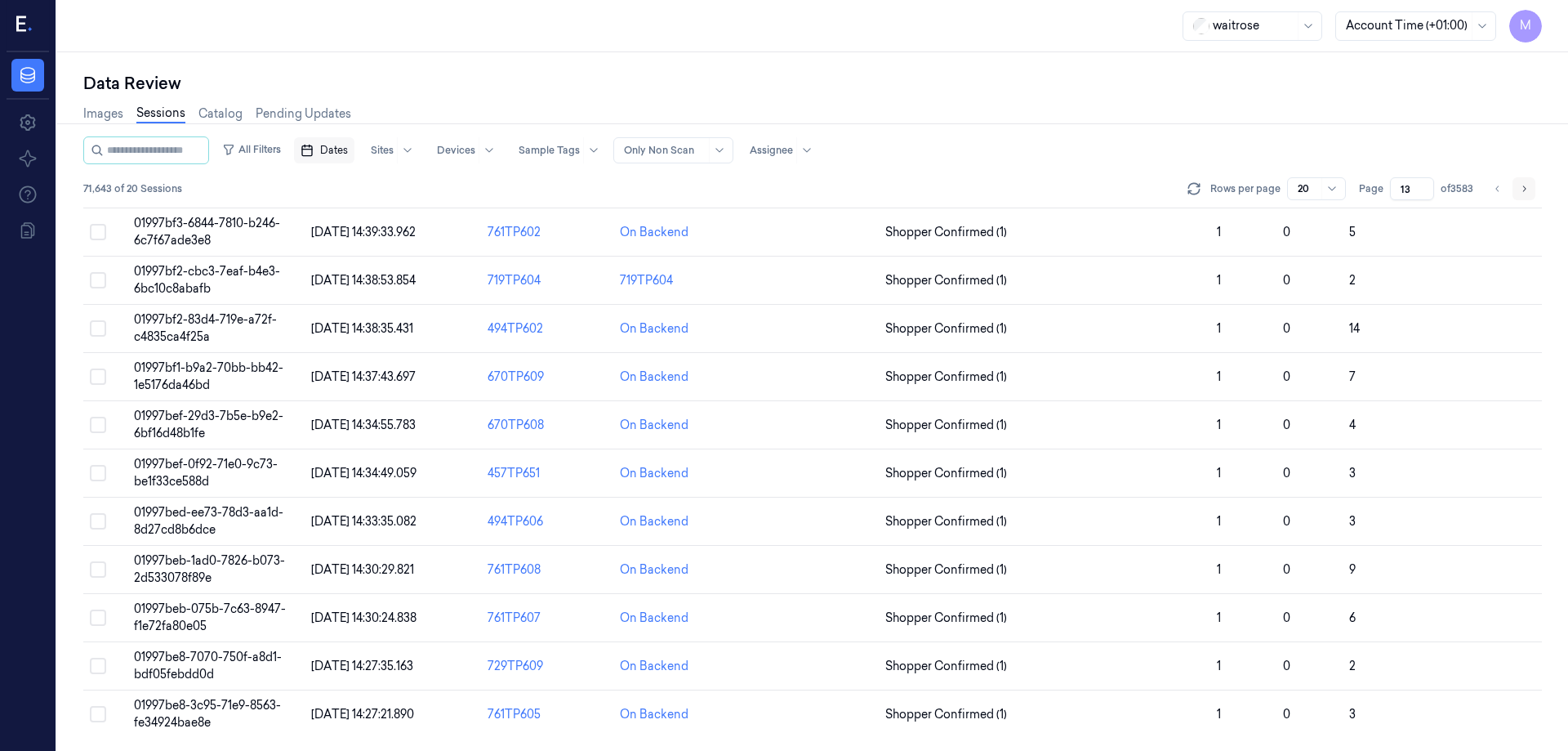
click at [1517, 184] on button "Go to next page" at bounding box center [1524, 188] width 23 height 23
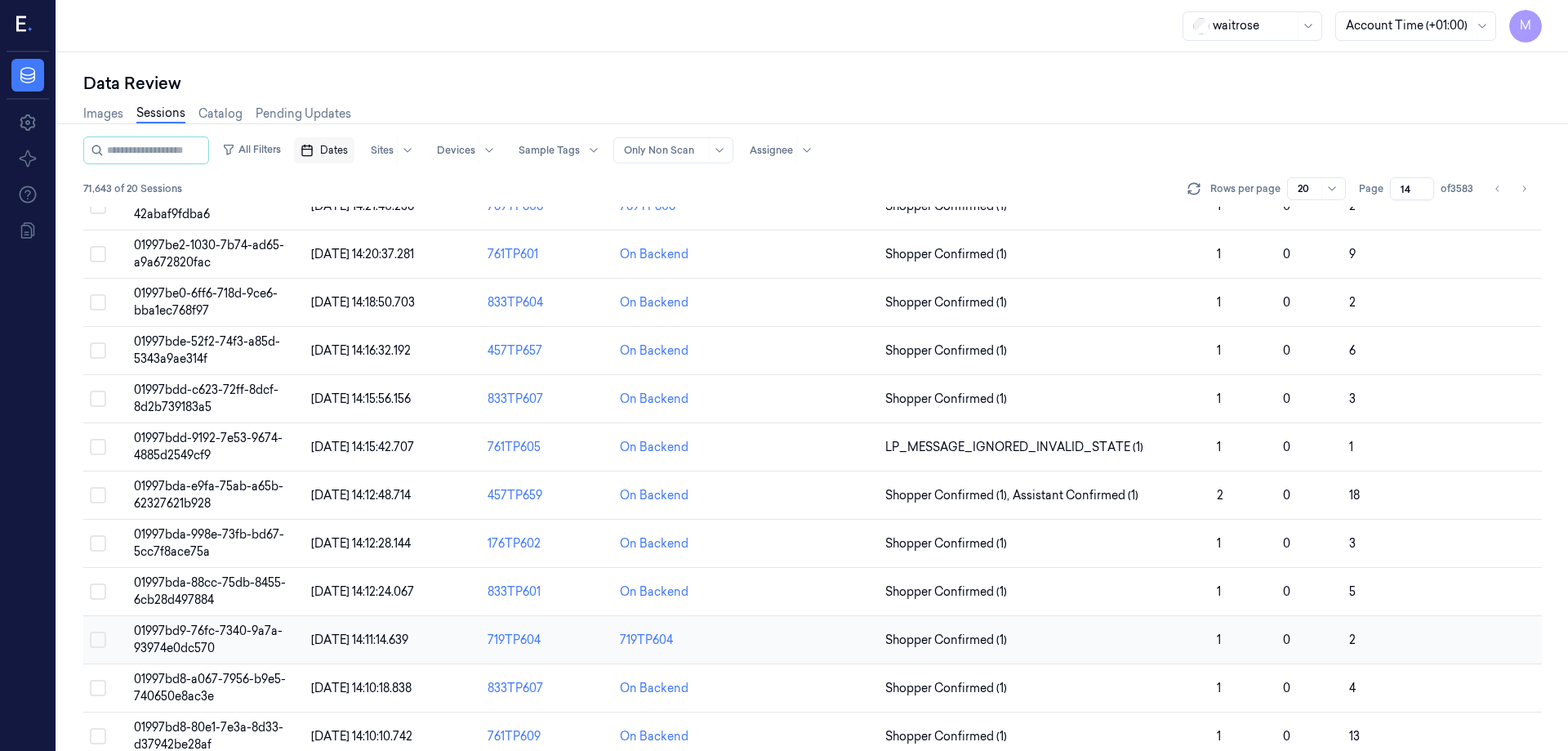
scroll to position [468, 0]
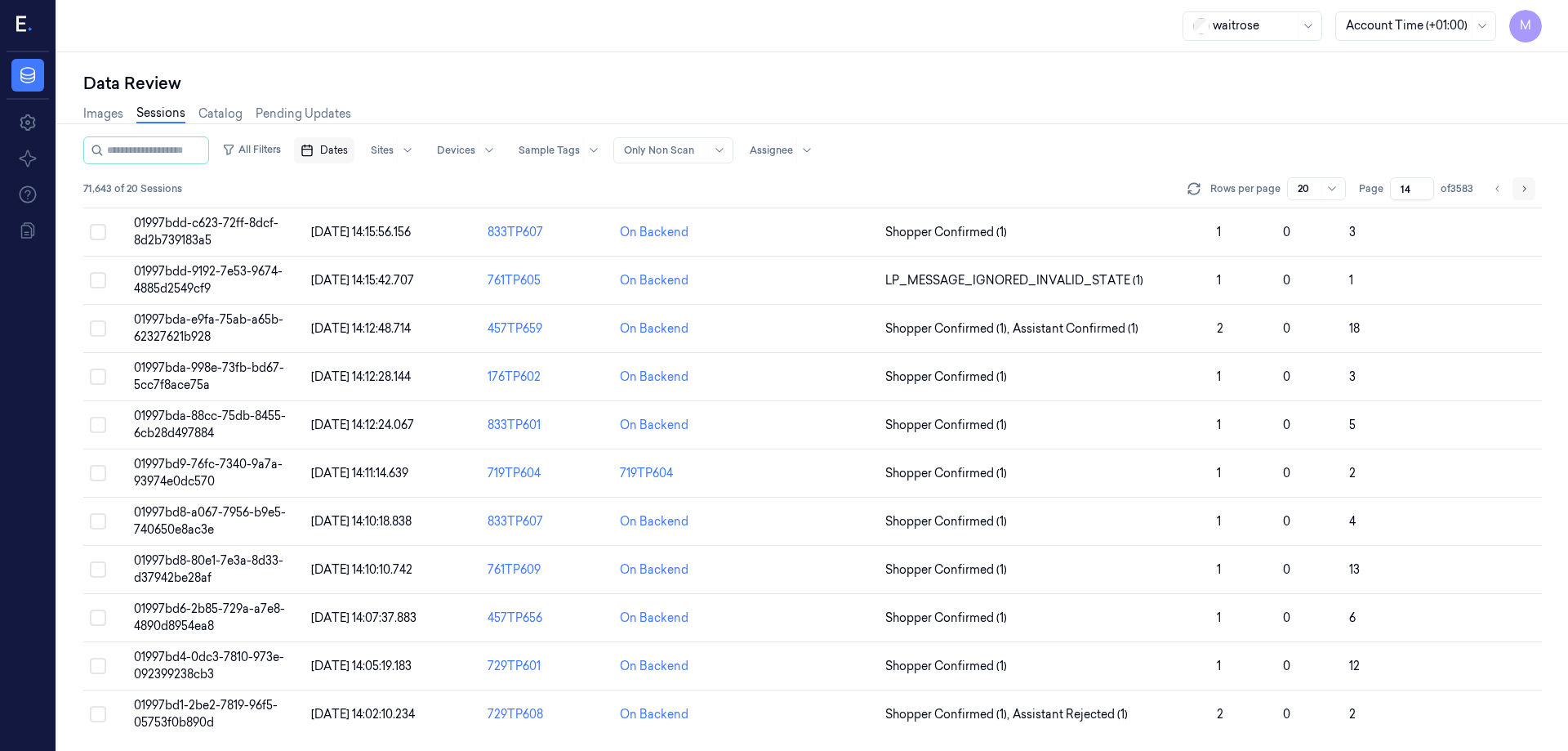
click at [1534, 186] on button "Go to next page" at bounding box center [1524, 188] width 23 height 23
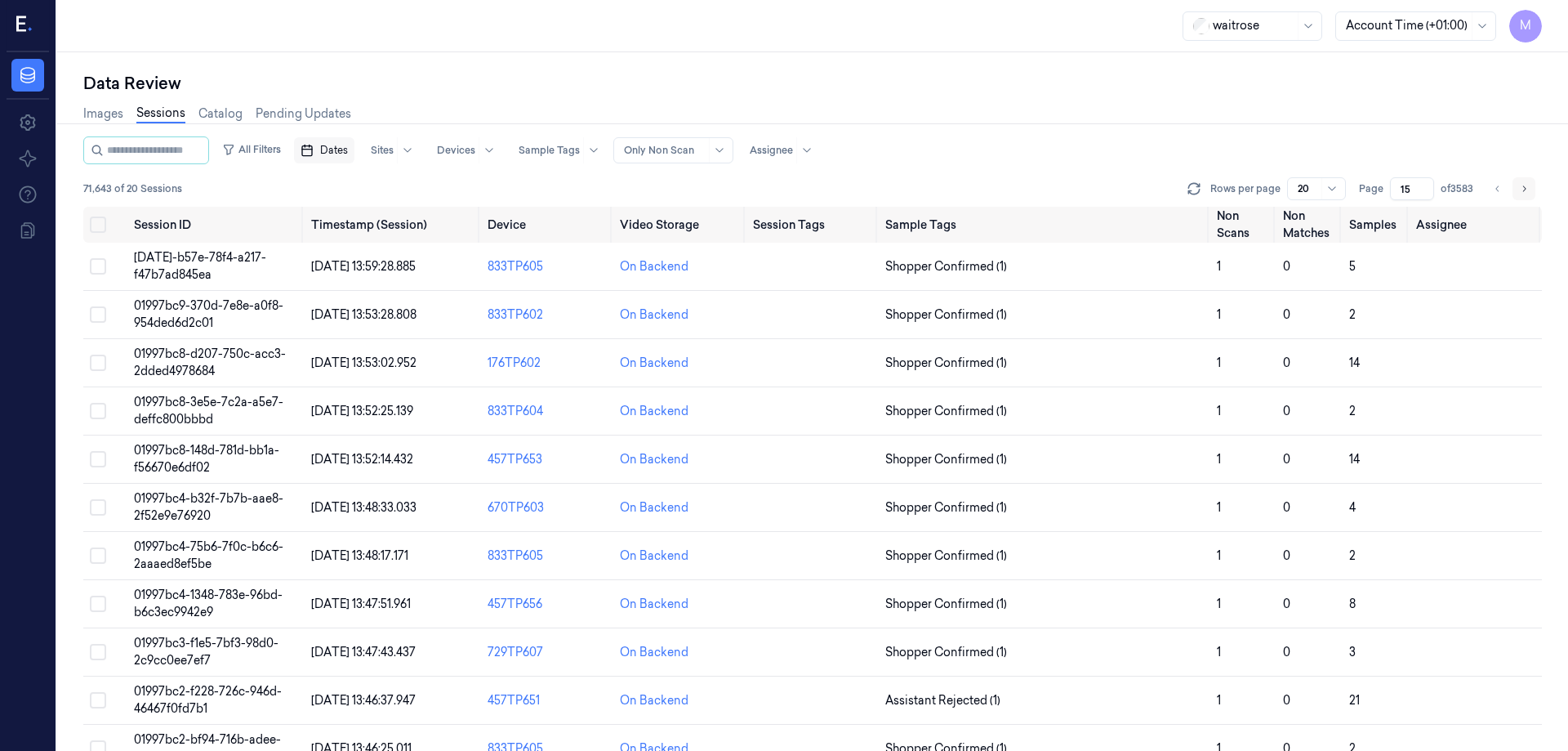
click at [1523, 188] on icon "Go to next page" at bounding box center [1523, 188] width 9 height 13
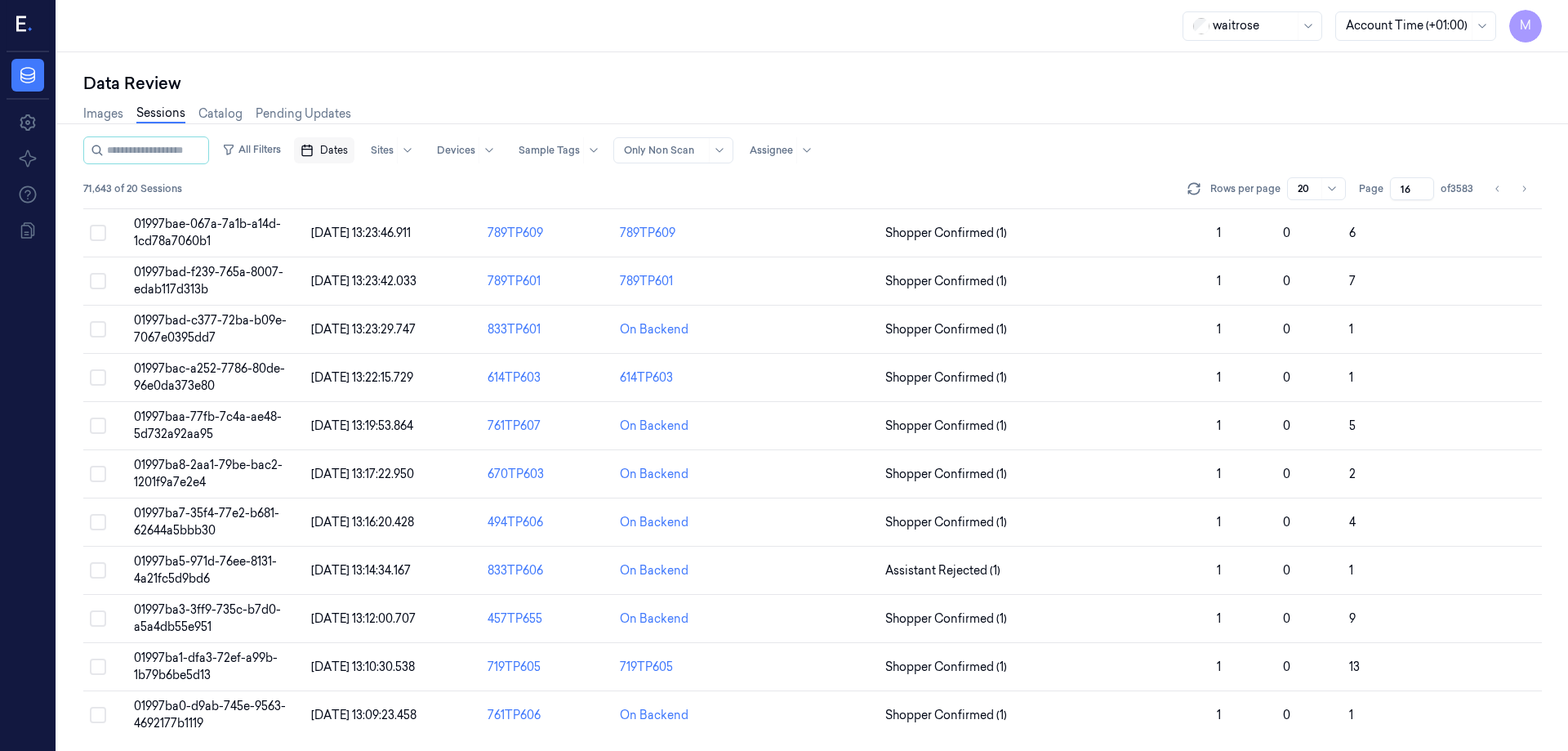
scroll to position [468, 0]
click at [1516, 189] on button "Go to next page" at bounding box center [1524, 188] width 23 height 23
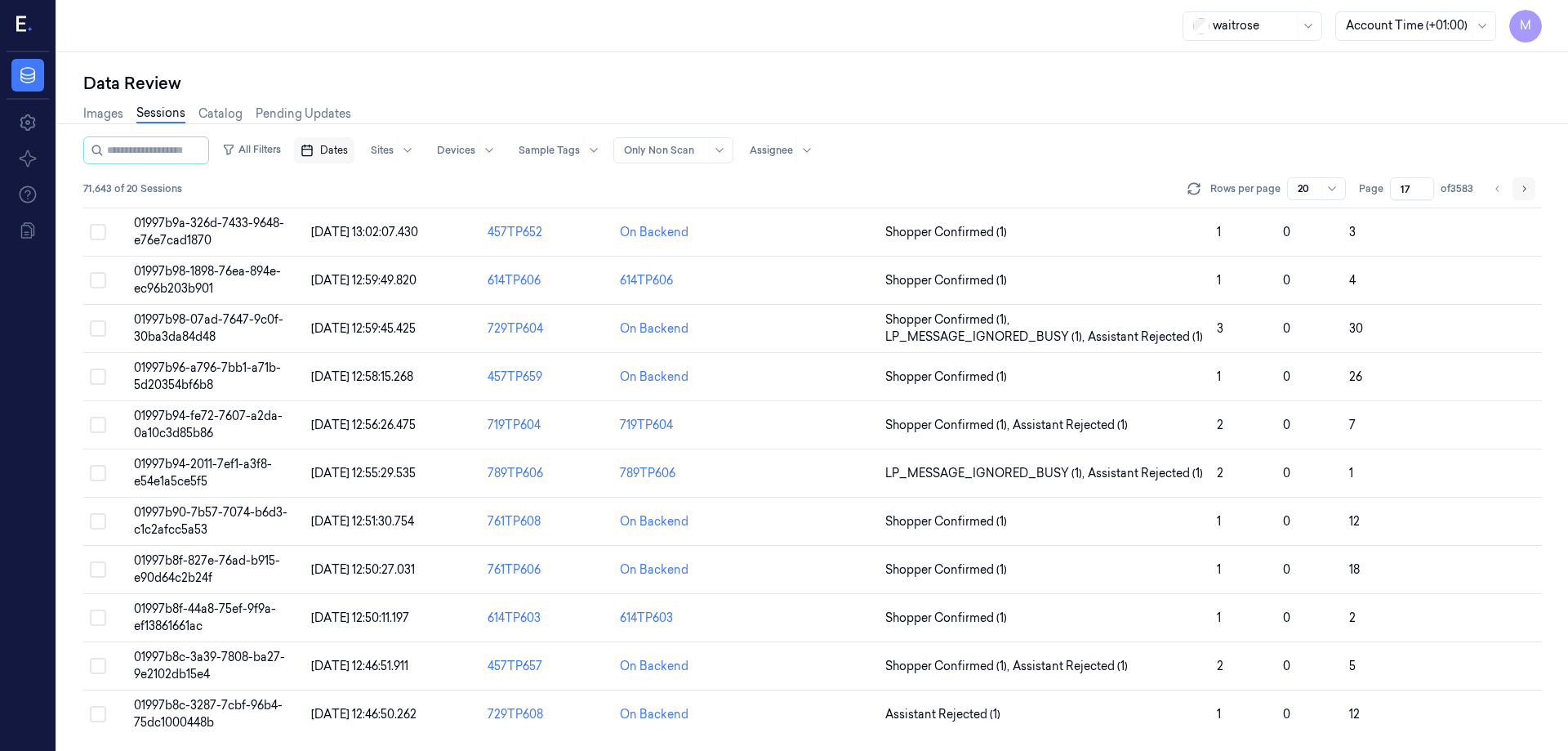
click at [1516, 189] on button "Go to next page" at bounding box center [1524, 188] width 23 height 23
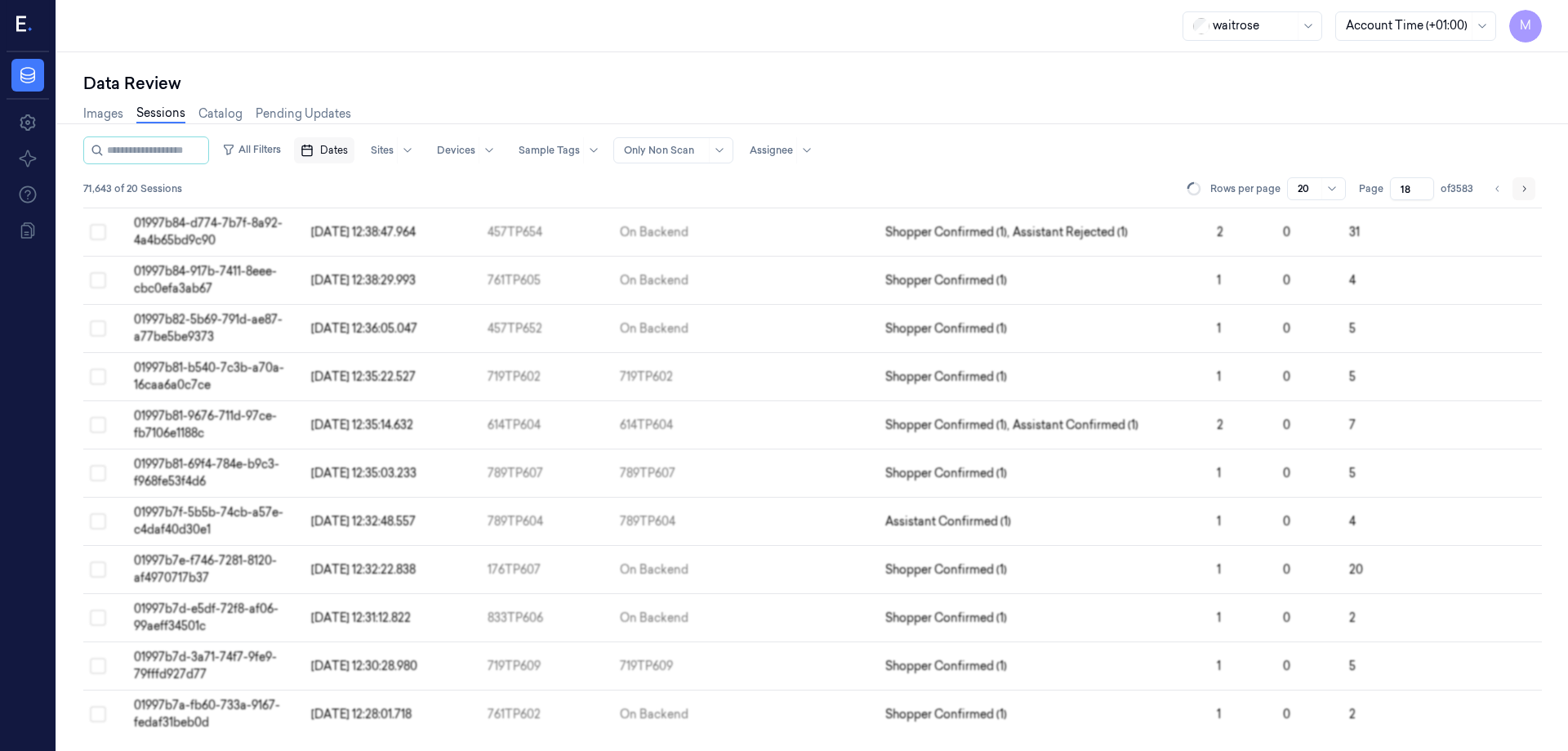
click at [1516, 189] on button "Go to next page" at bounding box center [1524, 188] width 23 height 23
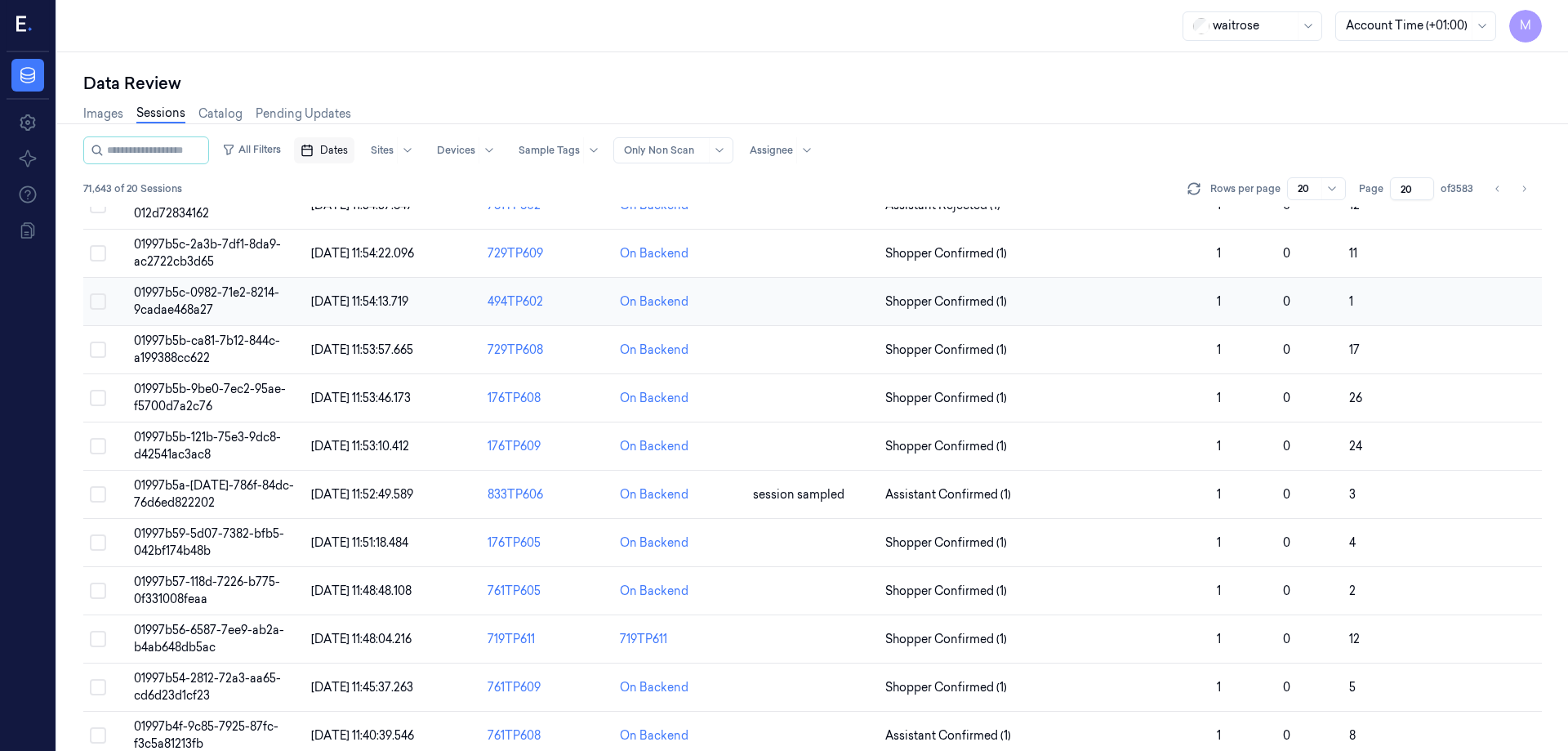
scroll to position [468, 0]
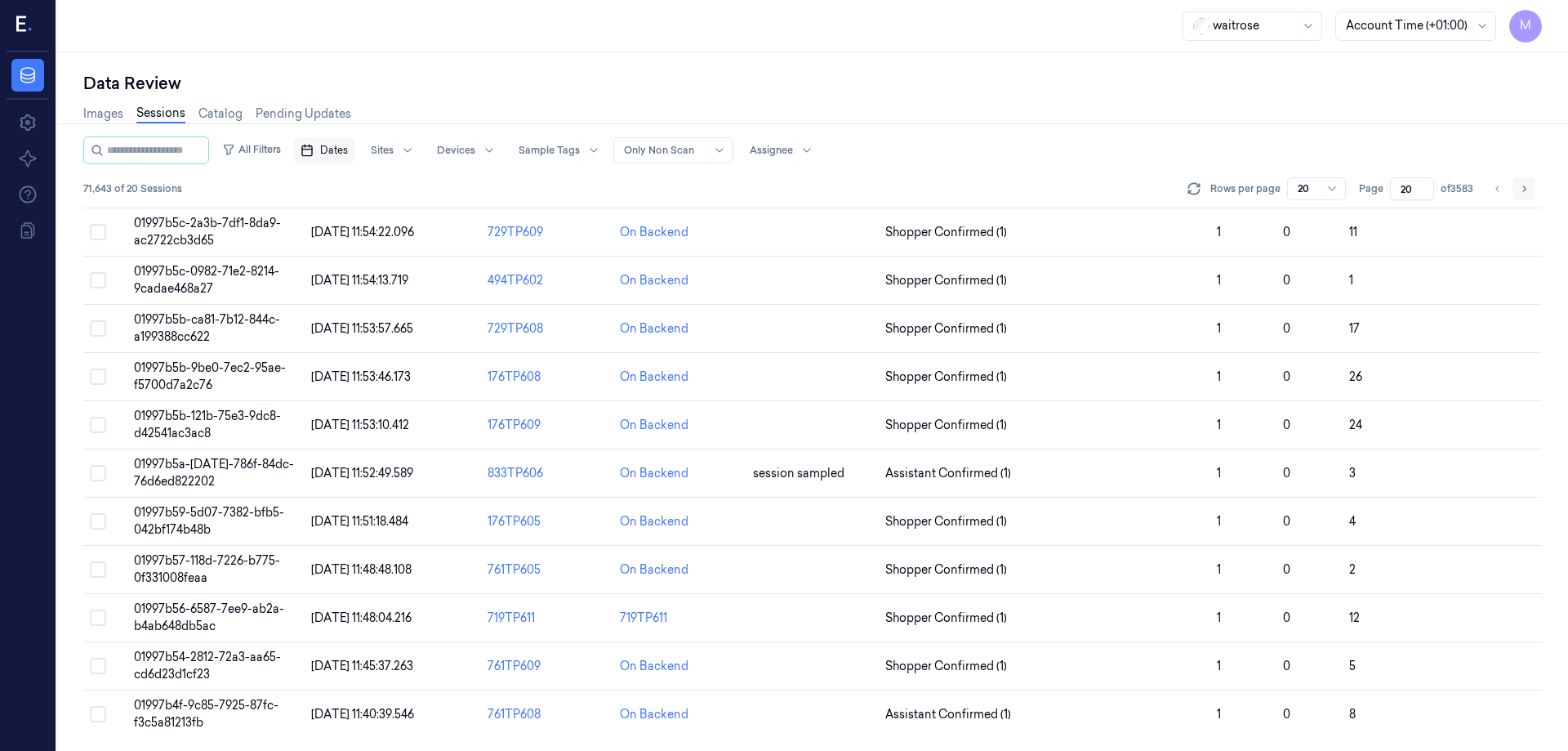
click at [1530, 183] on button "Go to next page" at bounding box center [1524, 188] width 23 height 23
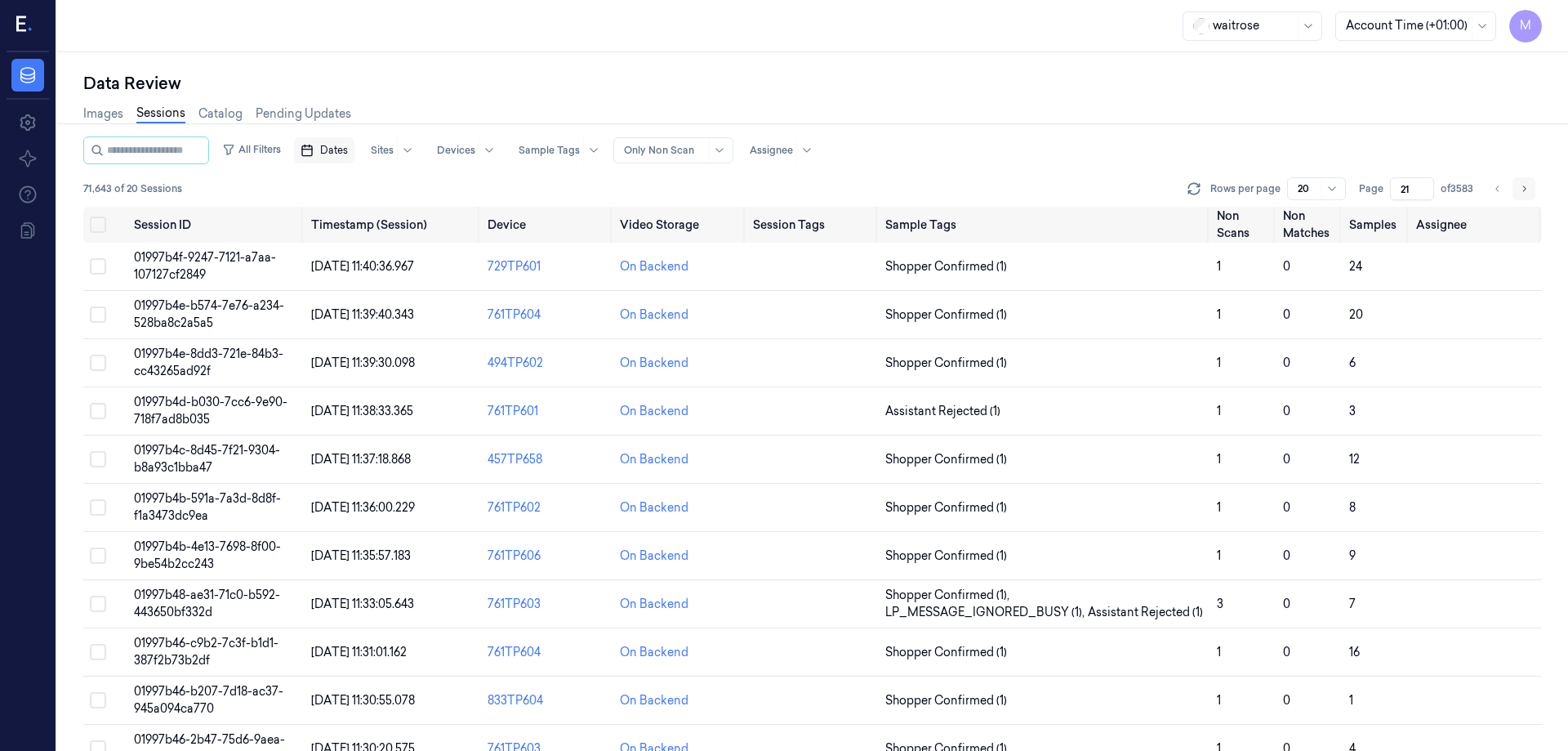
click at [1533, 189] on button "Go to next page" at bounding box center [1524, 188] width 23 height 23
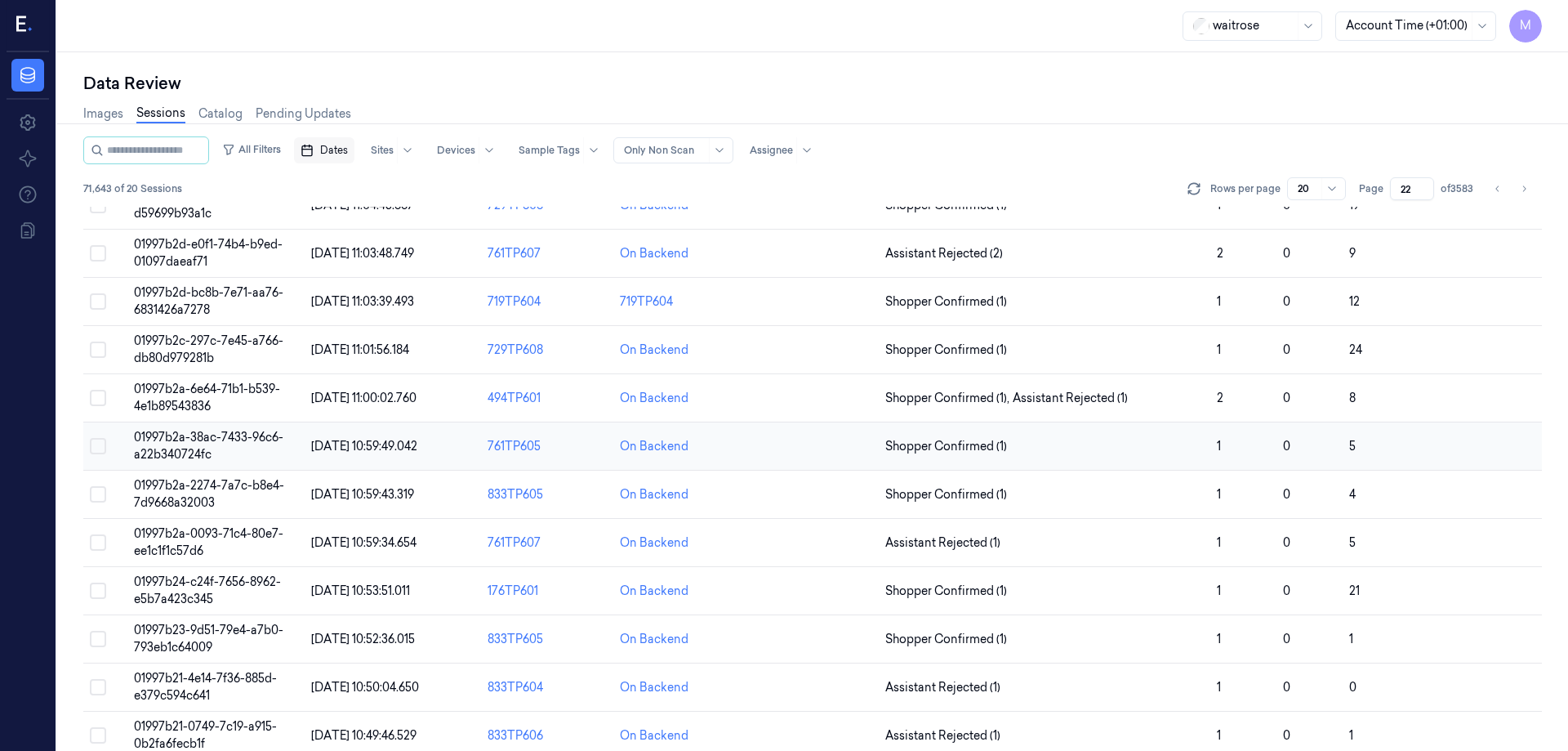
scroll to position [468, 0]
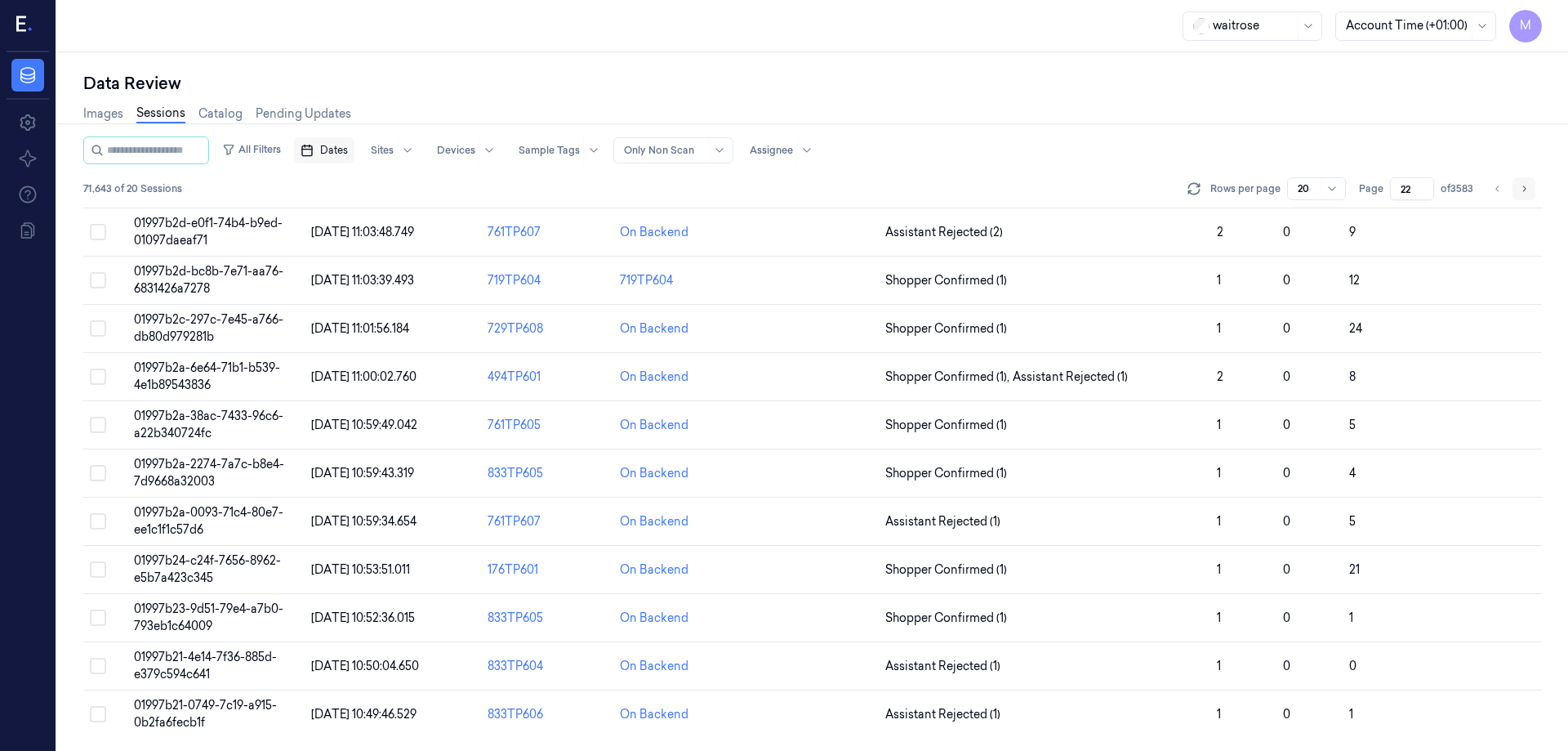
click at [1525, 192] on icon "Go to next page" at bounding box center [1523, 188] width 9 height 13
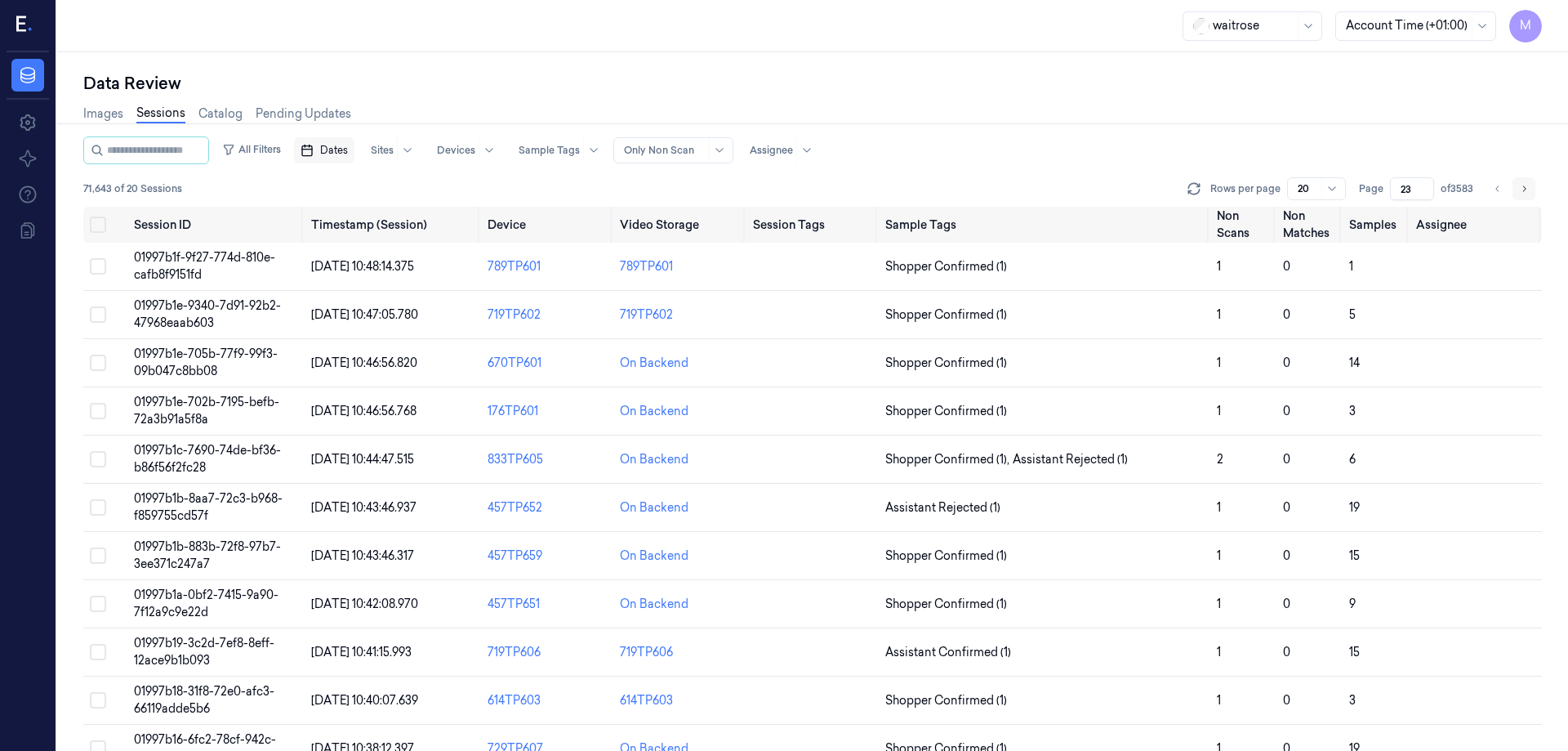
click at [1521, 200] on button "Go to next page" at bounding box center [1524, 188] width 23 height 23
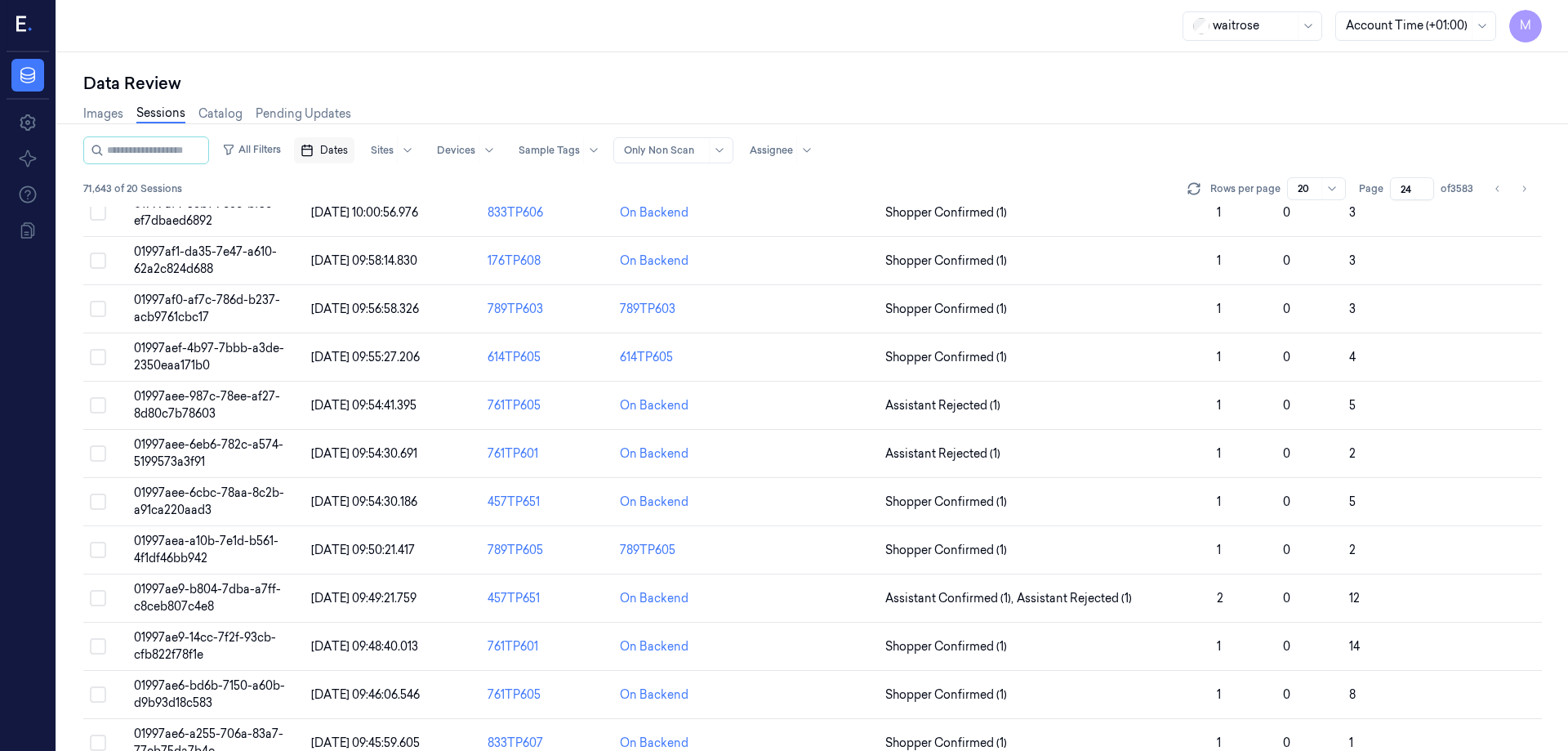
scroll to position [468, 0]
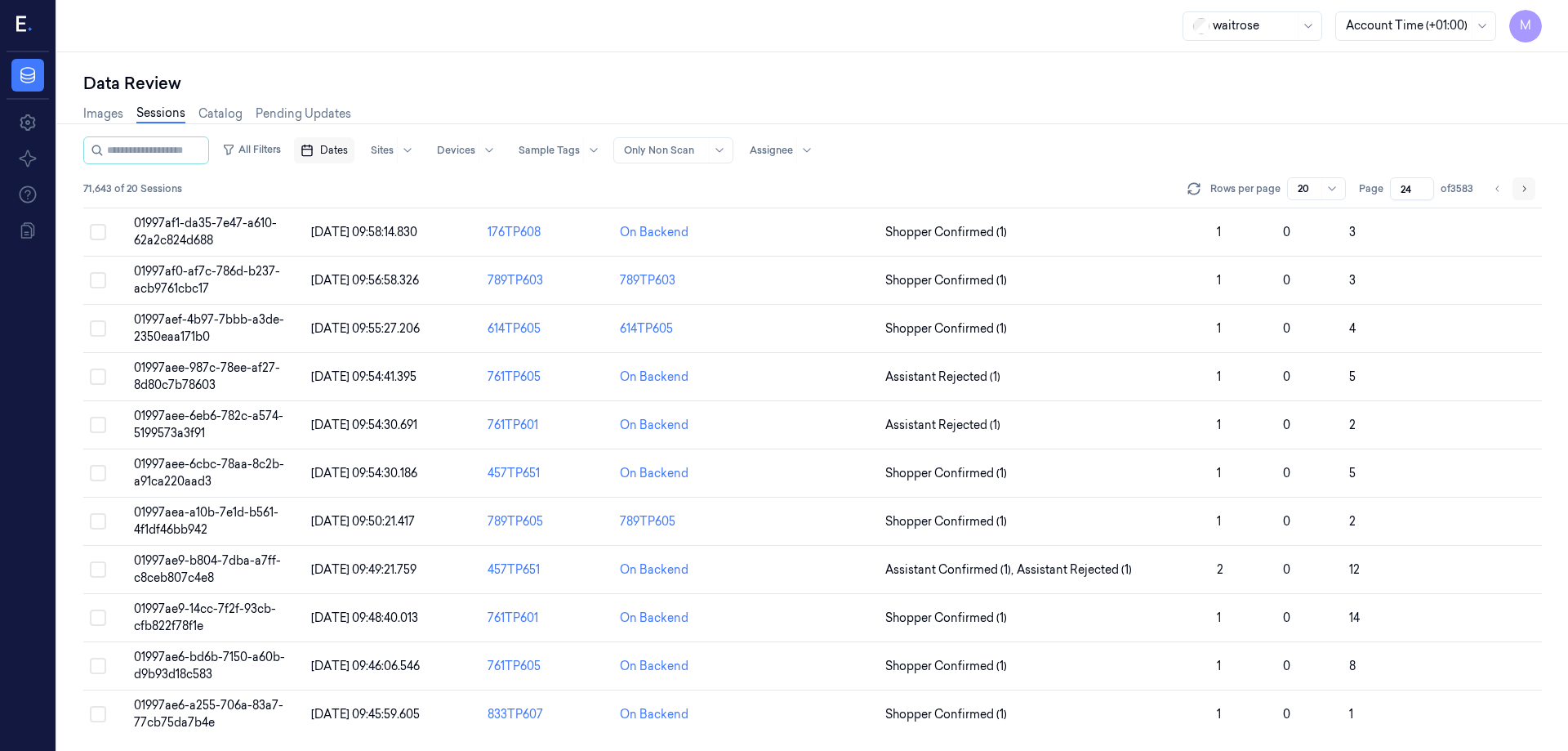
click at [1519, 194] on icon "Go to next page" at bounding box center [1523, 188] width 9 height 13
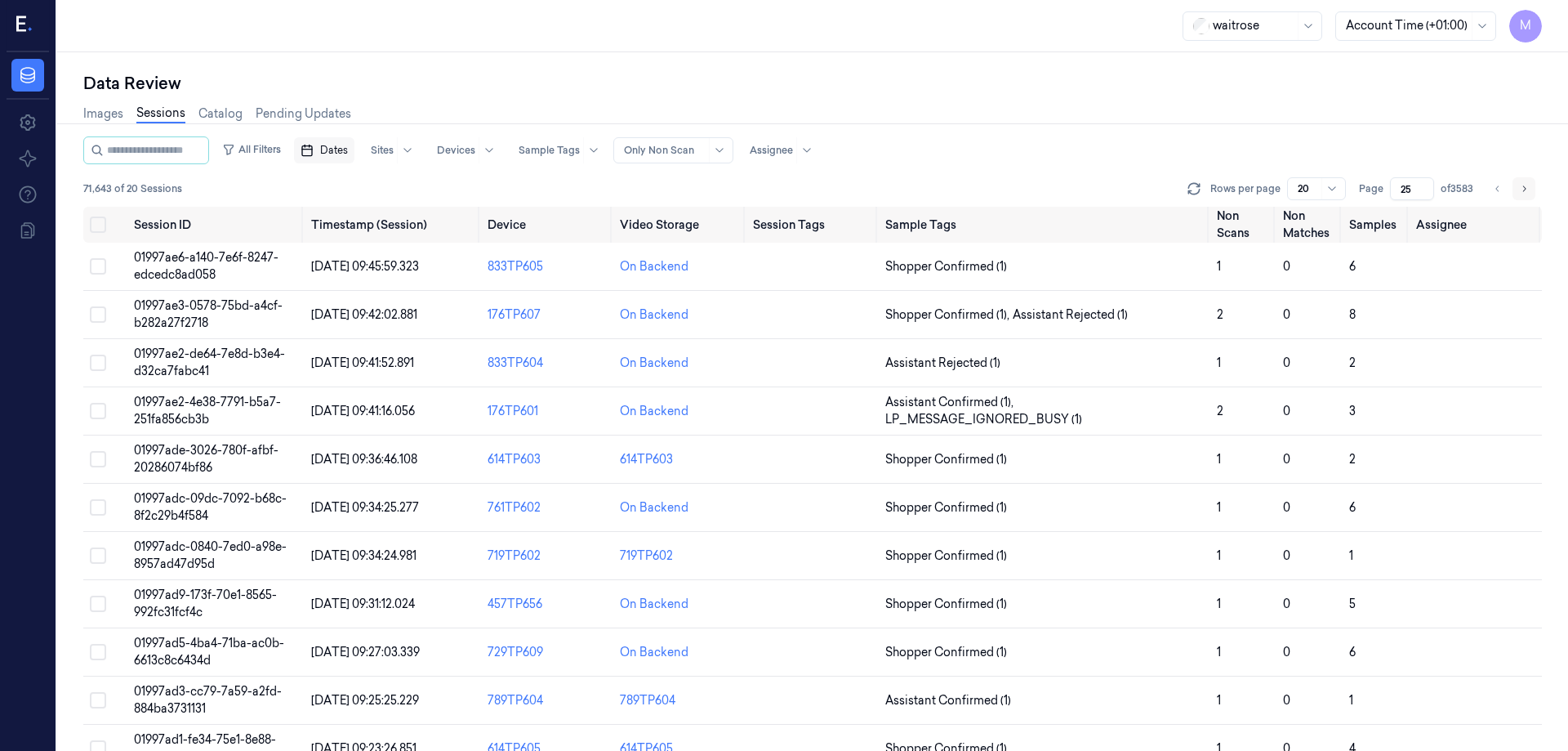
click at [1522, 189] on icon "Go to next page" at bounding box center [1523, 188] width 9 height 13
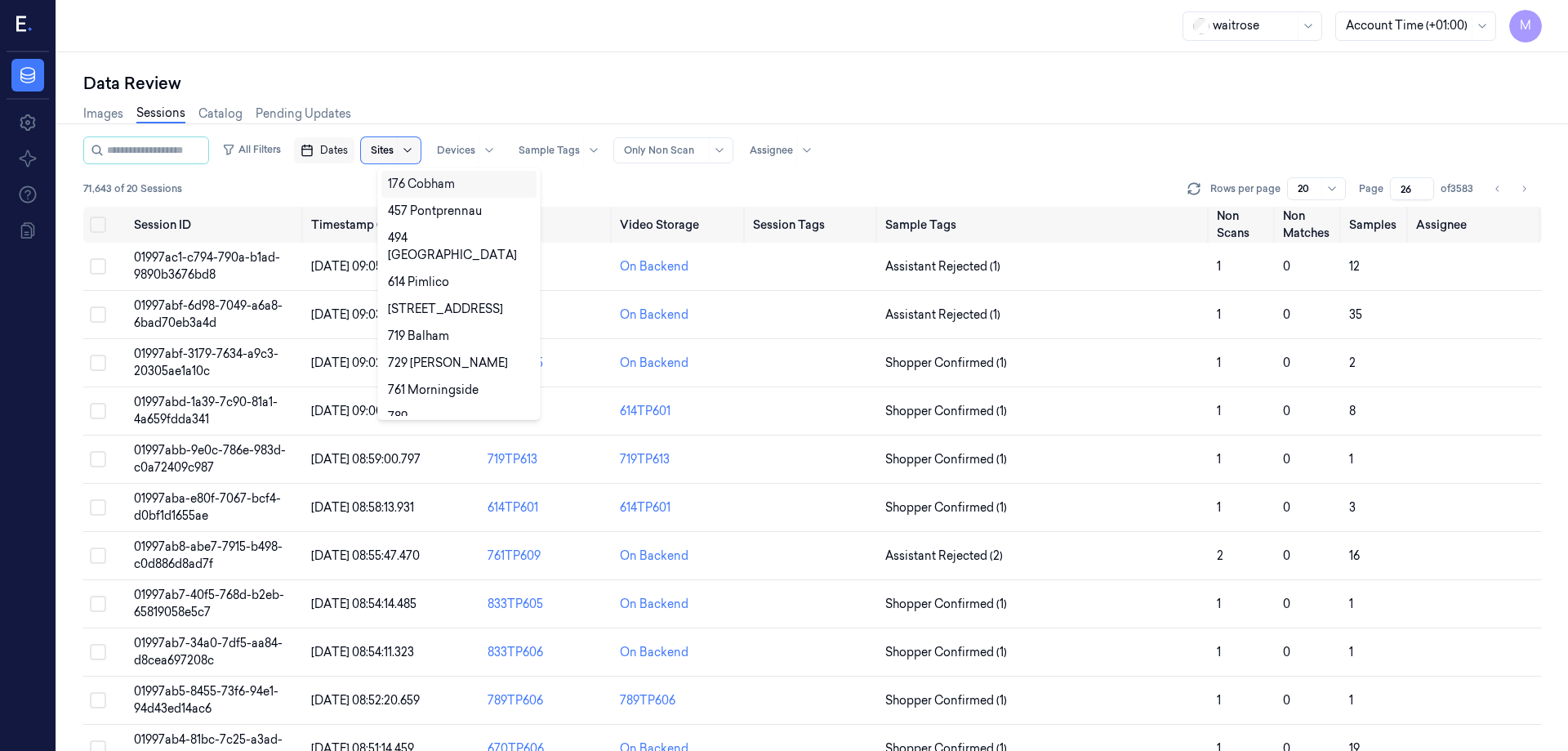
click at [414, 152] on icon at bounding box center [407, 150] width 13 height 13
click at [456, 97] on div "Images Sessions Catalog Pending Updates" at bounding box center [813, 116] width 1459 height 42
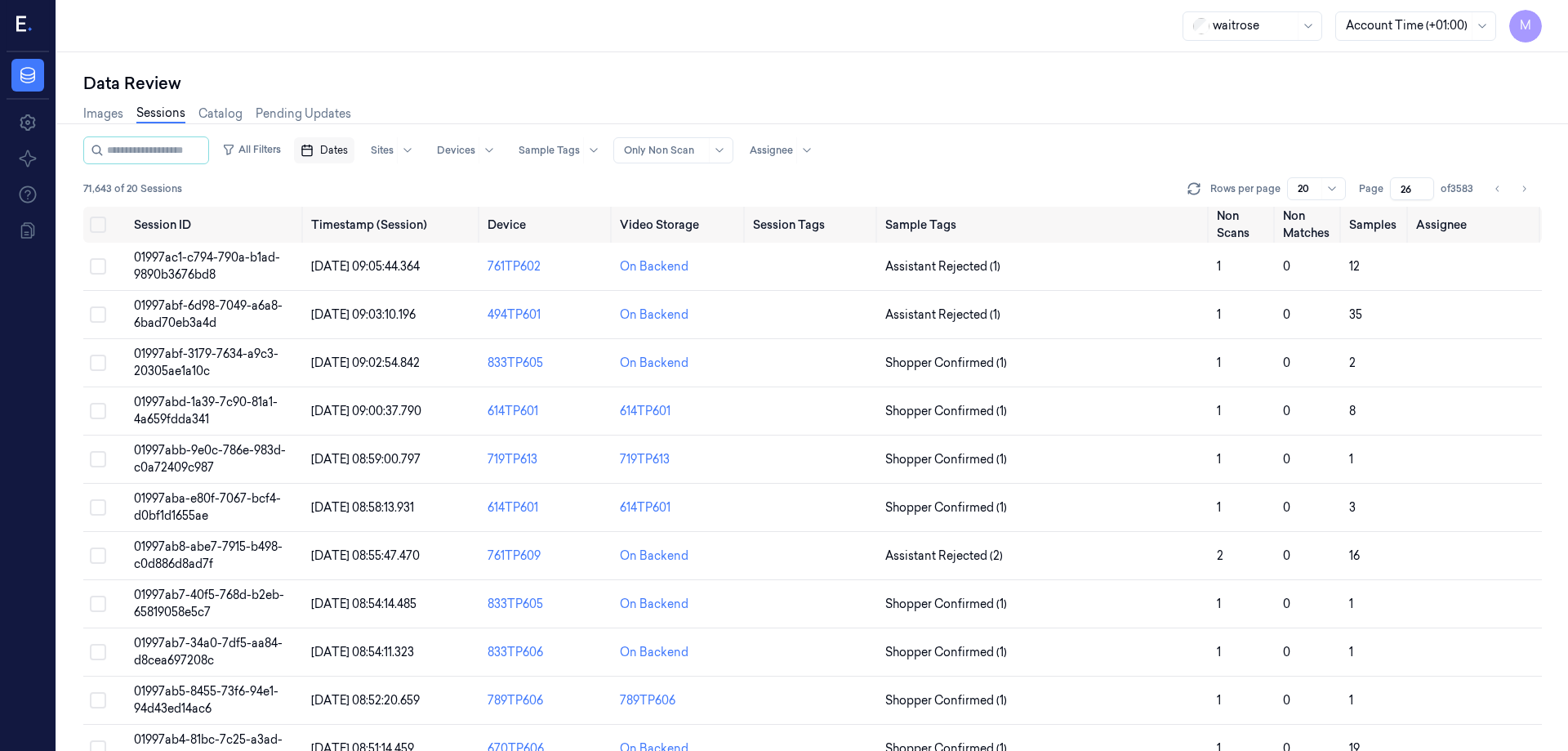
click at [348, 144] on span "Dates" at bounding box center [334, 150] width 27 height 15
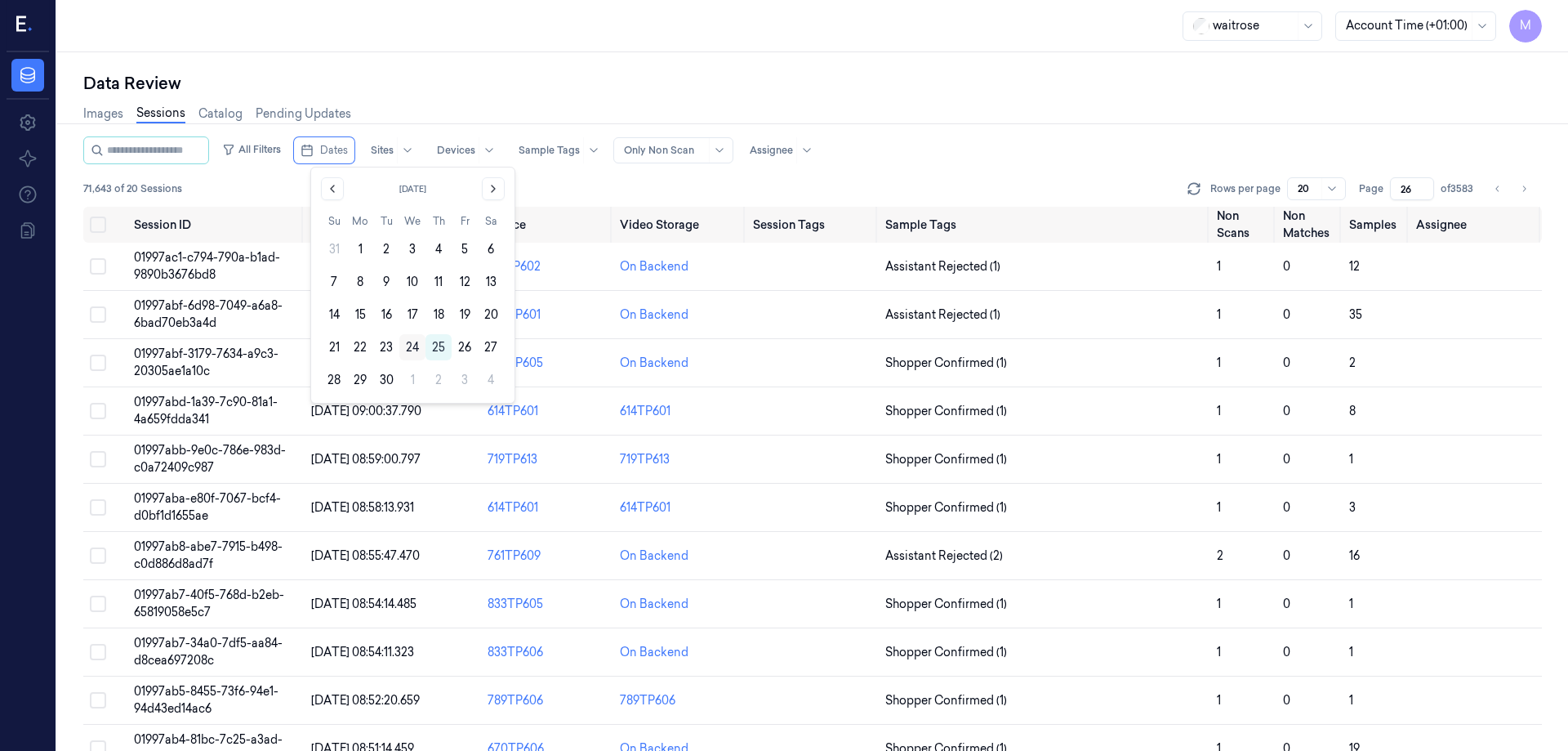
click at [412, 351] on button "24" at bounding box center [412, 347] width 27 height 27
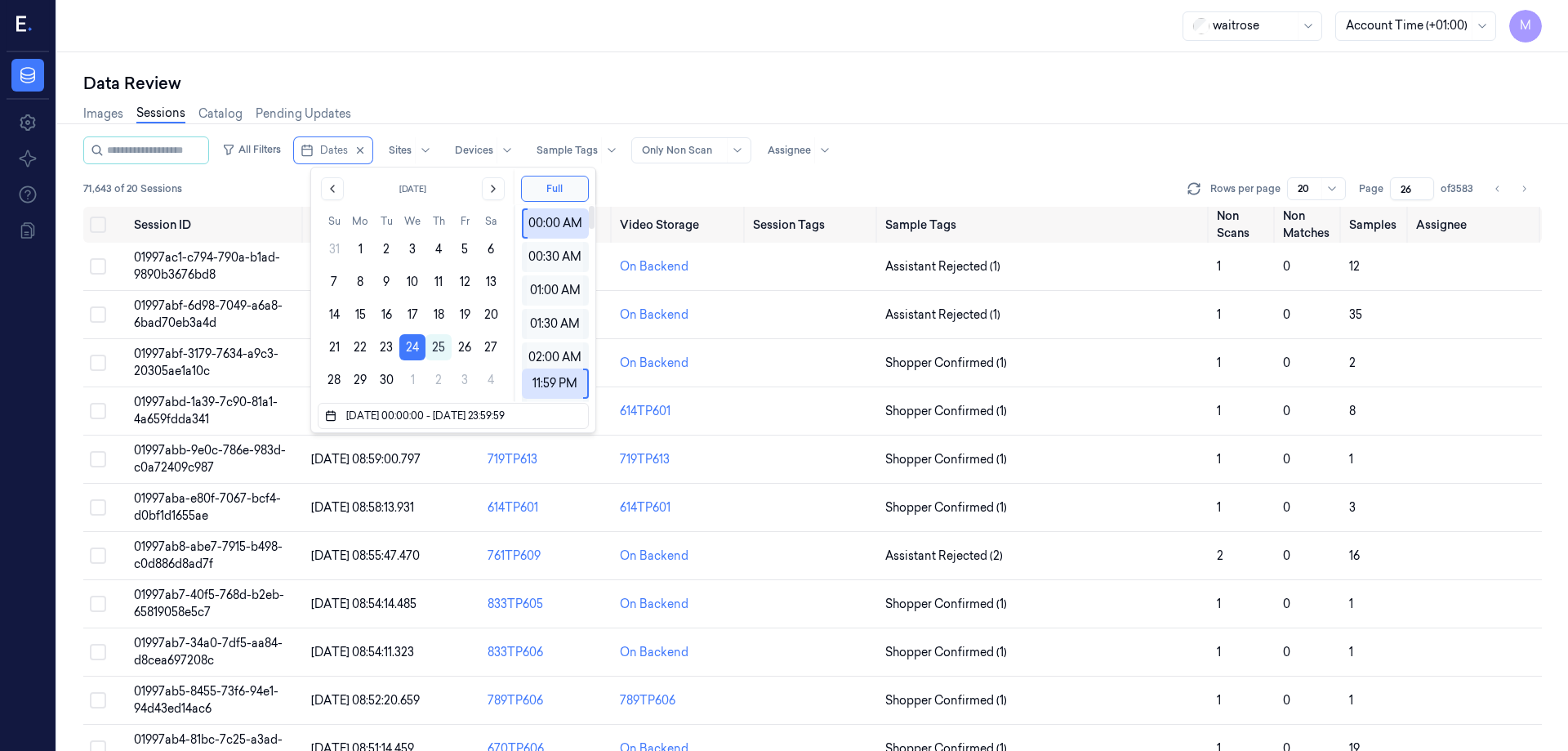
click at [595, 88] on div "Data Review" at bounding box center [813, 83] width 1459 height 23
type input "1"
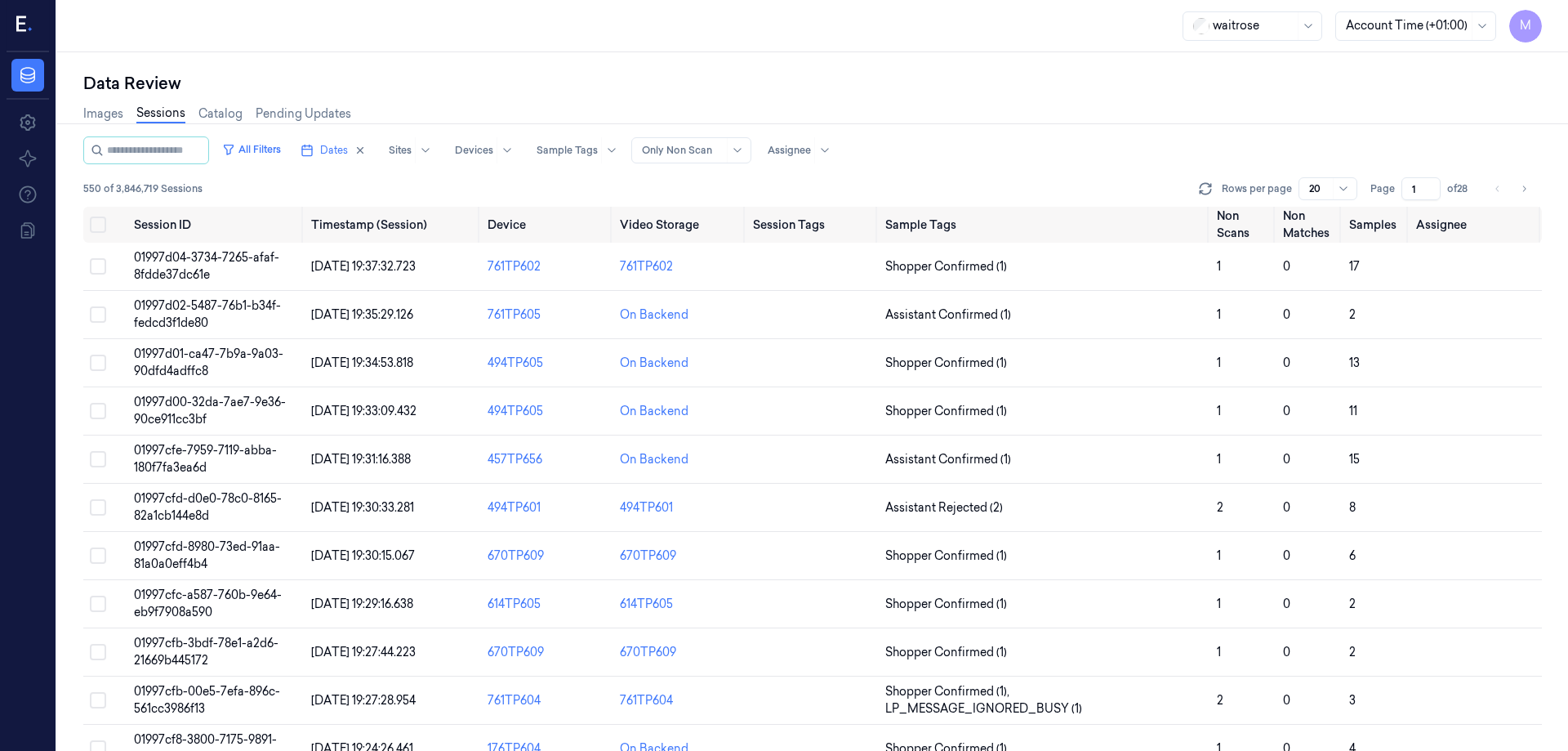
click at [1422, 194] on input "1" at bounding box center [1422, 188] width 39 height 23
click at [1145, 107] on div "Images Sessions Catalog Pending Updates" at bounding box center [813, 116] width 1459 height 42
click at [1527, 191] on icon "Go to next page" at bounding box center [1523, 188] width 9 height 13
click at [1525, 194] on icon "Go to next page" at bounding box center [1523, 188] width 9 height 13
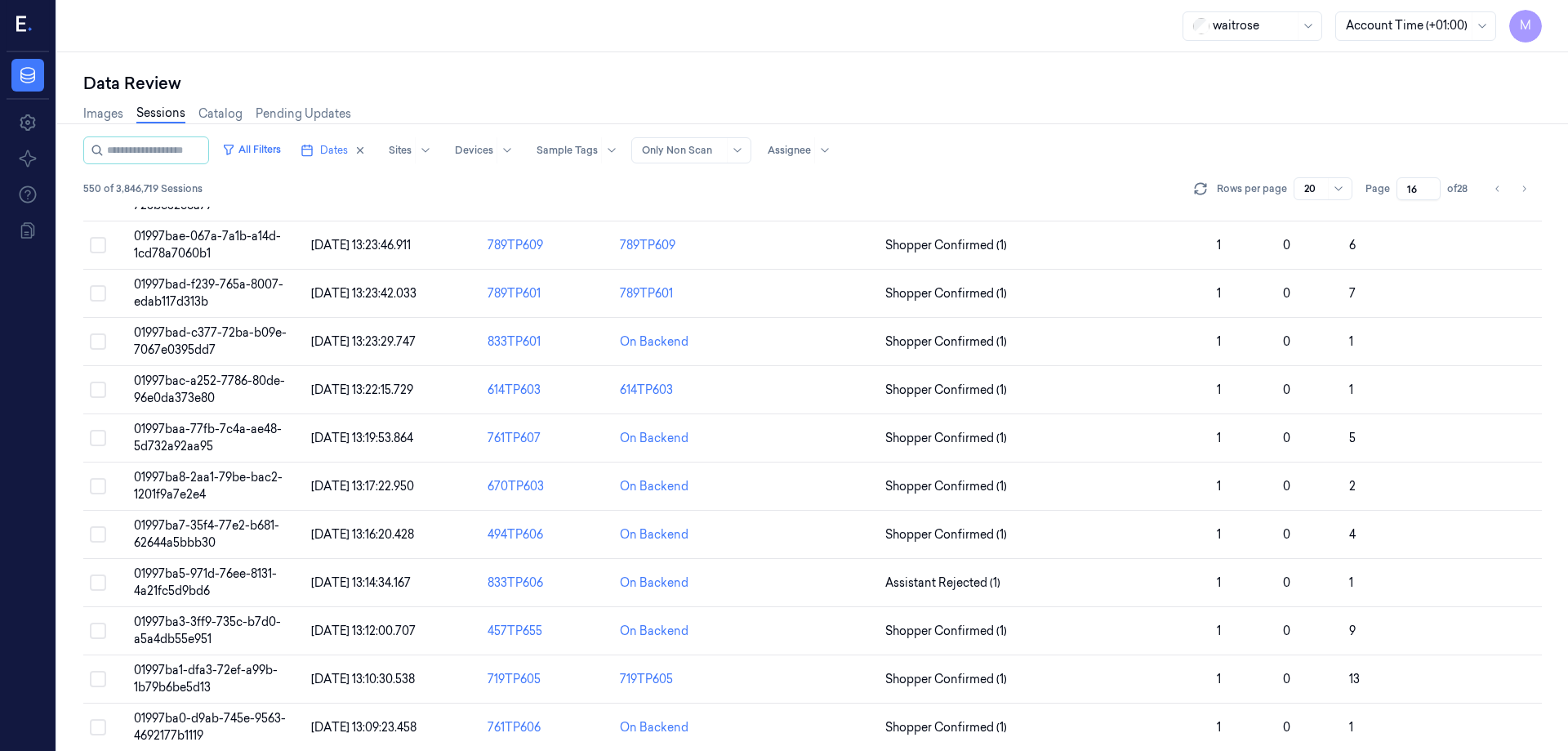
scroll to position [468, 0]
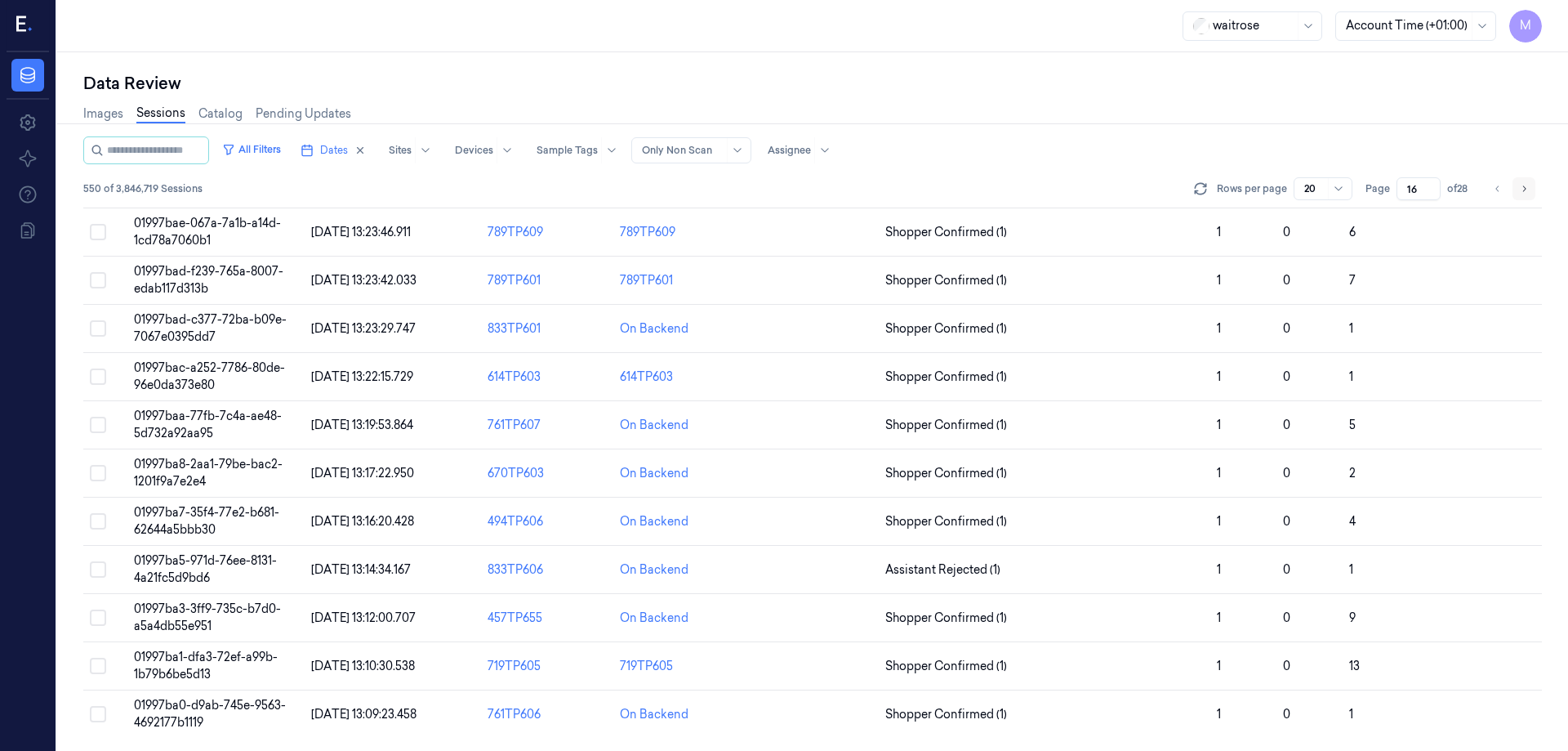
click at [1519, 194] on icon "Go to next page" at bounding box center [1523, 188] width 9 height 13
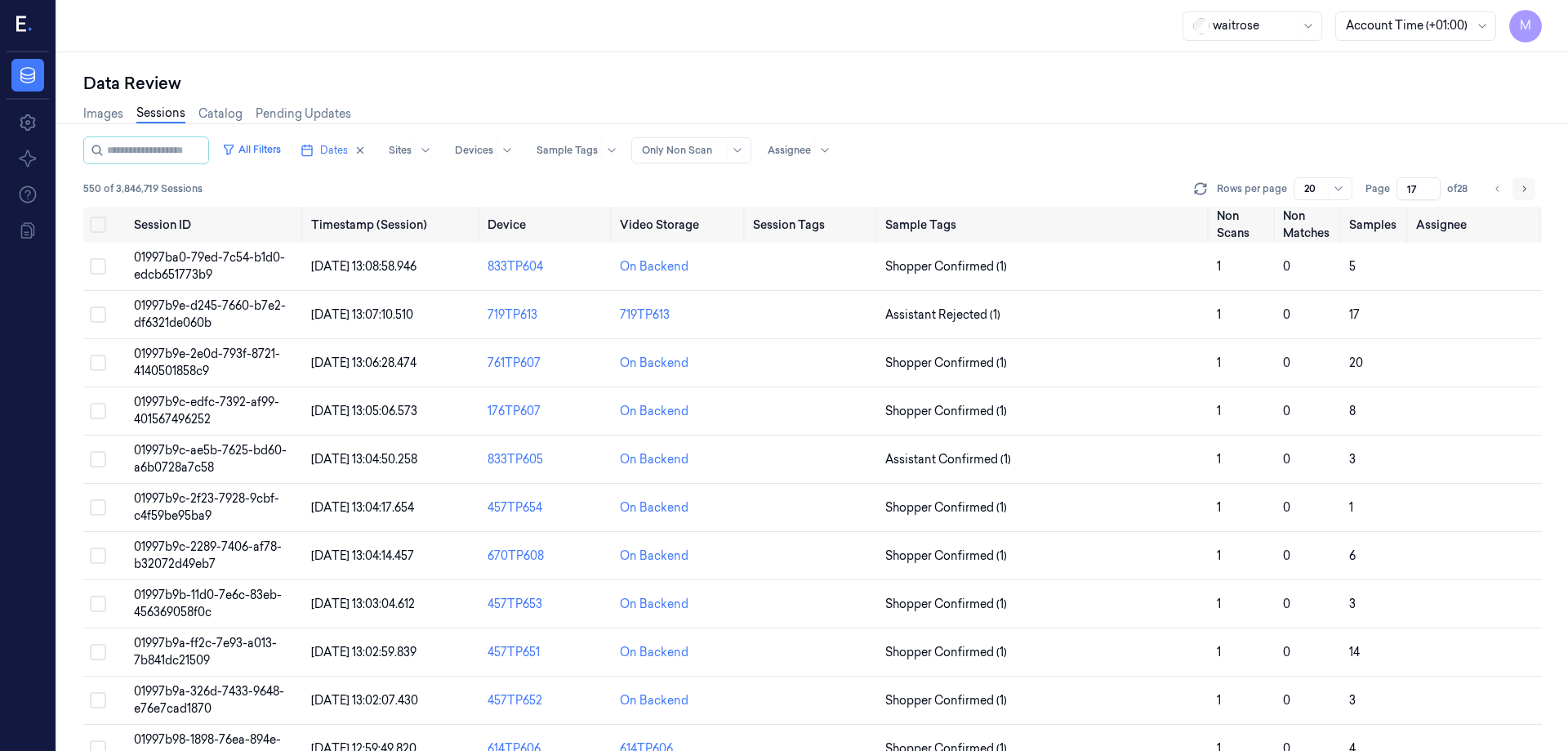
click at [1519, 194] on icon "Go to next page" at bounding box center [1523, 188] width 9 height 13
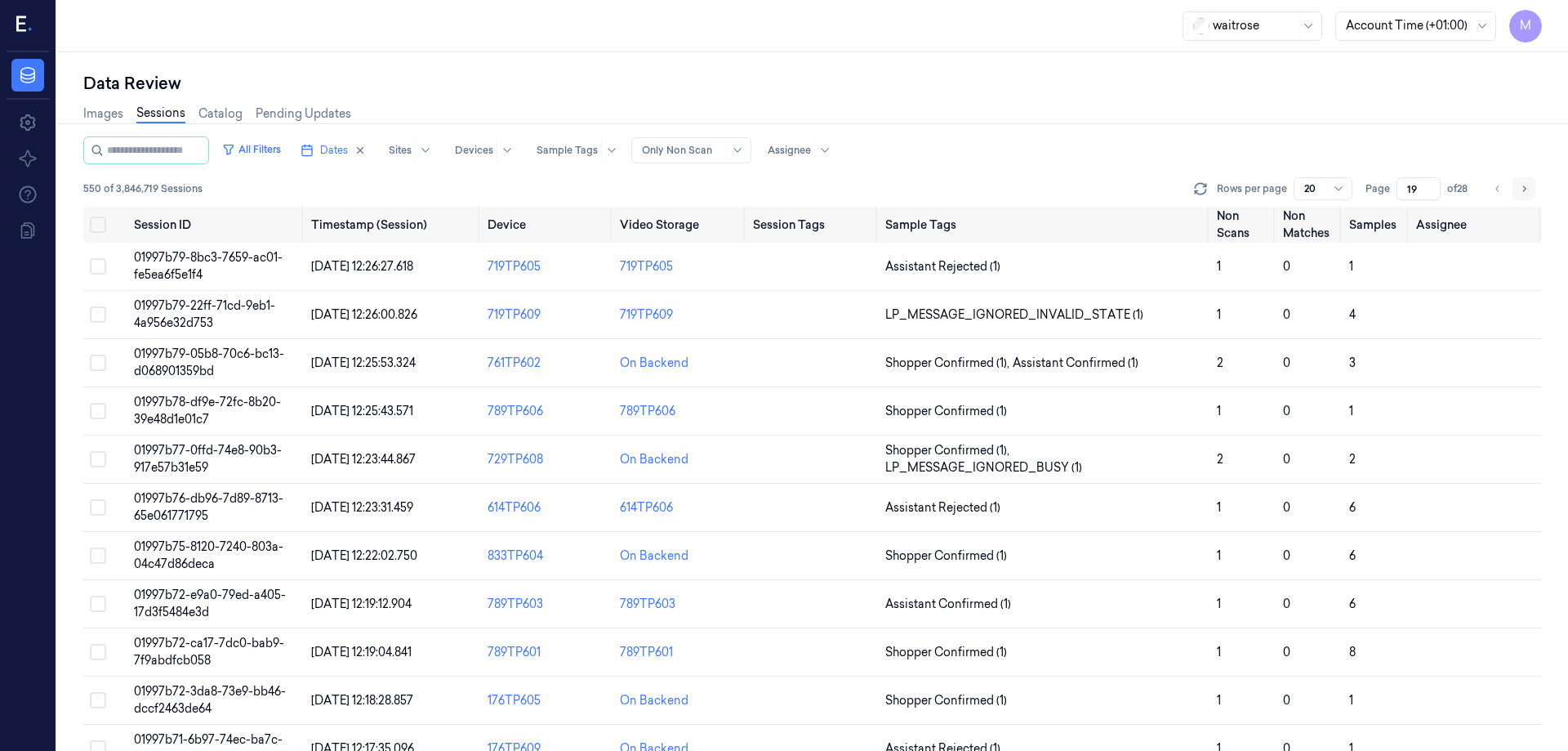
click at [1519, 194] on icon "Go to next page" at bounding box center [1523, 188] width 9 height 13
click at [1528, 190] on icon "Go to next page" at bounding box center [1523, 188] width 9 height 13
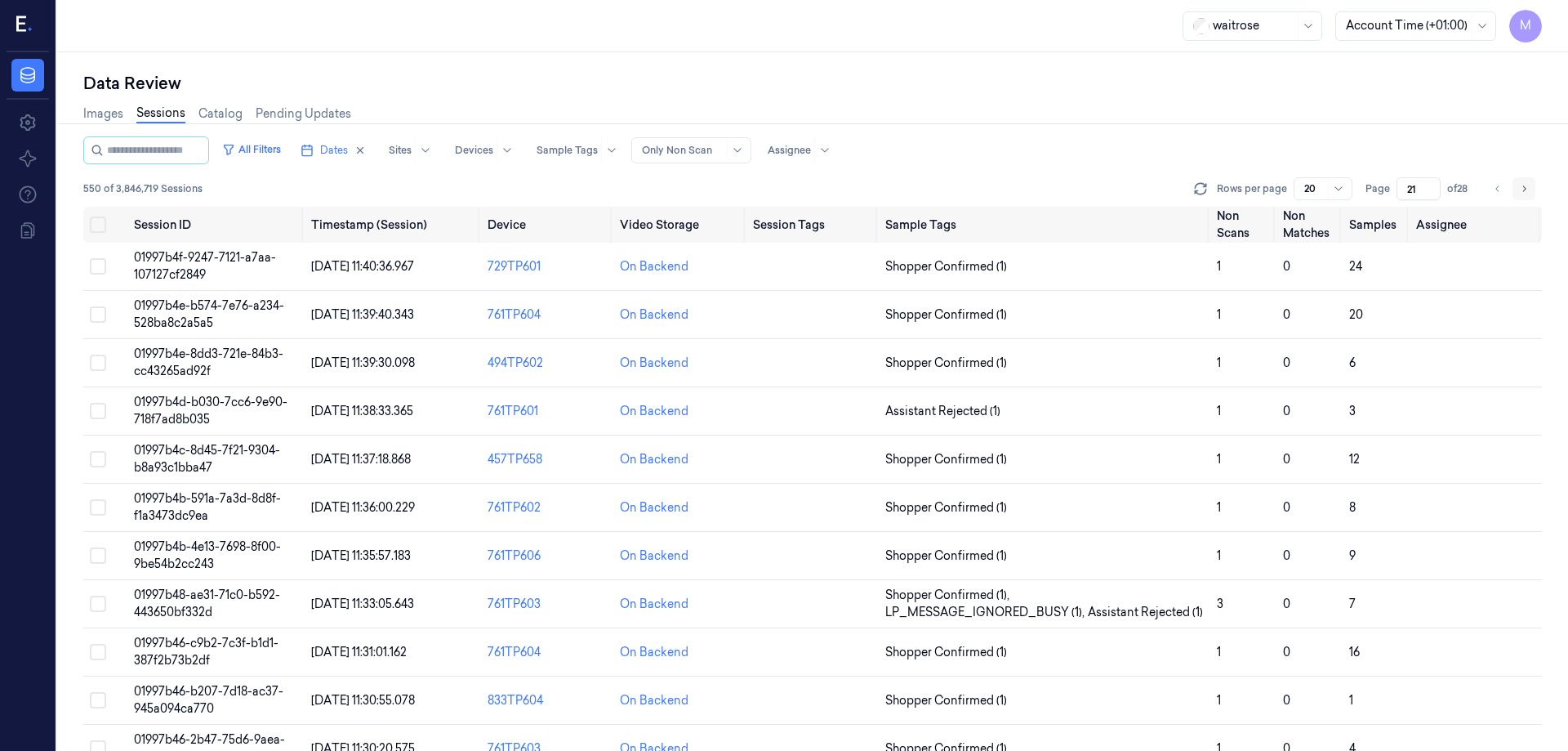
click at [1517, 182] on button "Go to next page" at bounding box center [1524, 188] width 23 height 23
click at [1517, 188] on button "Go to next page" at bounding box center [1524, 188] width 23 height 23
click at [1525, 190] on icon "Go to next page" at bounding box center [1523, 188] width 9 height 13
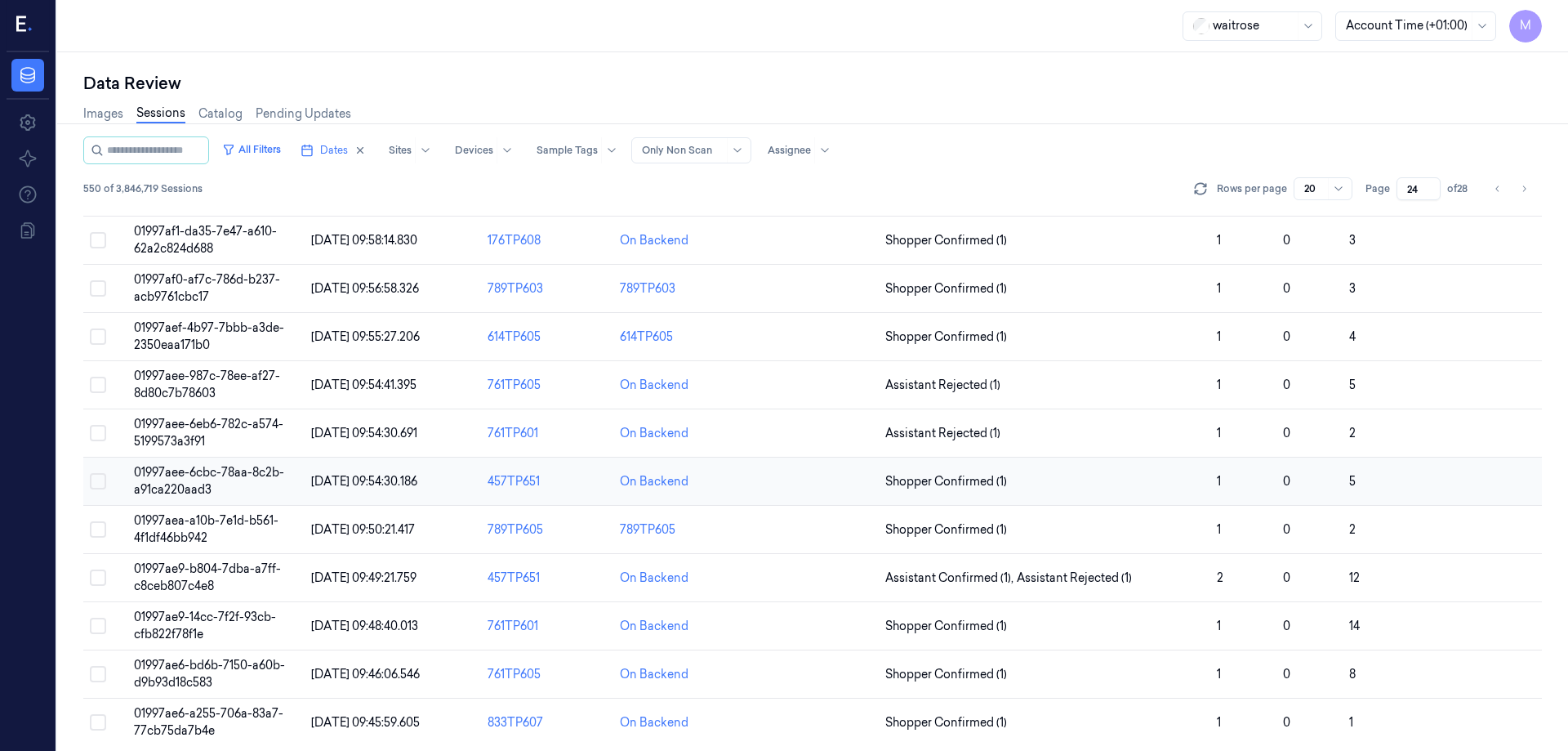
scroll to position [468, 0]
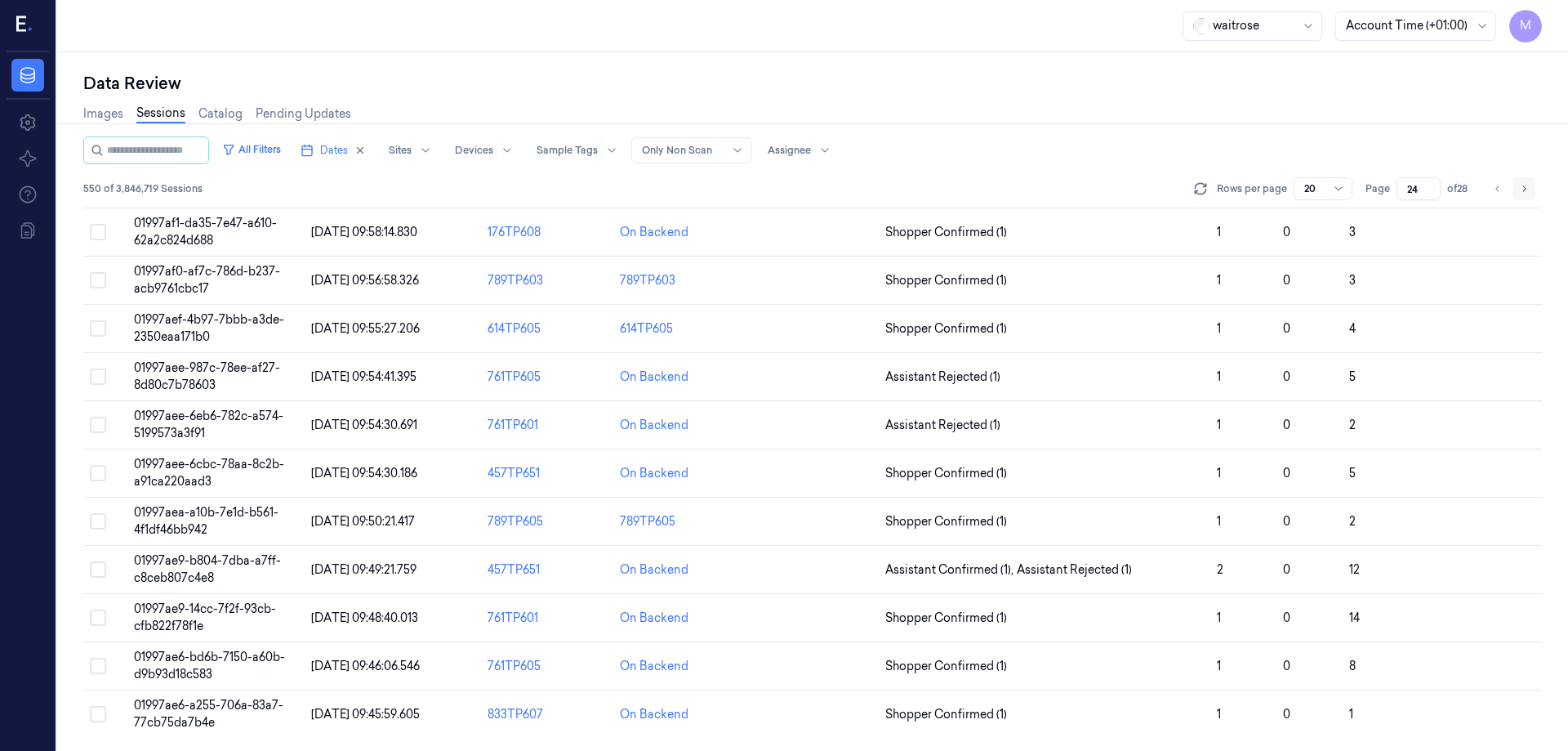
click at [1525, 191] on icon "Go to next page" at bounding box center [1523, 188] width 9 height 13
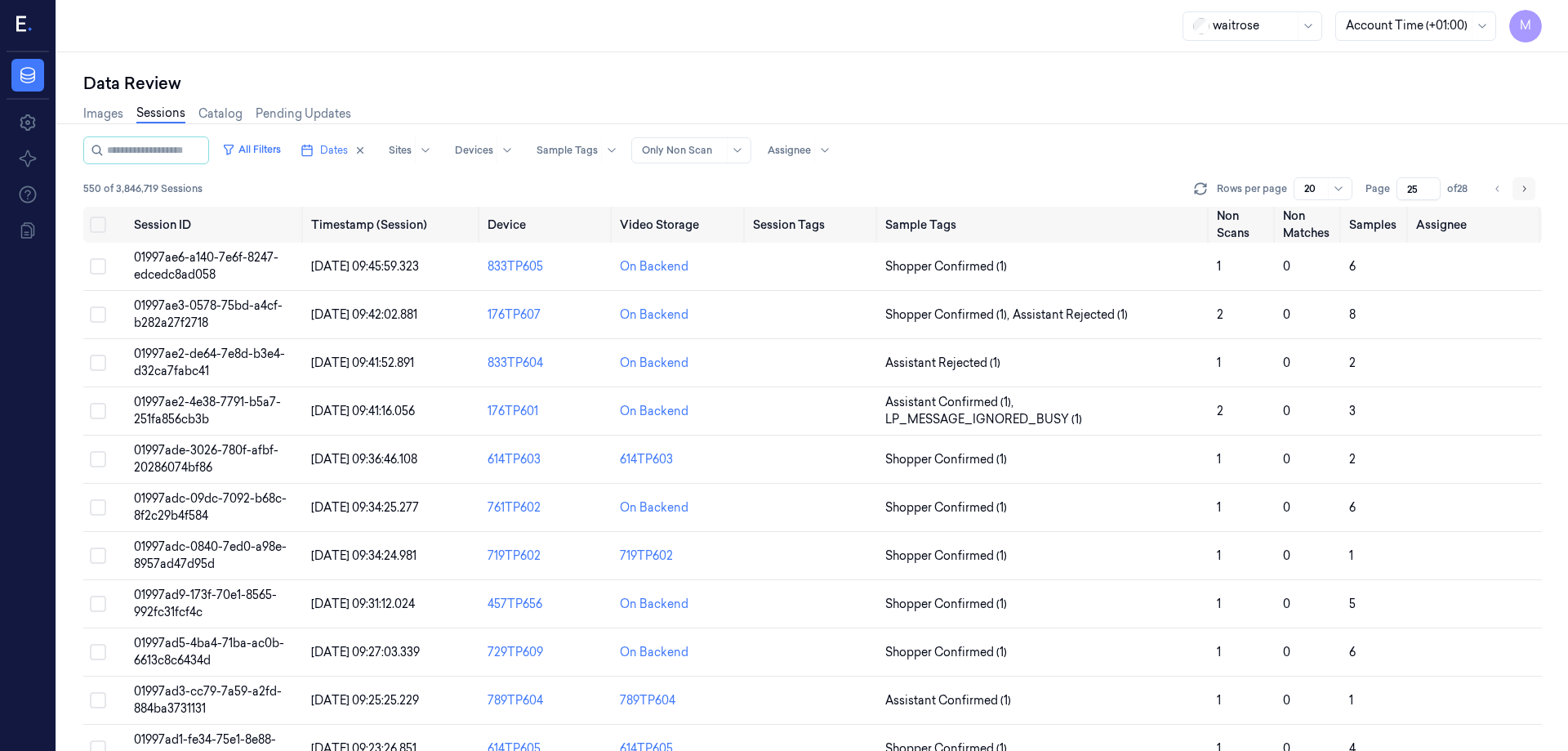
click at [1525, 186] on icon "Go to next page" at bounding box center [1523, 188] width 9 height 13
click at [1521, 188] on icon "Go to next page" at bounding box center [1523, 188] width 9 height 13
click at [1516, 192] on button "Go to next page" at bounding box center [1524, 188] width 23 height 23
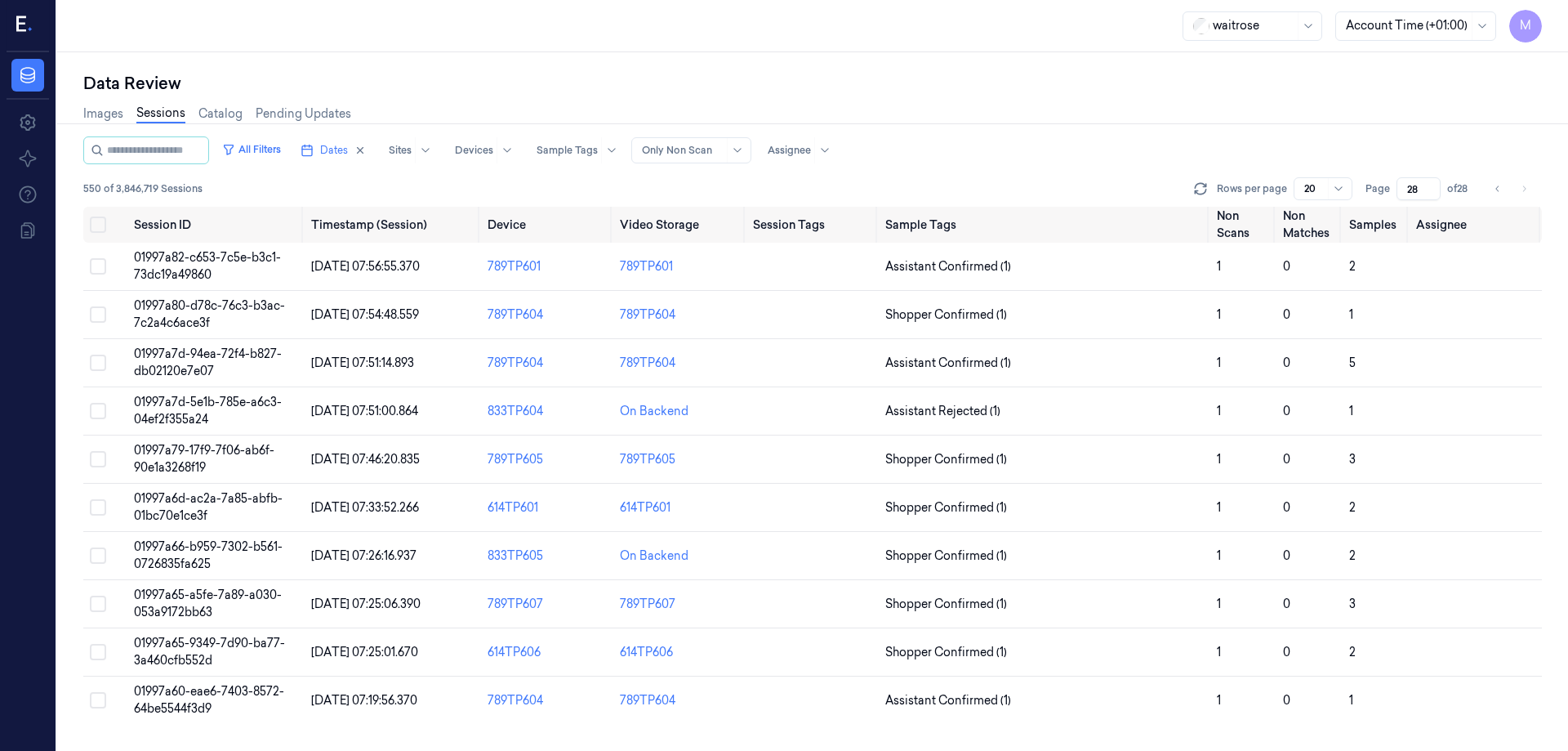
click at [1414, 188] on input "28" at bounding box center [1419, 188] width 45 height 23
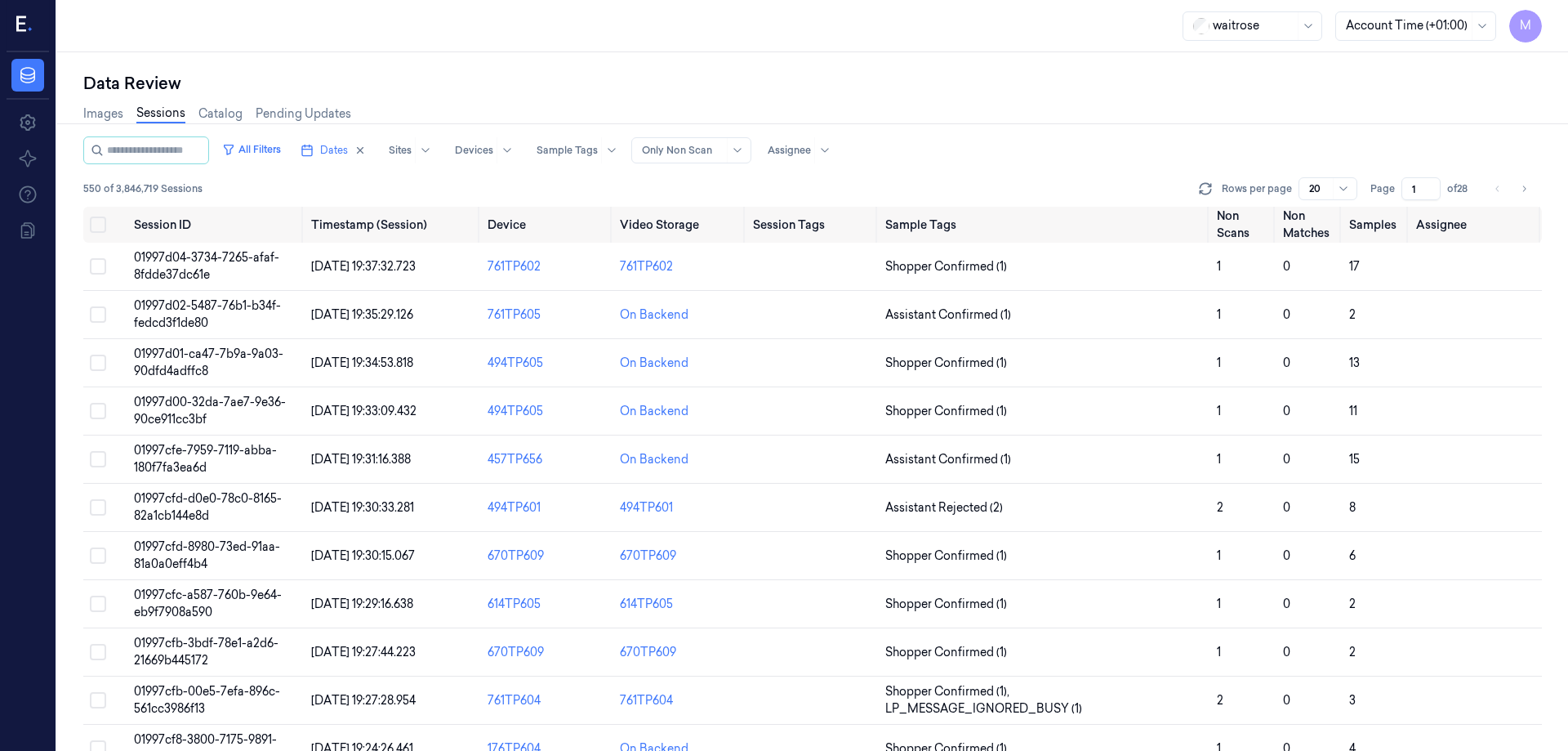
type input "1"
click at [1192, 101] on div "Images Sessions Catalog Pending Updates" at bounding box center [813, 116] width 1459 height 42
click at [1201, 190] on icon at bounding box center [1205, 188] width 16 height 16
click at [366, 149] on icon "button" at bounding box center [360, 150] width 11 height 11
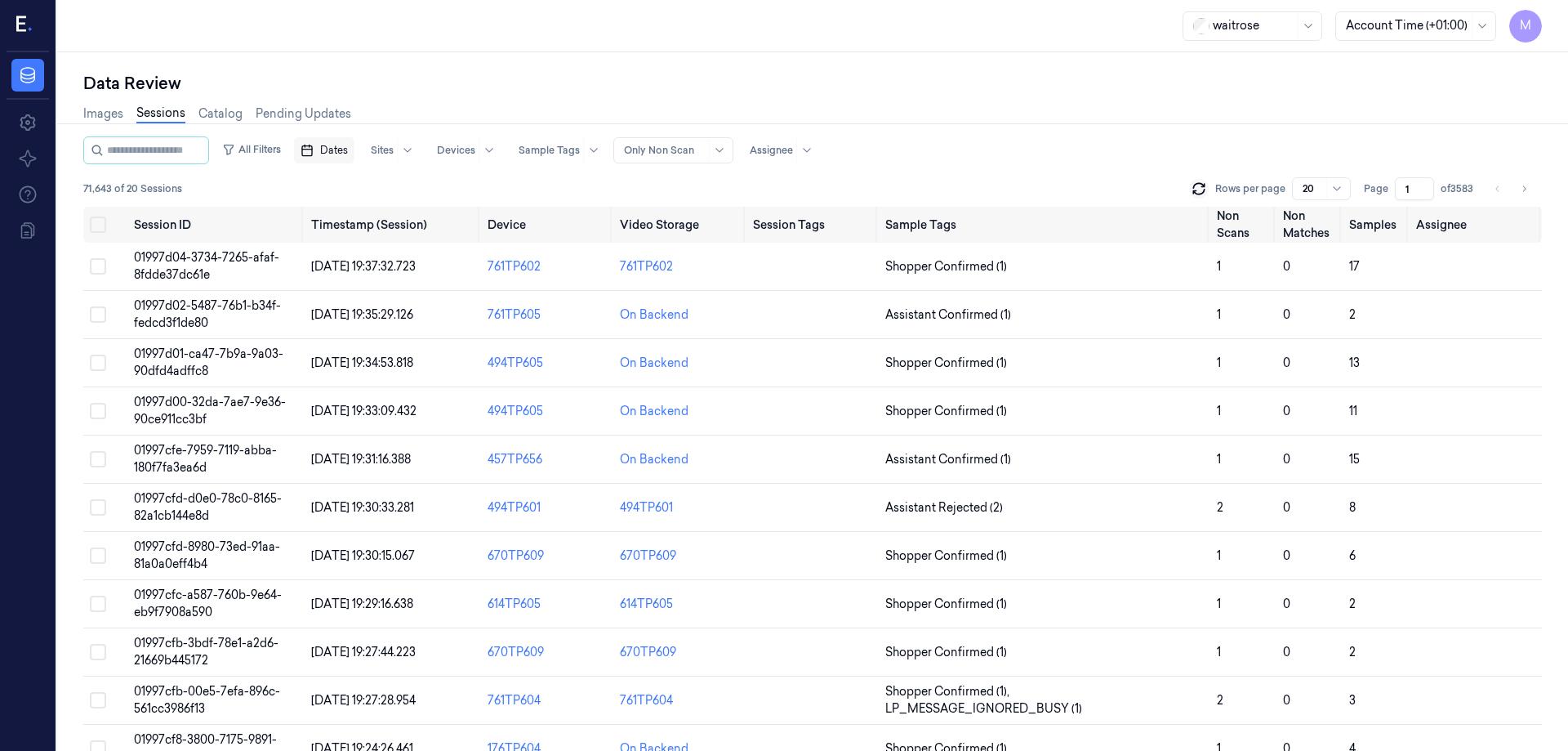
click at [473, 39] on div "waitrose Account Time (+01:00) M" at bounding box center [813, 26] width 1511 height 52
